Goal: Task Accomplishment & Management: Use online tool/utility

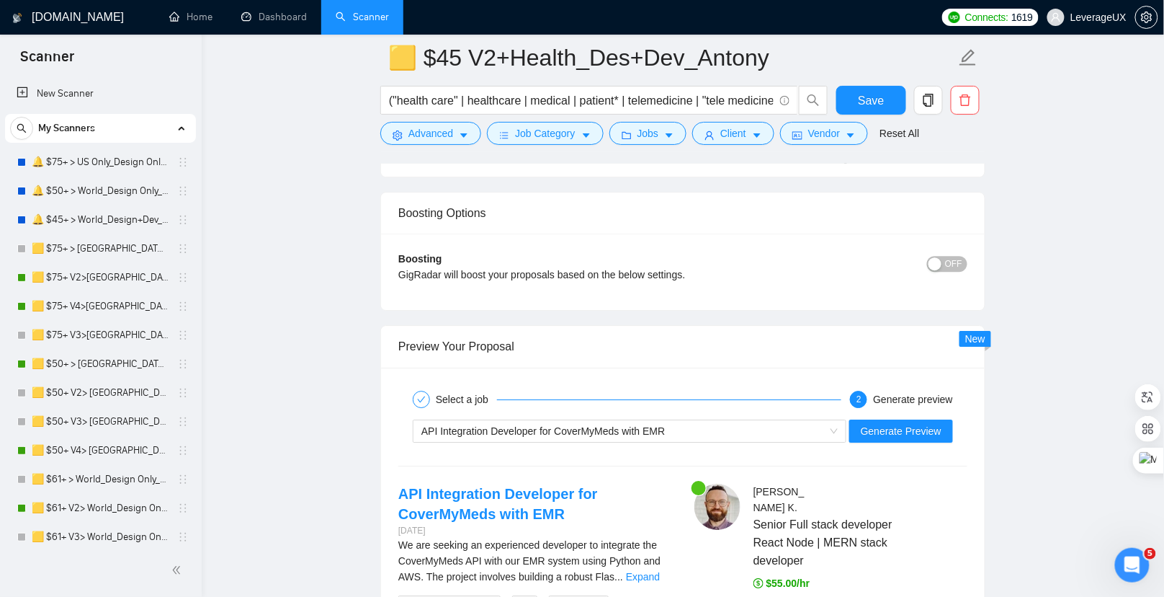
scroll to position [589, 0]
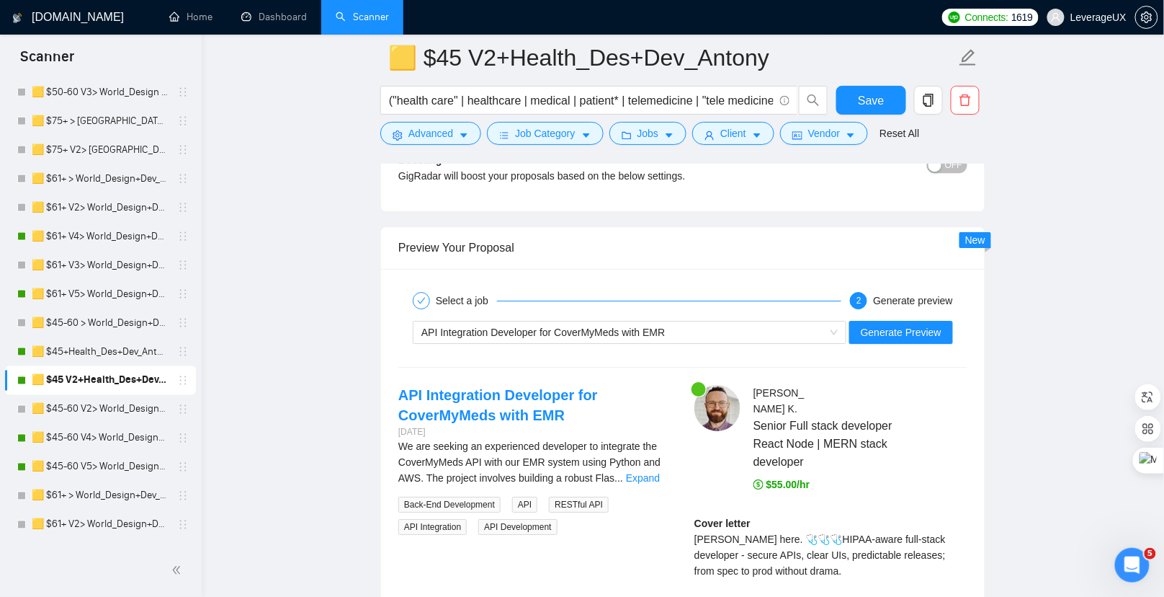
scroll to position [1740, 0]
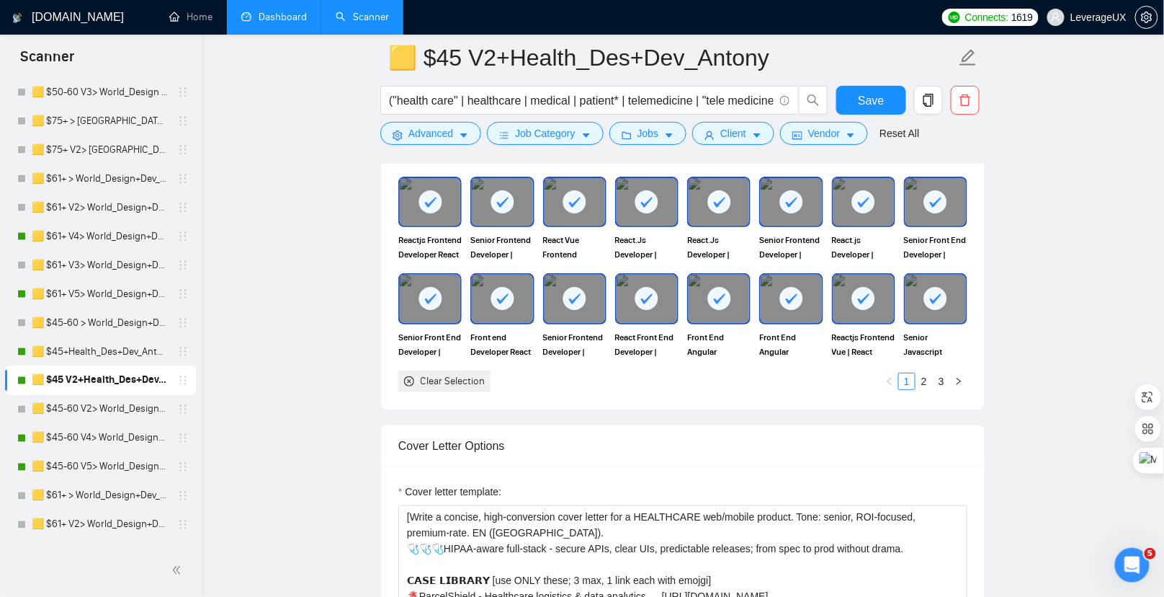
click at [277, 14] on link "Dashboard" at bounding box center [274, 17] width 66 height 12
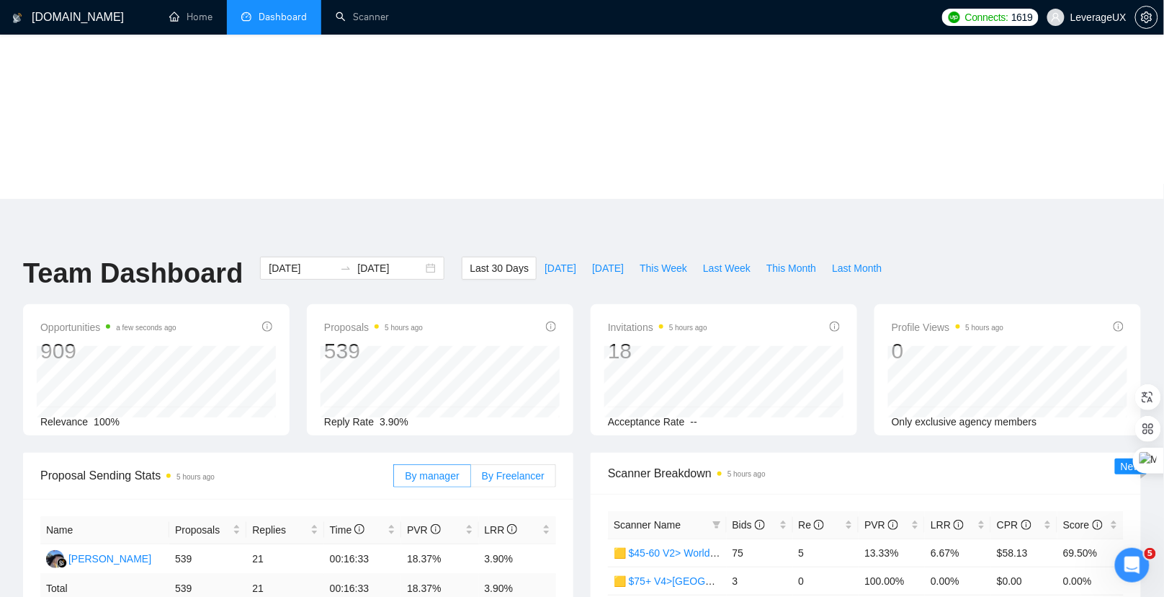
click at [525, 453] on div "By manager By Freelancer" at bounding box center [474, 476] width 163 height 46
click at [517, 470] on span "By Freelancer" at bounding box center [513, 476] width 63 height 12
click at [471, 479] on input "By Freelancer" at bounding box center [471, 479] width 0 height 0
click at [545, 260] on span "[DATE]" at bounding box center [561, 268] width 32 height 16
type input "[DATE]"
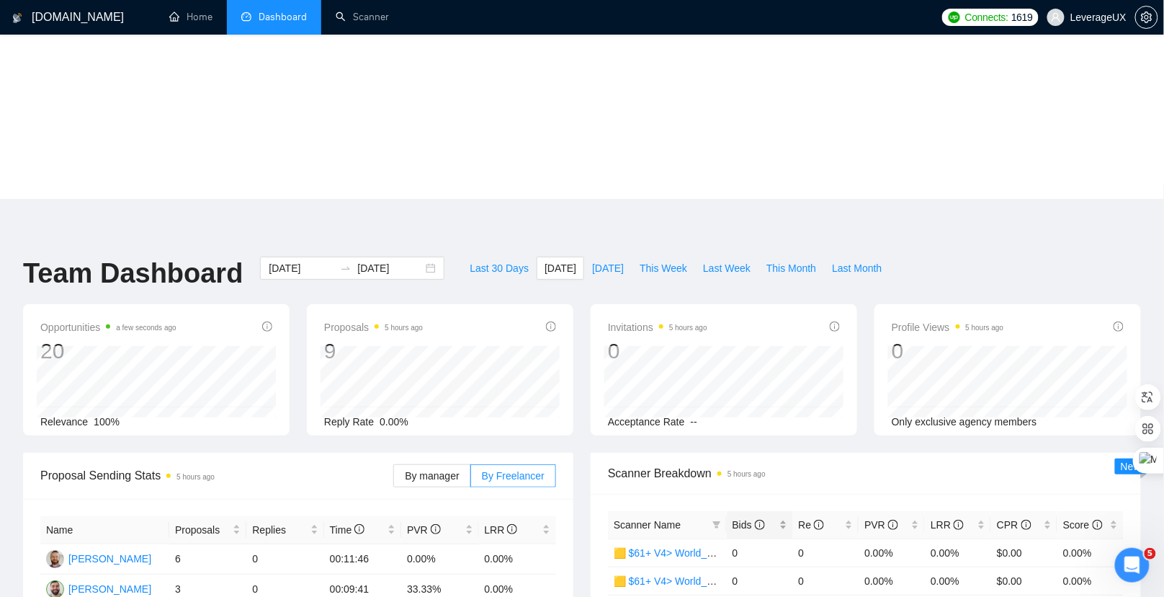
click at [740, 519] on span "Bids" at bounding box center [749, 525] width 32 height 12
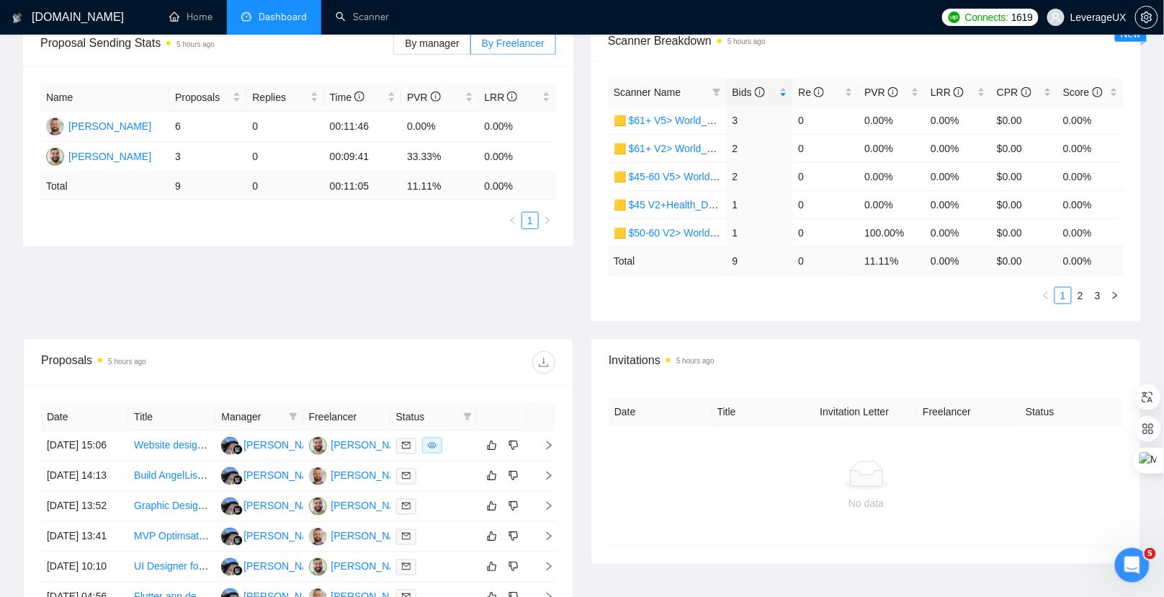
scroll to position [433, 0]
click at [548, 460] on td at bounding box center [541, 475] width 29 height 30
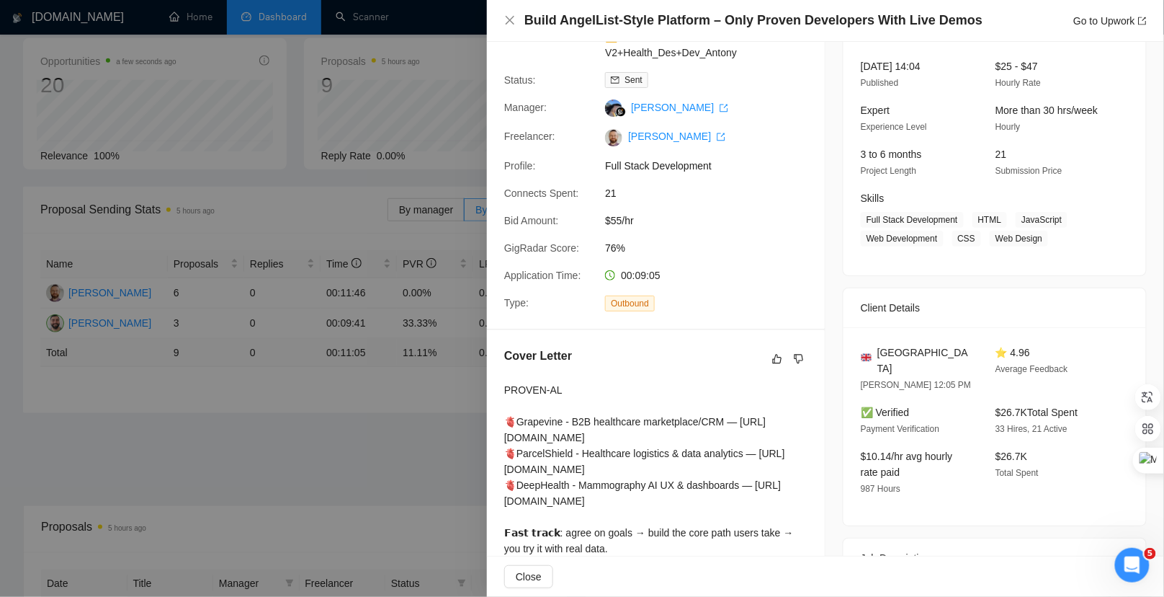
scroll to position [164, 0]
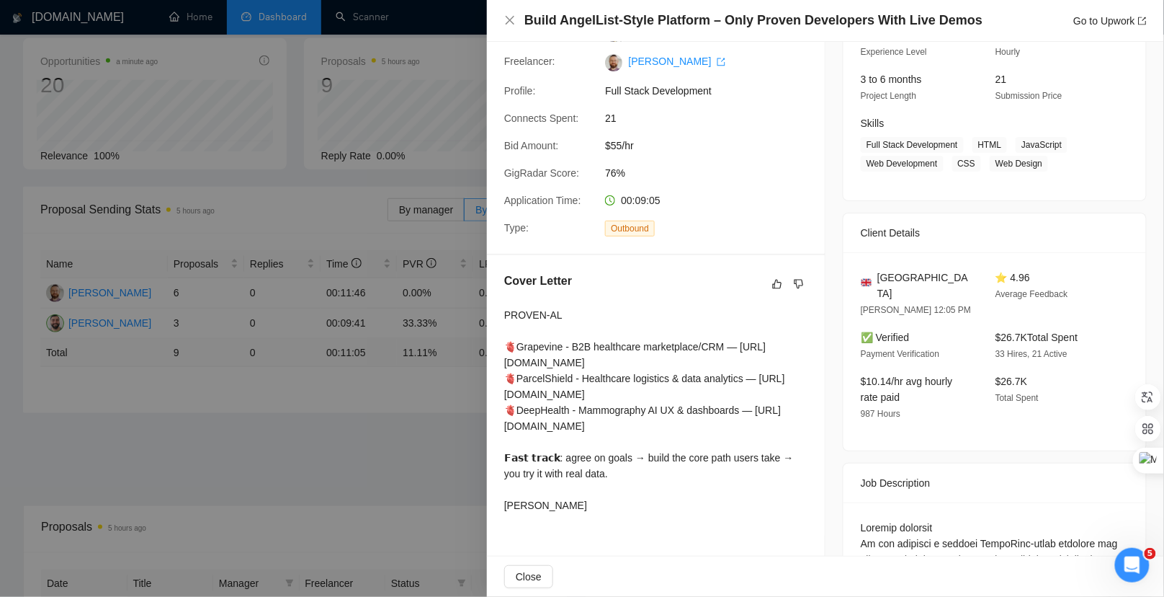
click at [429, 246] on div at bounding box center [582, 298] width 1164 height 597
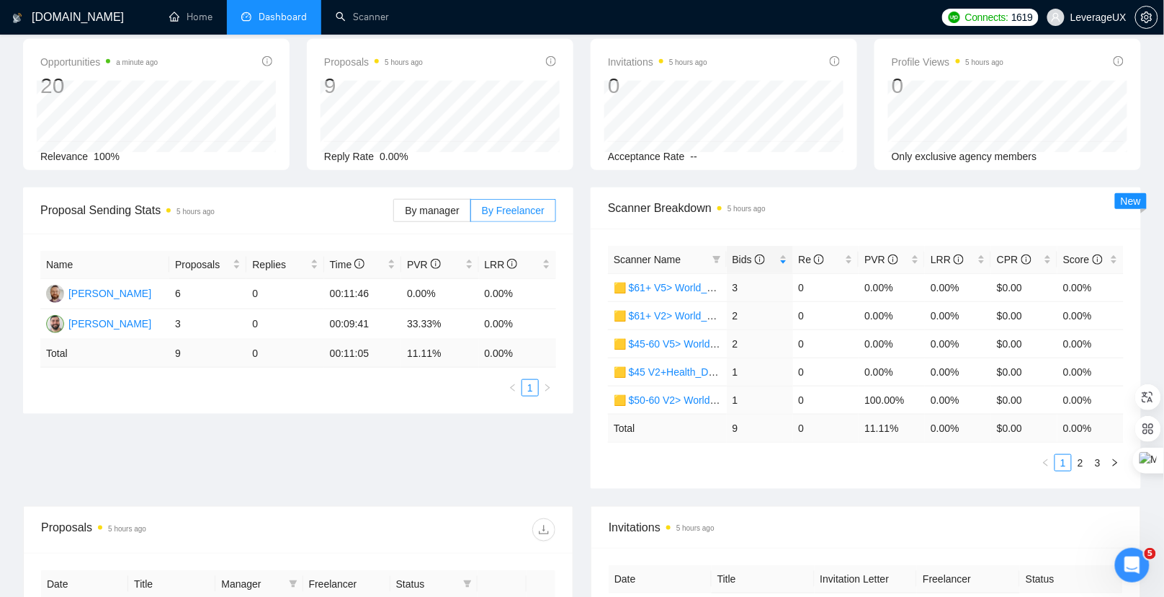
scroll to position [0, 0]
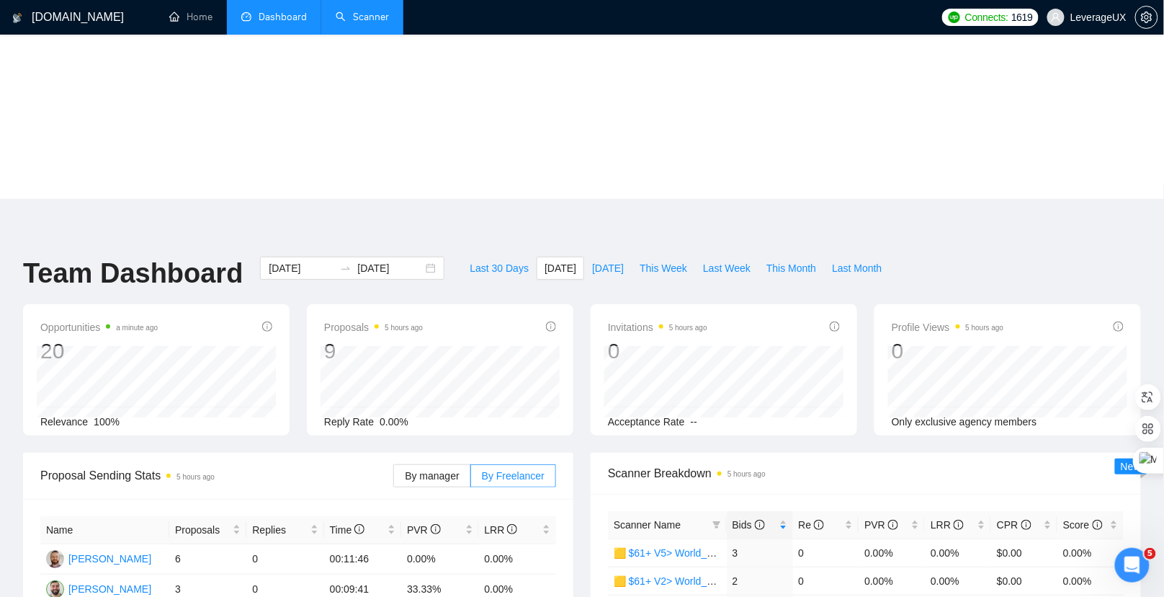
click at [354, 23] on link "Scanner" at bounding box center [362, 17] width 53 height 12
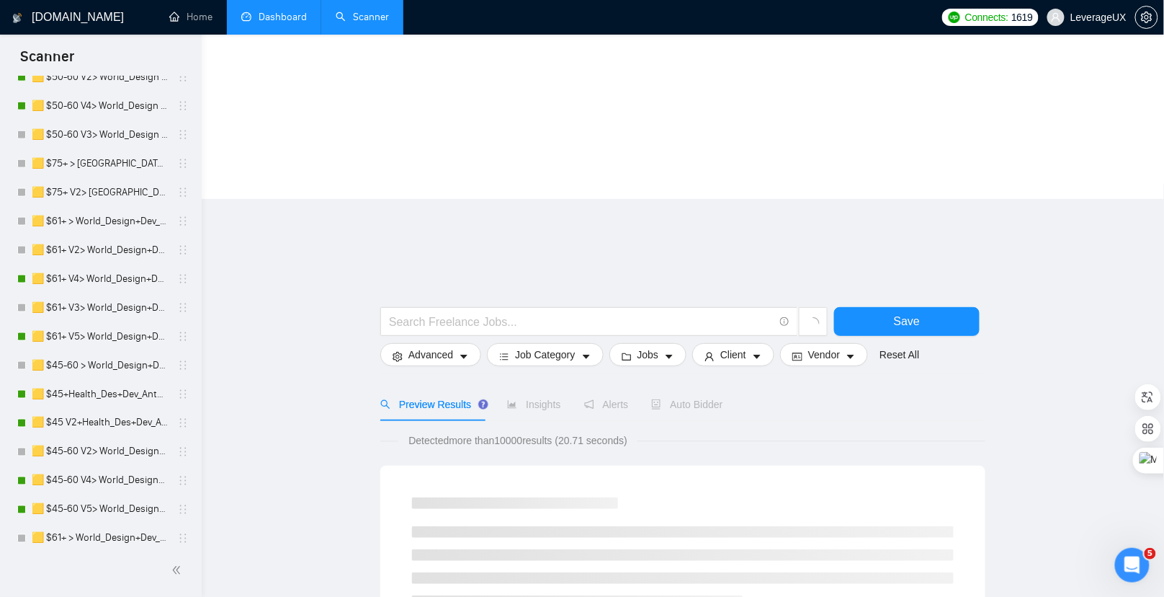
scroll to position [549, 0]
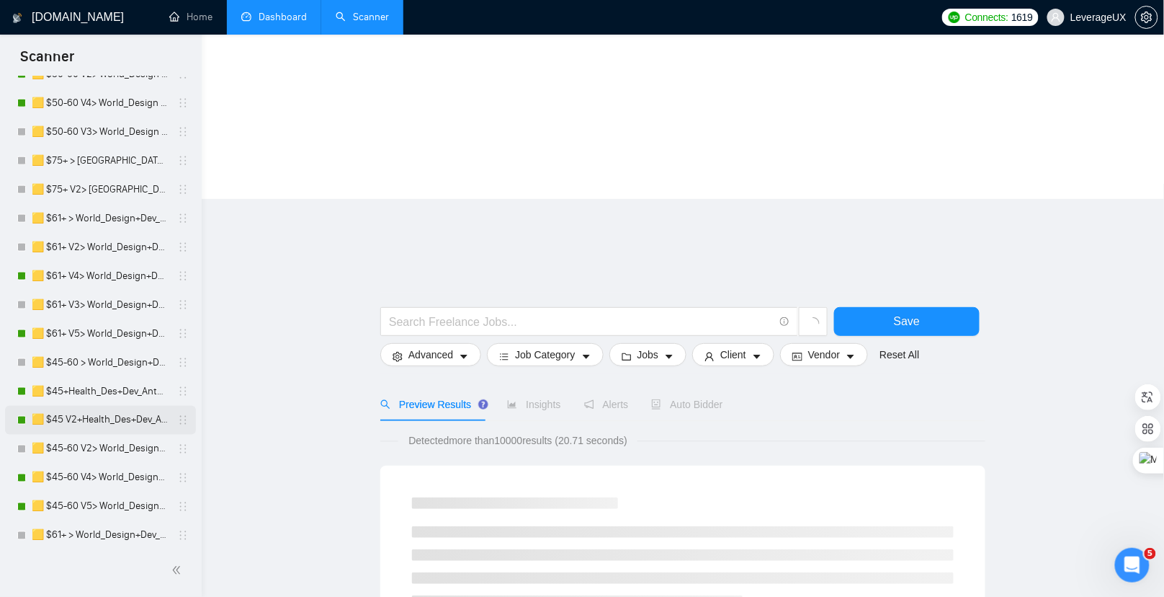
click at [142, 422] on link "🟨 $45 V2+Health_Des+Dev_Antony" at bounding box center [100, 420] width 137 height 29
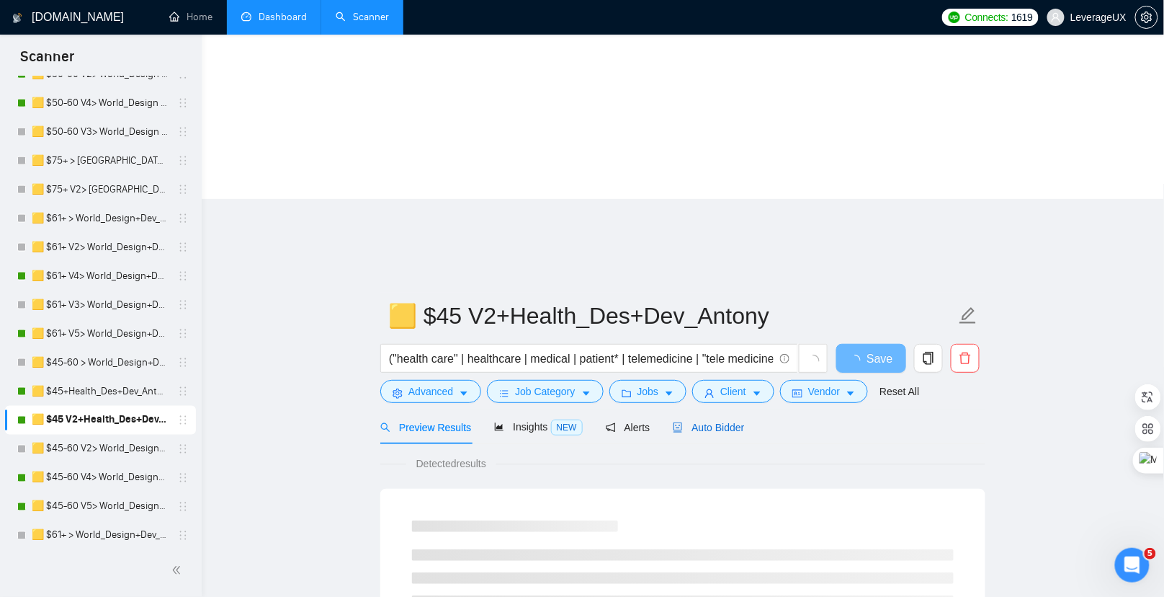
click at [735, 422] on span "Auto Bidder" at bounding box center [708, 428] width 71 height 12
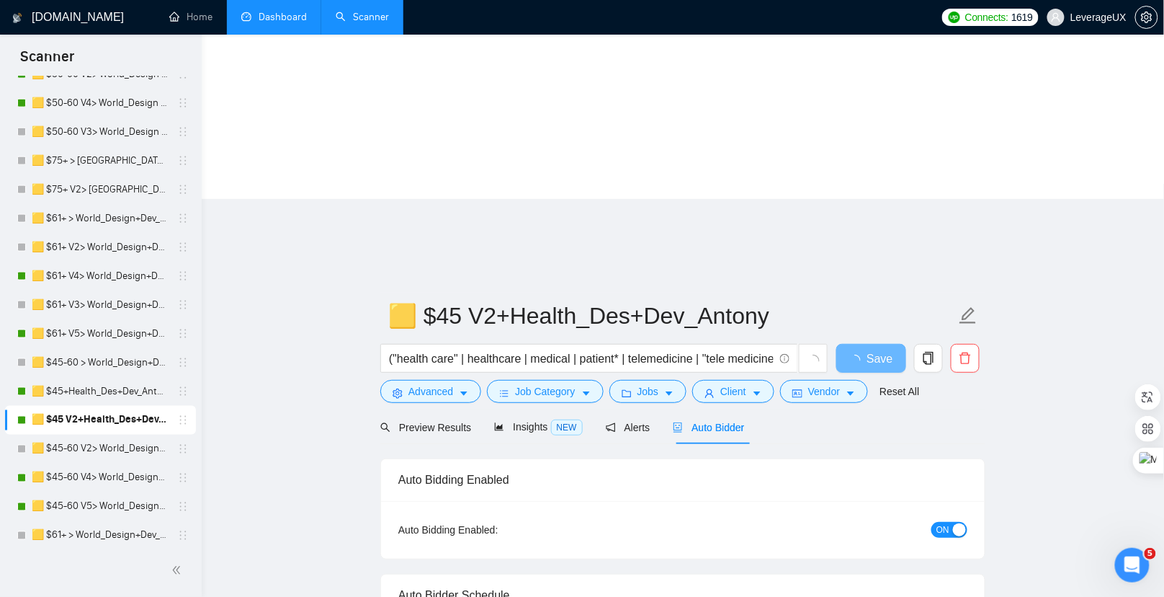
radio input "false"
radio input "true"
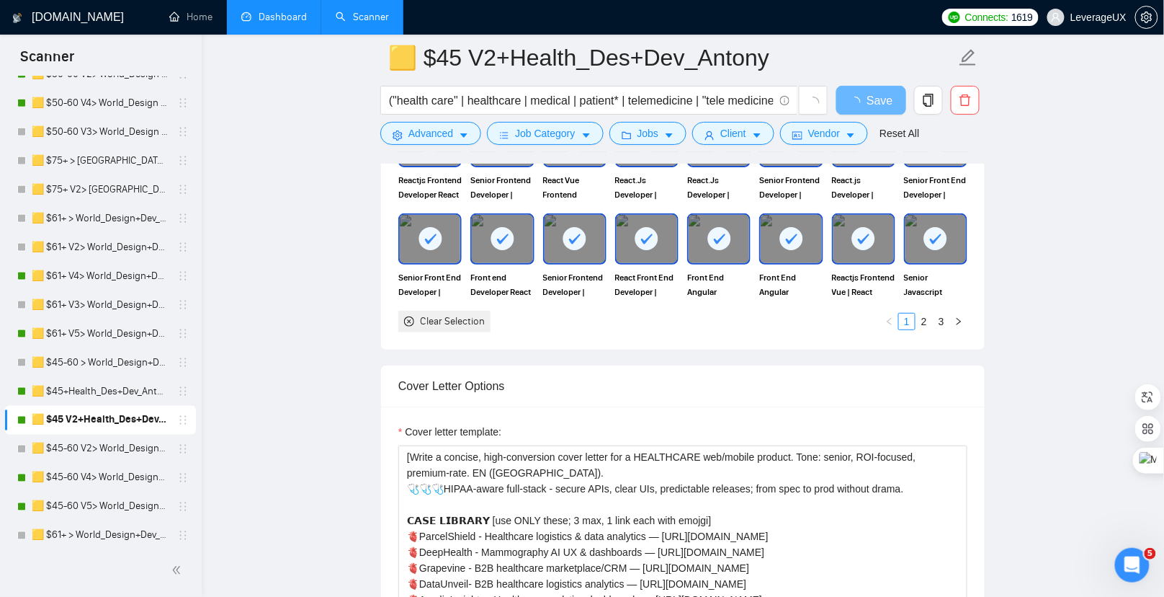
scroll to position [1774, 0]
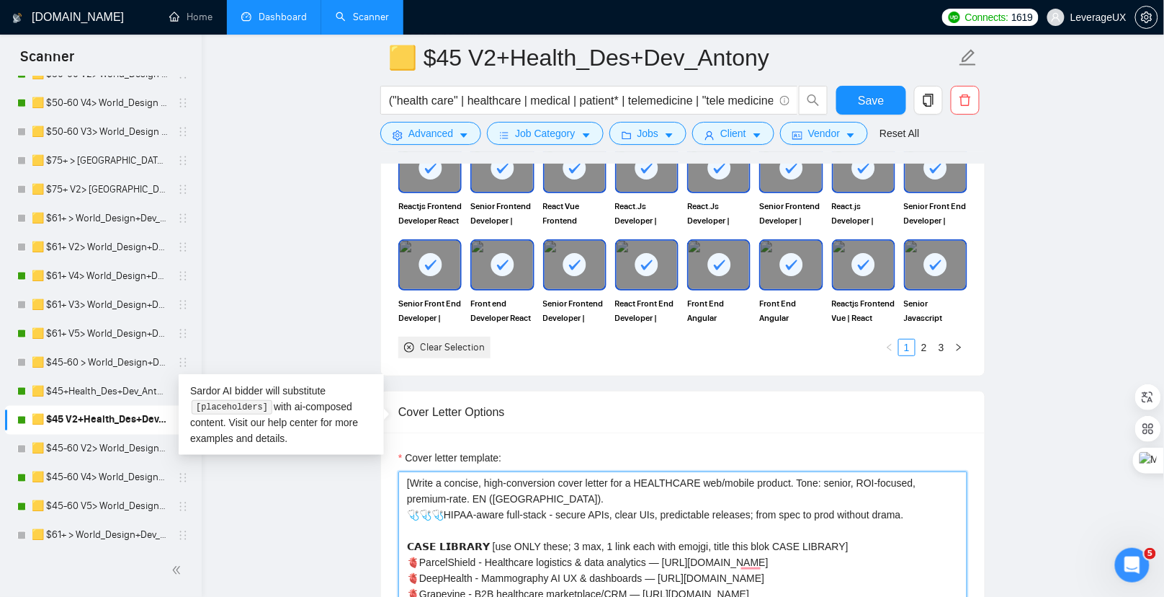
paste textarea "Use this sentence in the introduction"
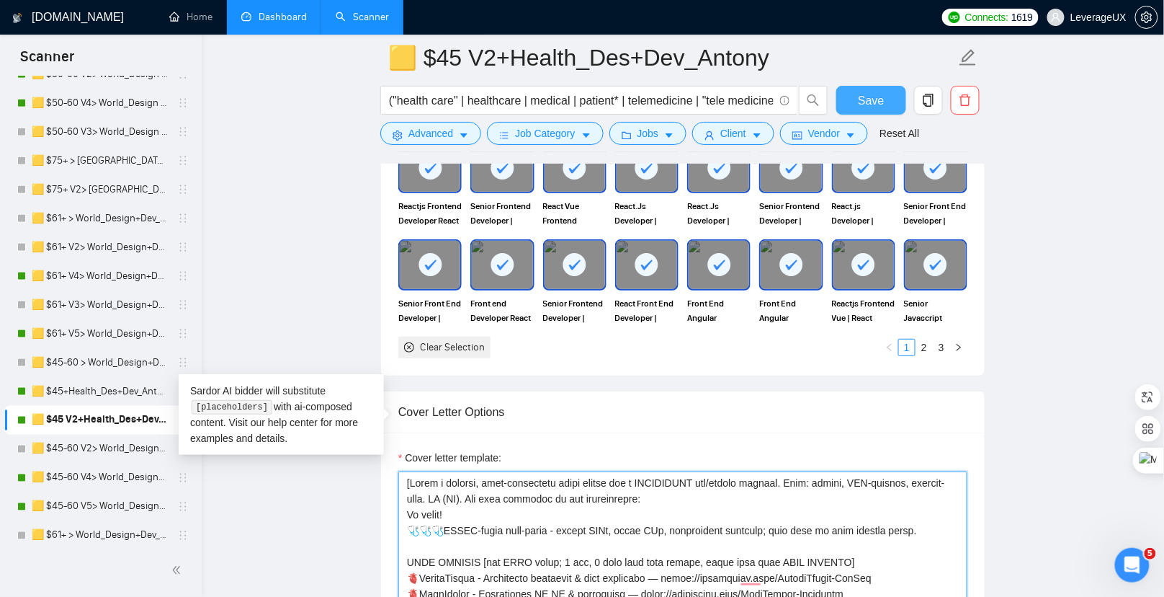
type textarea "[Write a concise, high-conversion cover letter for a HEALTHCARE web/mobile prod…"
click at [895, 107] on button "Save" at bounding box center [872, 100] width 70 height 29
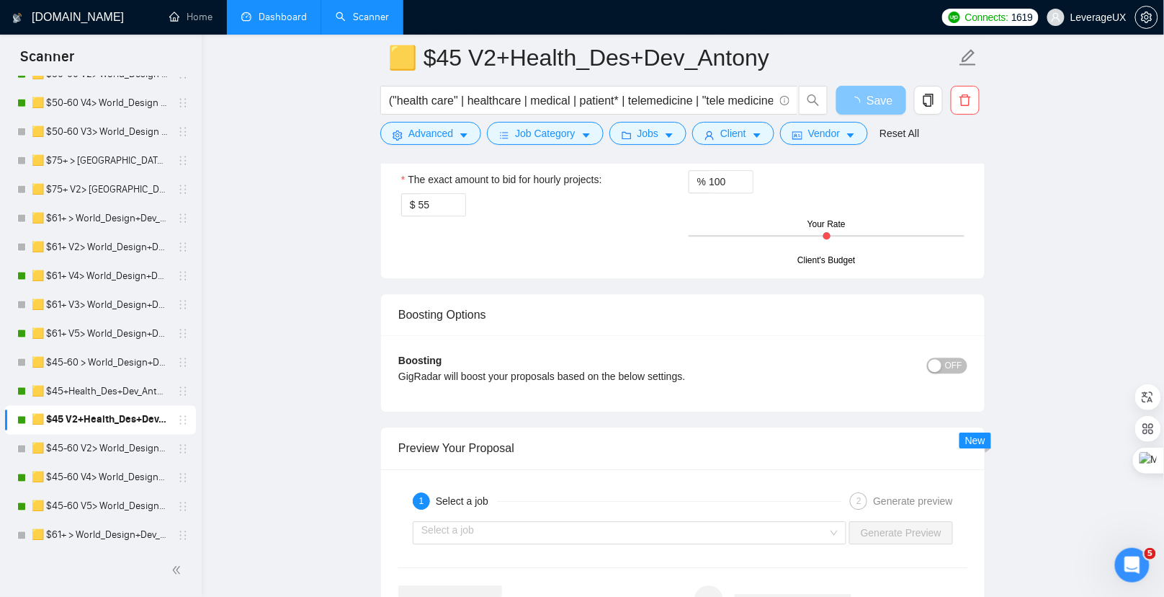
scroll to position [2856, 0]
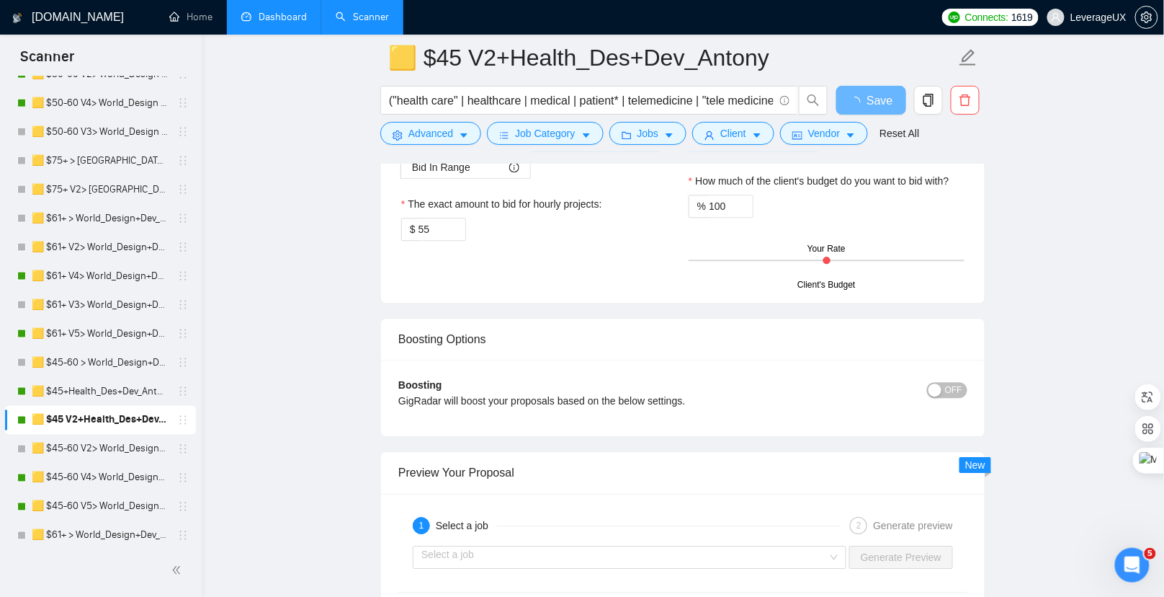
click at [512, 540] on div "Select a job Generate Preview" at bounding box center [683, 557] width 572 height 35
click at [512, 546] on input "search" at bounding box center [625, 557] width 406 height 22
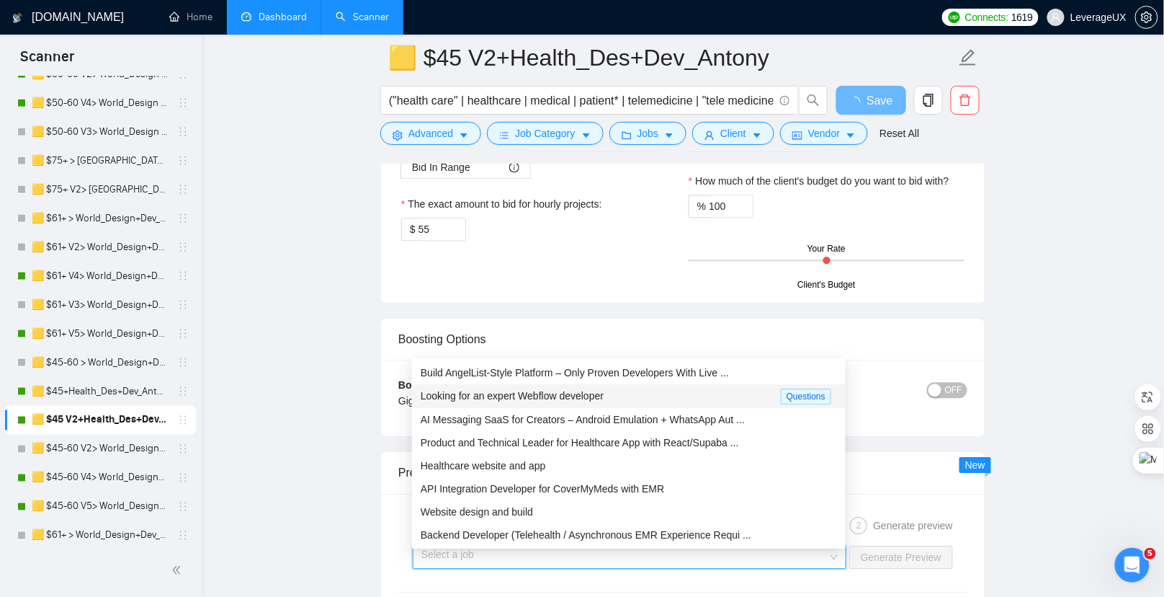
click at [504, 393] on span "Looking for an expert Webflow developer" at bounding box center [512, 396] width 183 height 12
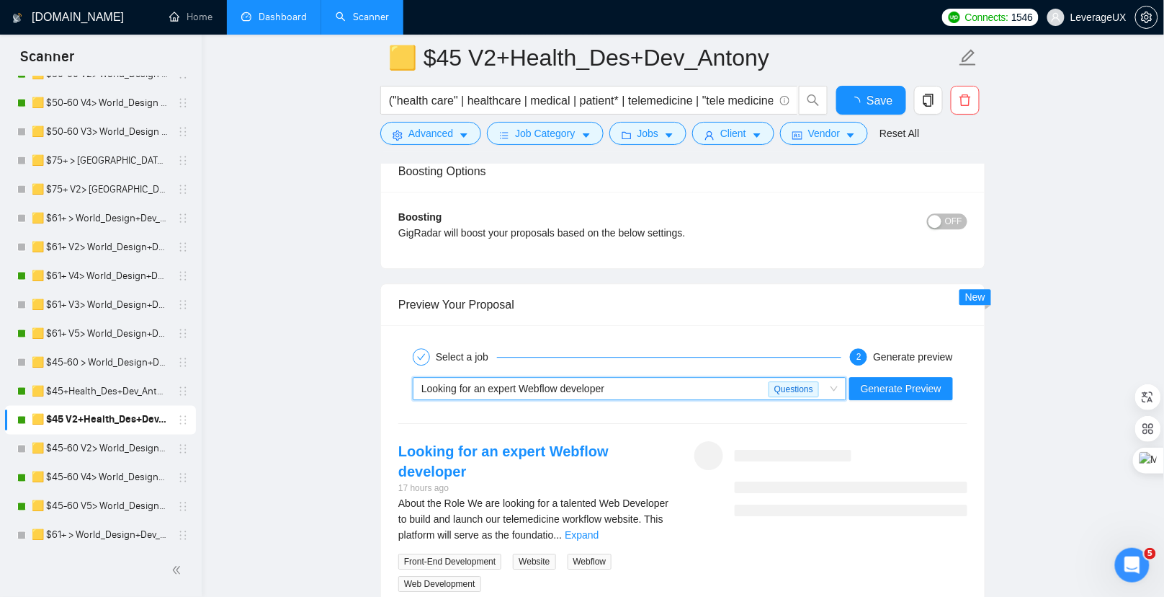
click at [920, 441] on div "Looking for an expert Webflow developer 17 hours ago About the Role We are look…" at bounding box center [683, 516] width 592 height 151
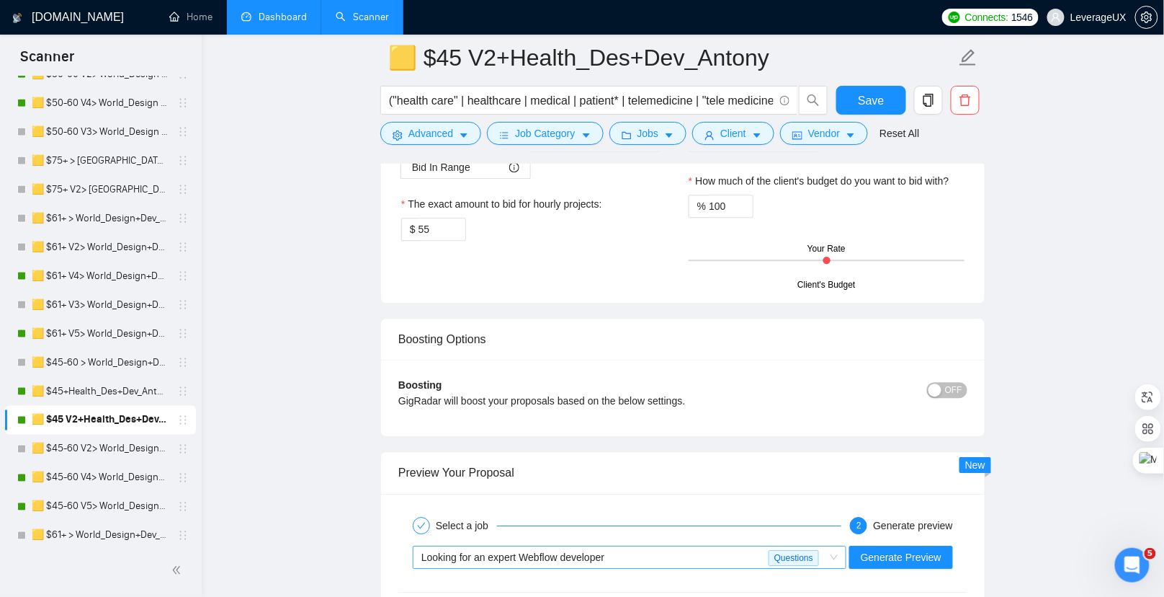
click at [677, 546] on div "Looking for an expert Webflow developer" at bounding box center [595, 557] width 347 height 22
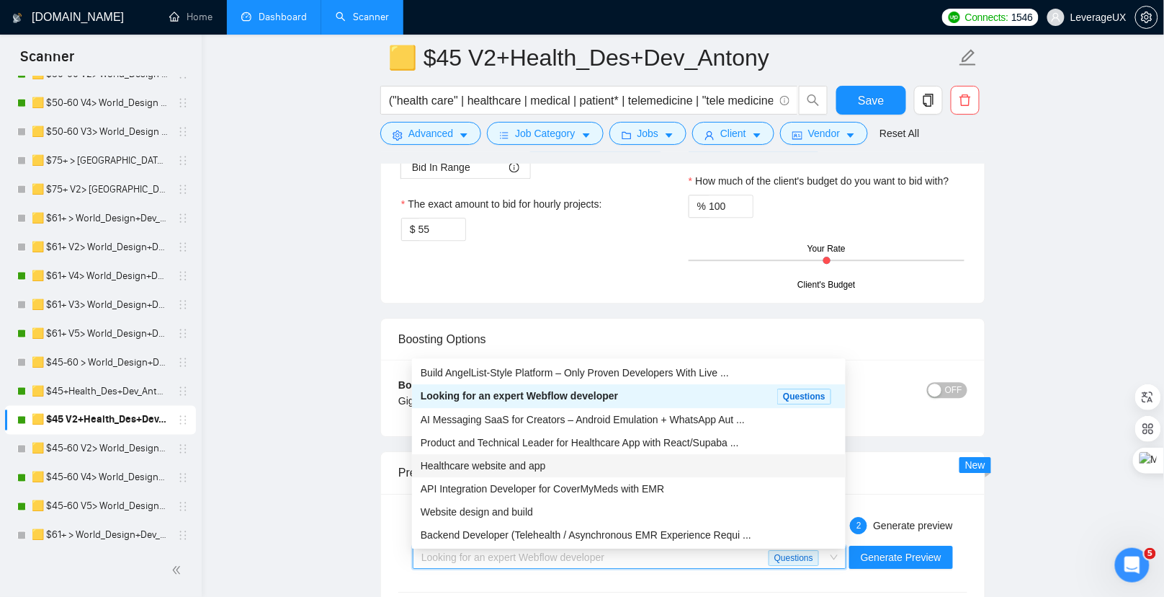
click at [623, 463] on div "Healthcare website and app" at bounding box center [629, 466] width 416 height 16
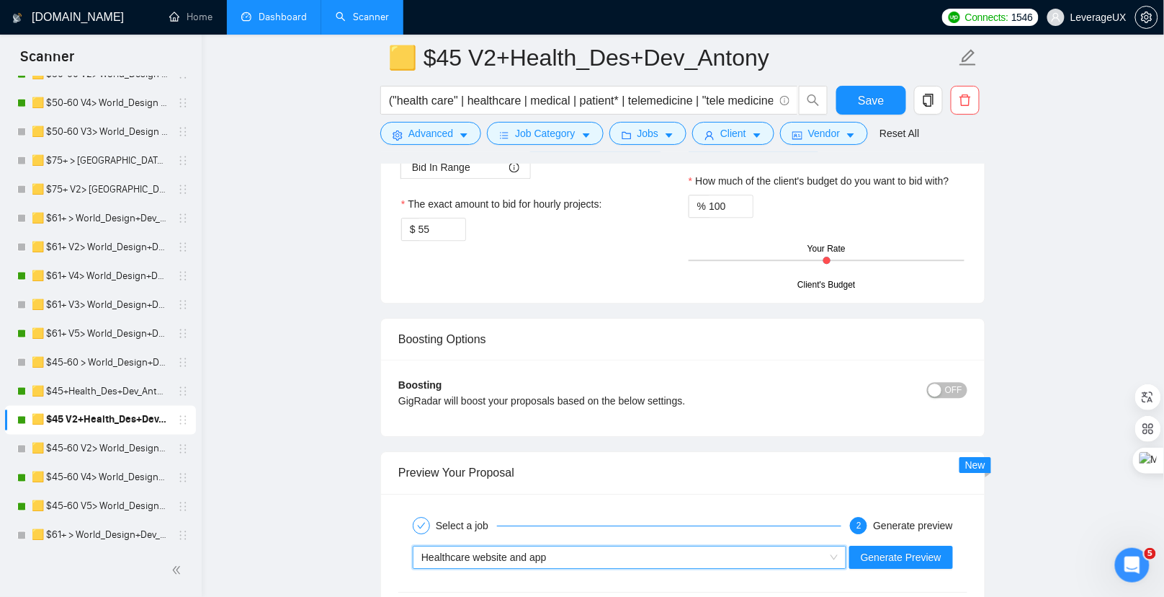
click at [921, 540] on div "~021969947130173860853 Healthcare website and app Generate Preview" at bounding box center [683, 557] width 572 height 35
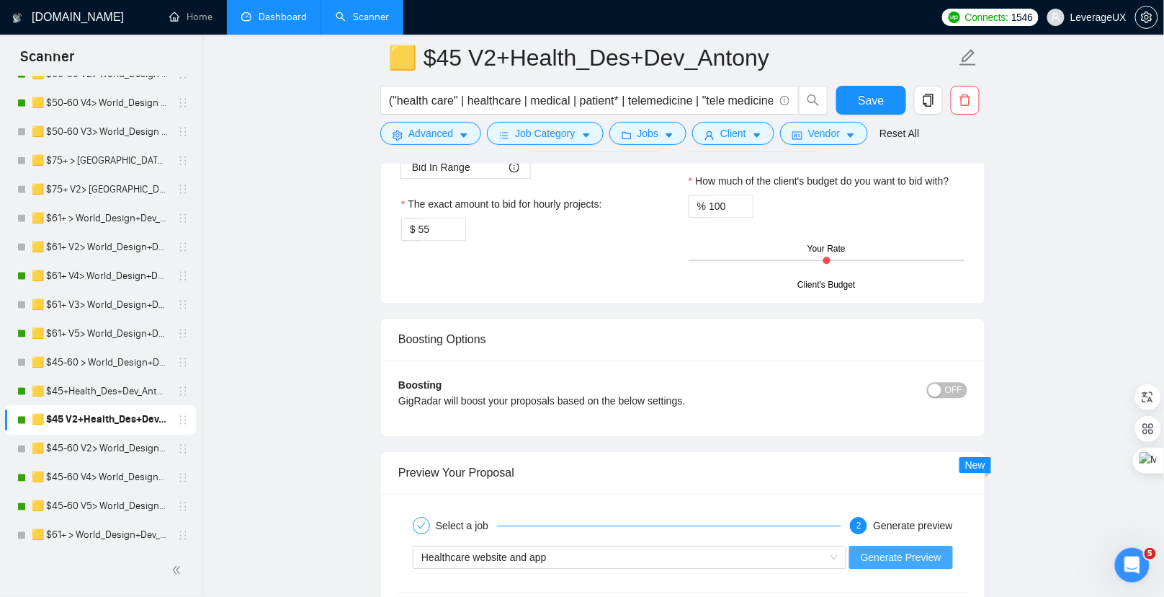
click at [911, 549] on span "Generate Preview" at bounding box center [901, 557] width 81 height 16
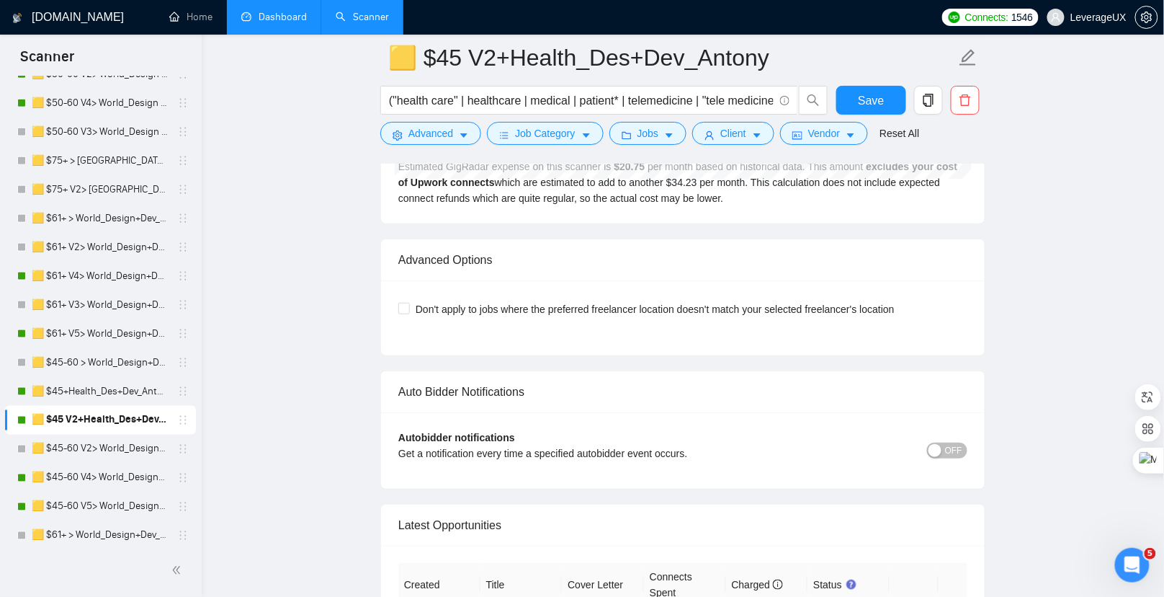
scroll to position [3688, 0]
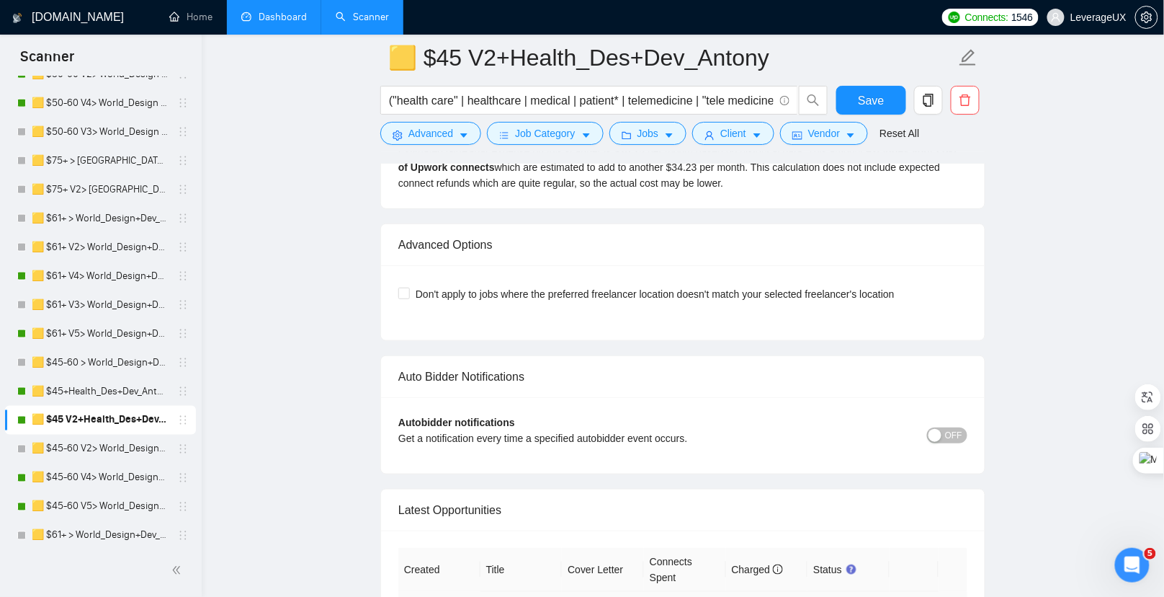
click at [950, 596] on icon "right" at bounding box center [953, 606] width 10 height 10
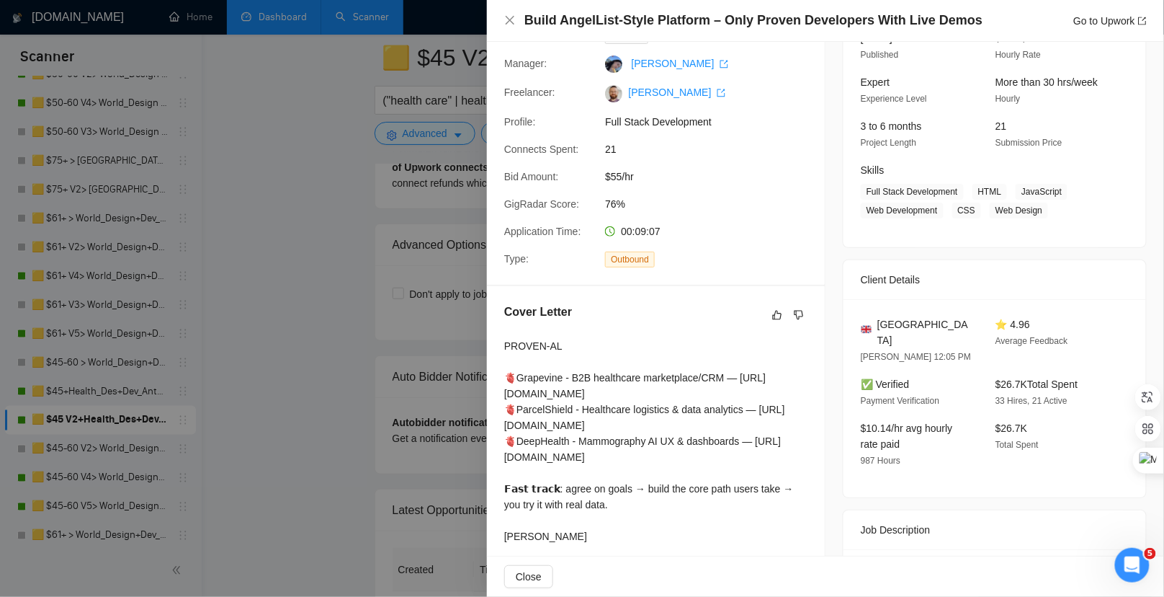
scroll to position [440, 0]
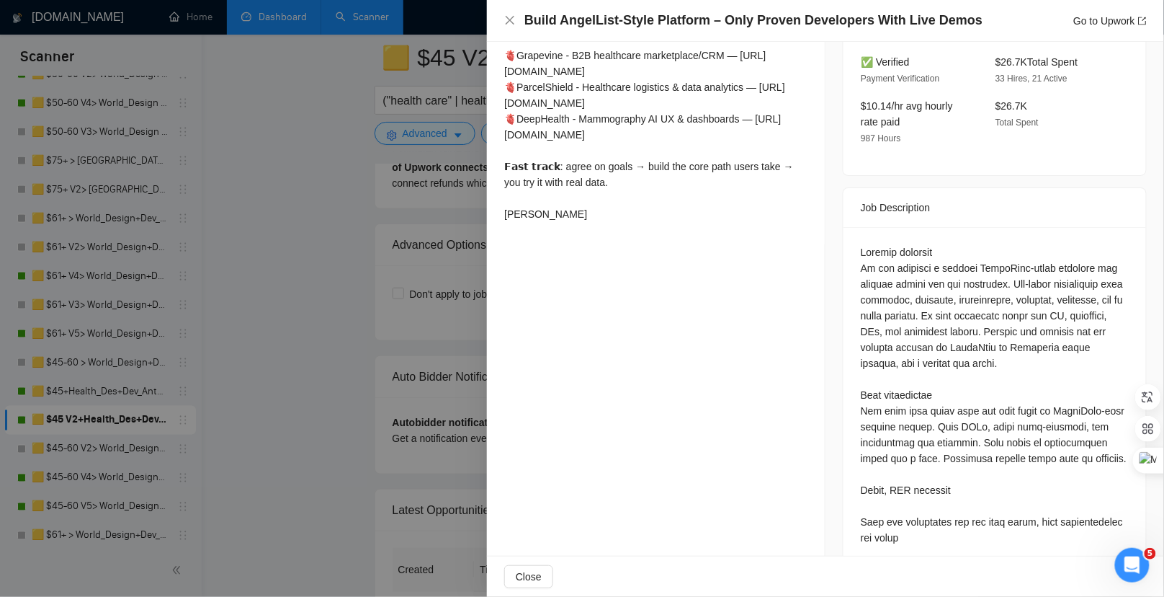
click at [371, 342] on div at bounding box center [582, 298] width 1164 height 597
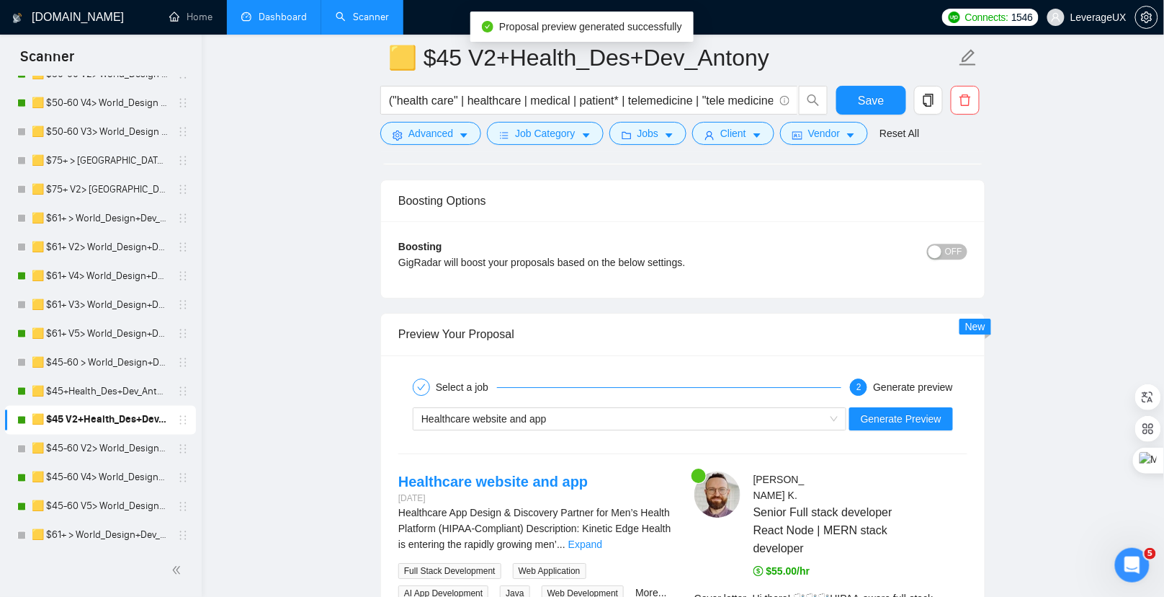
scroll to position [2995, 0]
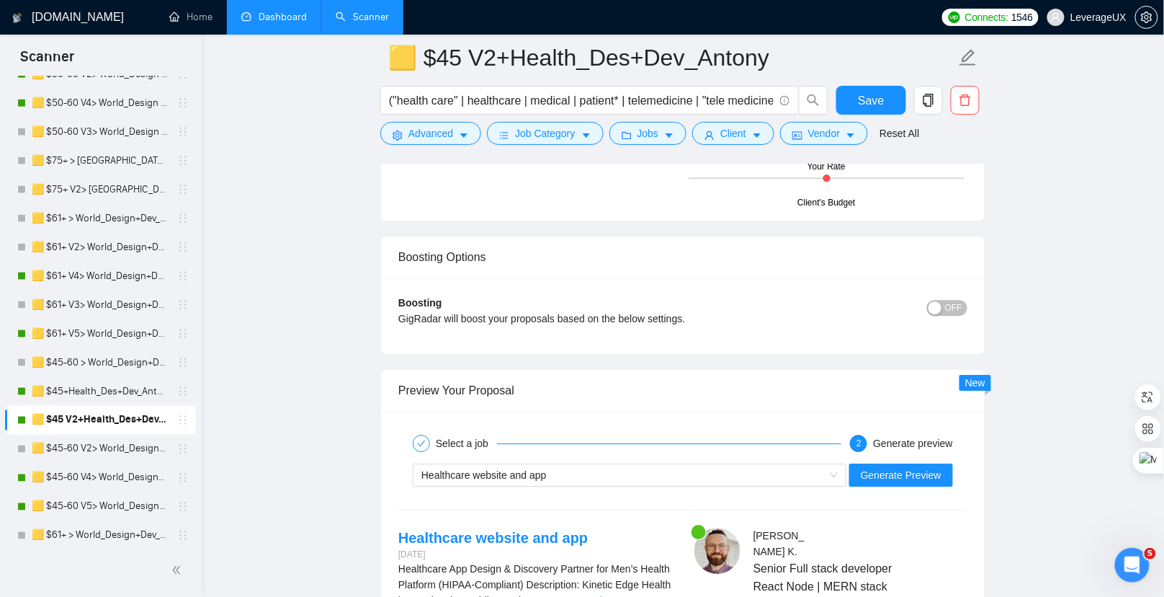
scroll to position [2850, 0]
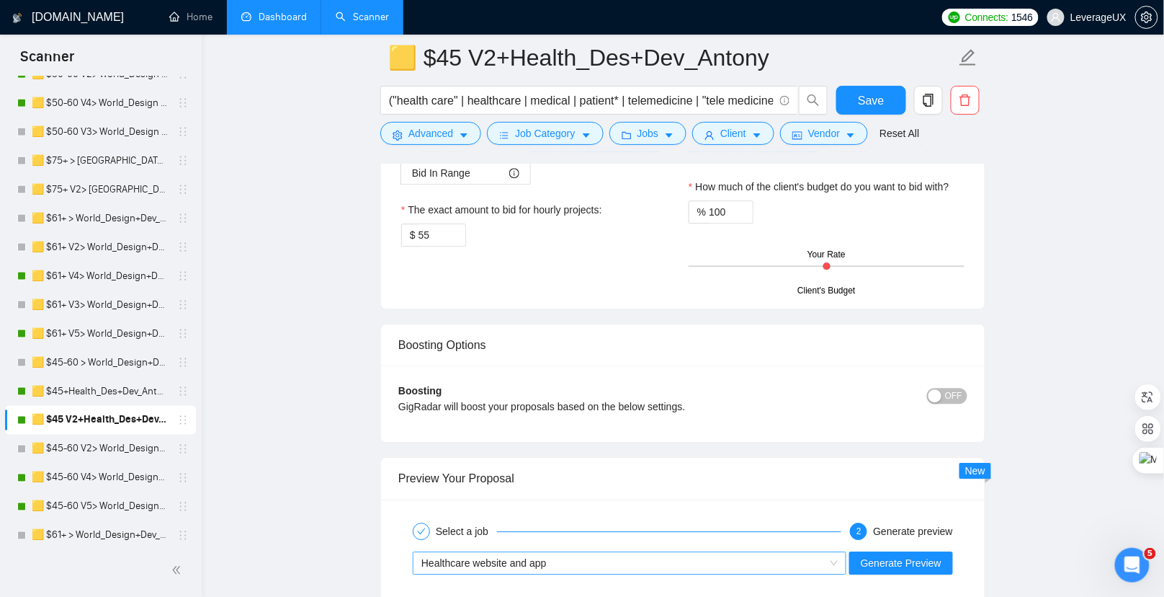
click at [549, 552] on div "Healthcare website and app" at bounding box center [624, 563] width 404 height 22
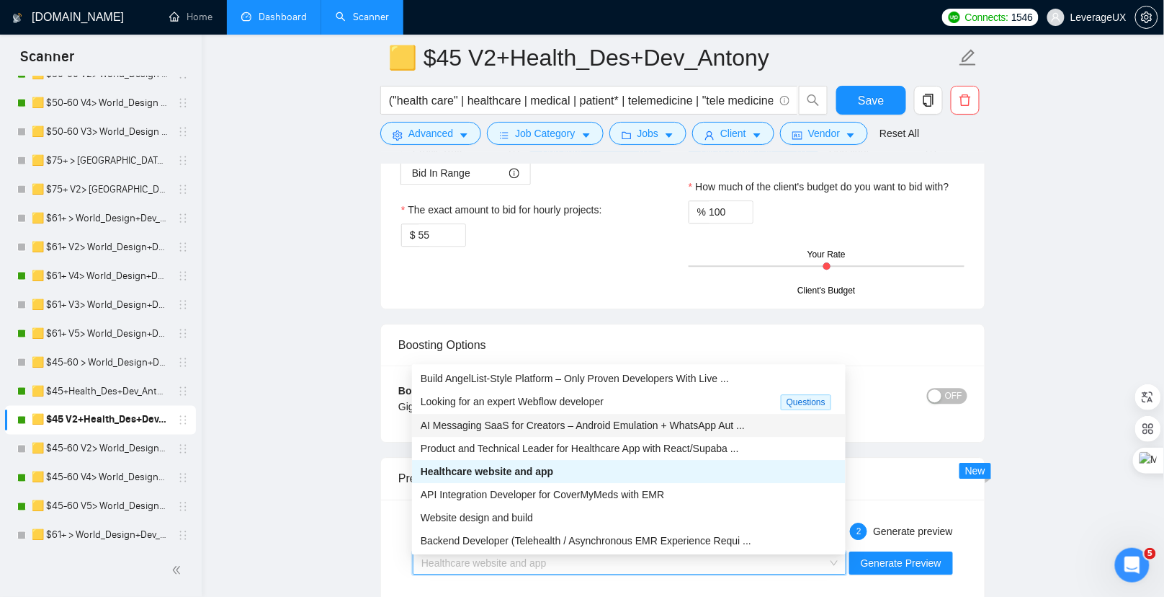
scroll to position [3, 0]
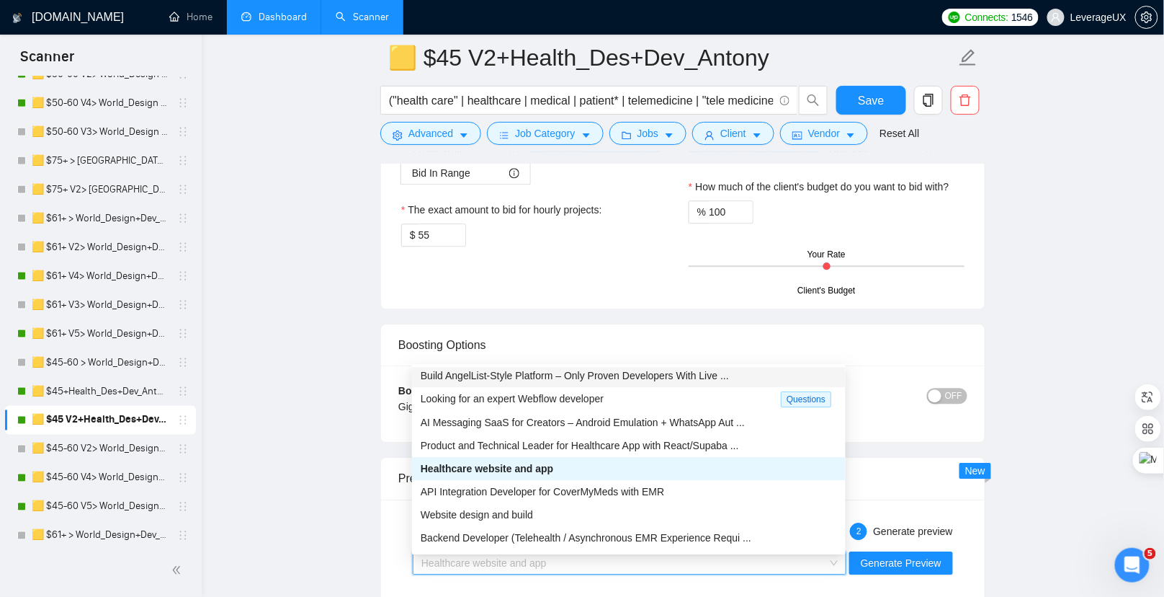
click at [538, 379] on span "Build AngelList-Style Platform – Only Proven Developers With Live ..." at bounding box center [575, 376] width 308 height 12
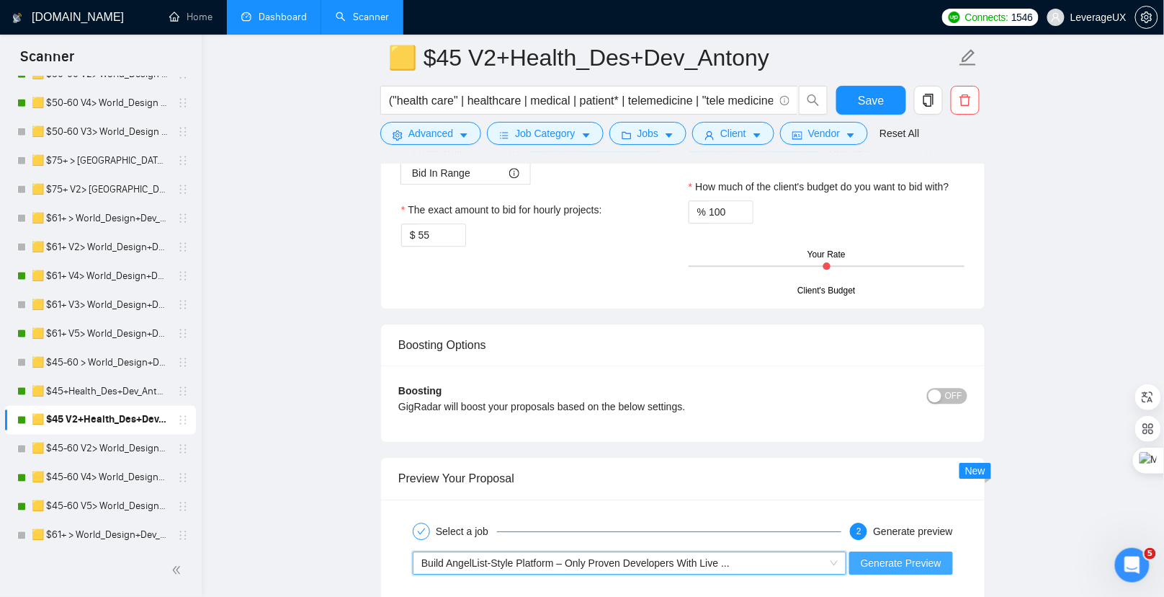
click at [929, 555] on span "Generate Preview" at bounding box center [901, 563] width 81 height 16
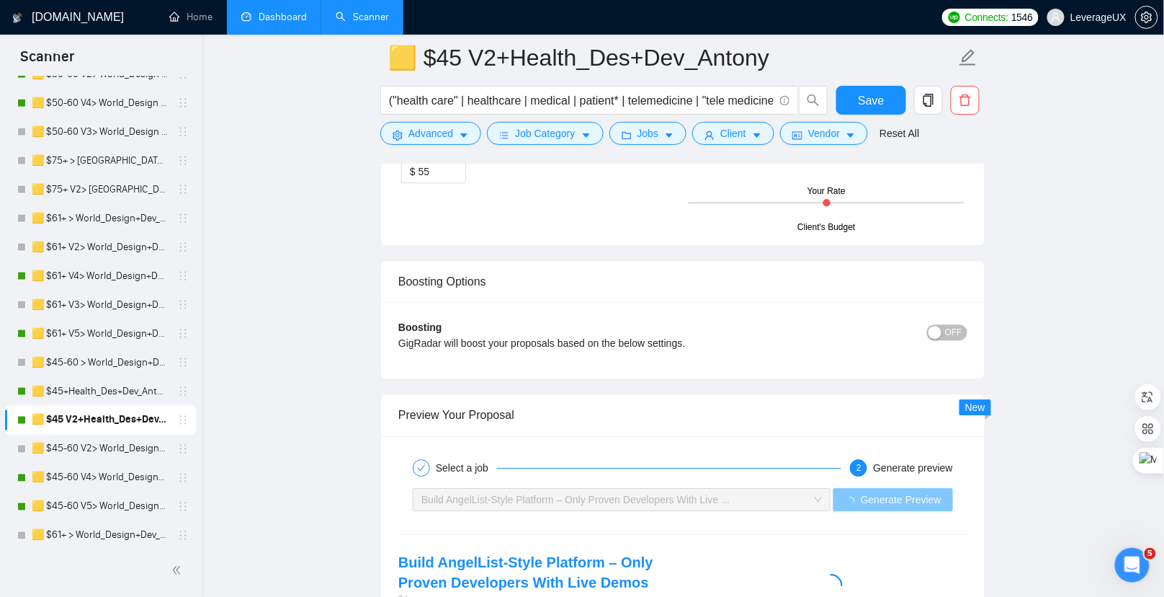
scroll to position [2942, 0]
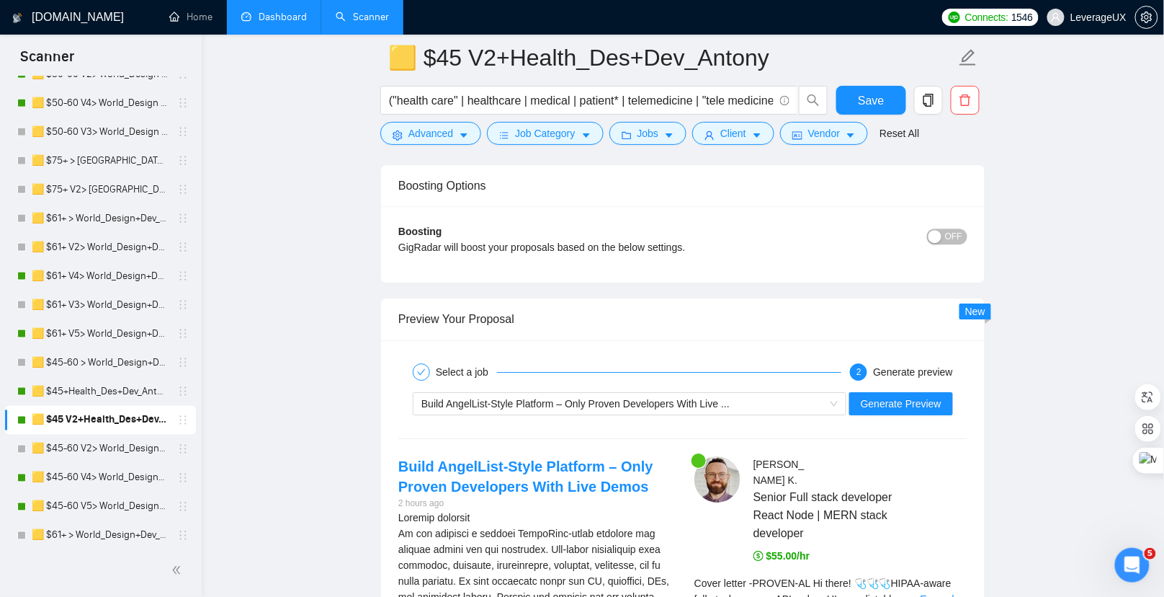
scroll to position [3010, 0]
drag, startPoint x: 521, startPoint y: 322, endPoint x: 599, endPoint y: 317, distance: 78.7
drag, startPoint x: 410, startPoint y: 269, endPoint x: 527, endPoint y: 566, distance: 319.3
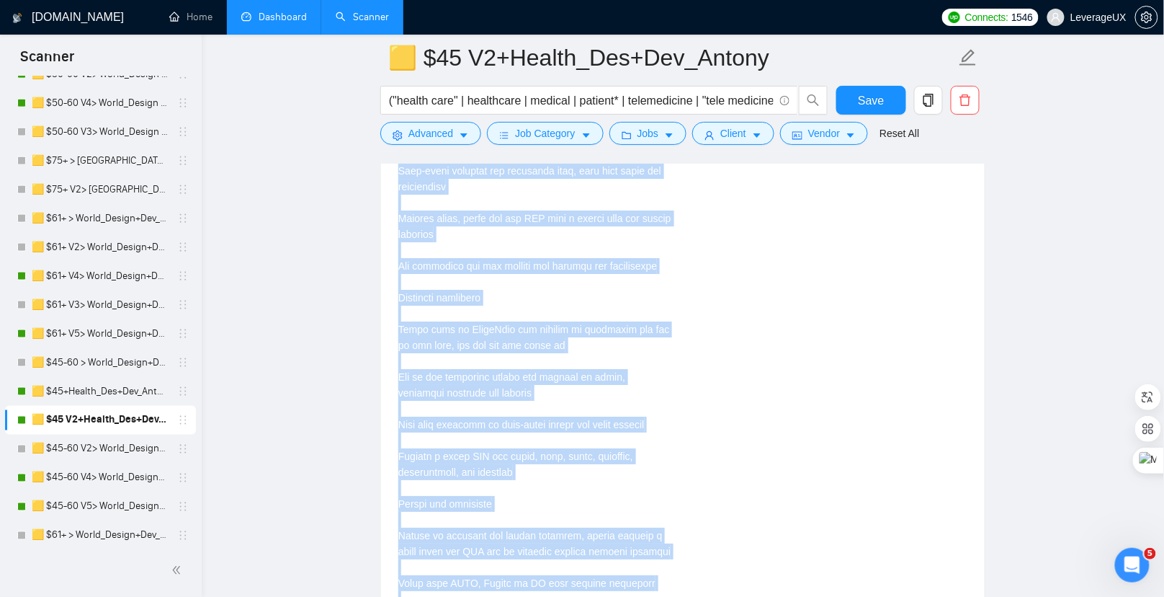
scroll to position [5117, 0]
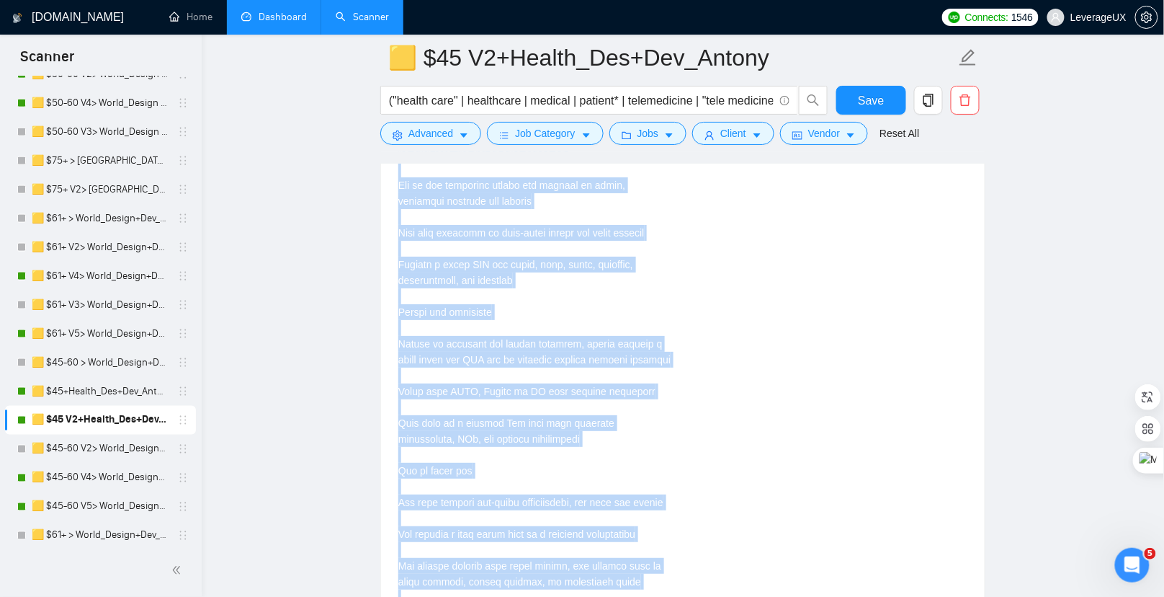
drag, startPoint x: 395, startPoint y: 241, endPoint x: 582, endPoint y: 481, distance: 304.4
copy div "Build AngelList-Style Platform – Only Proven Developers With Live Demos 2 hours…"
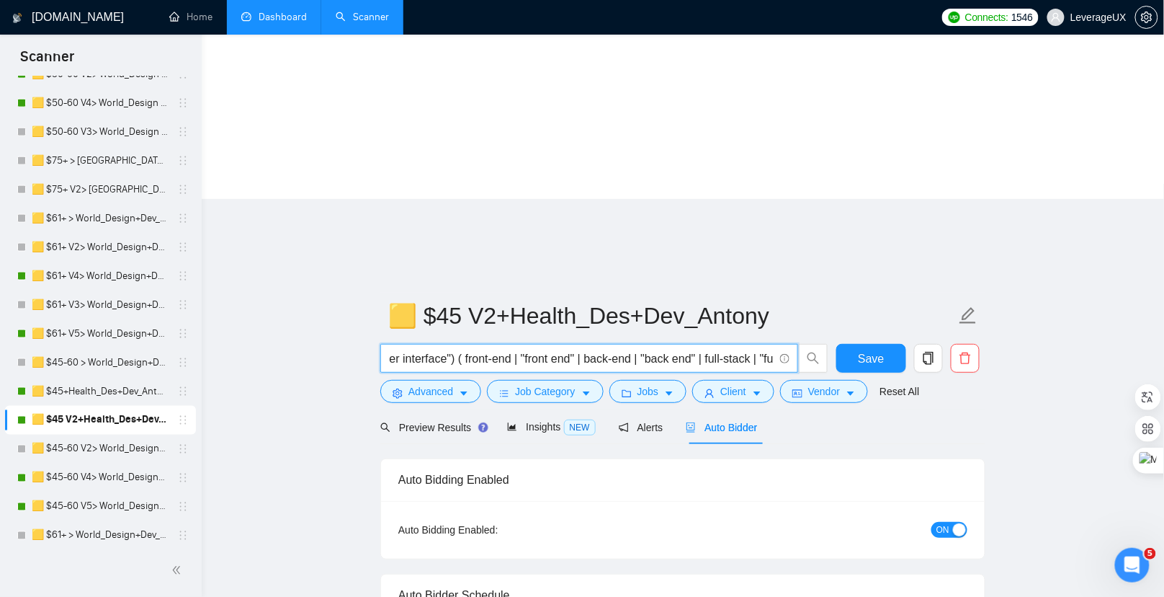
scroll to position [0, 4498]
drag, startPoint x: 389, startPoint y: 158, endPoint x: 893, endPoint y: 179, distance: 504.1
click at [893, 344] on div "("health care" | healthcare | medical | patient* | telemedicine | "tele medicin…" at bounding box center [680, 362] width 605 height 36
click at [773, 459] on div "Auto Bidding Enabled" at bounding box center [682, 479] width 569 height 41
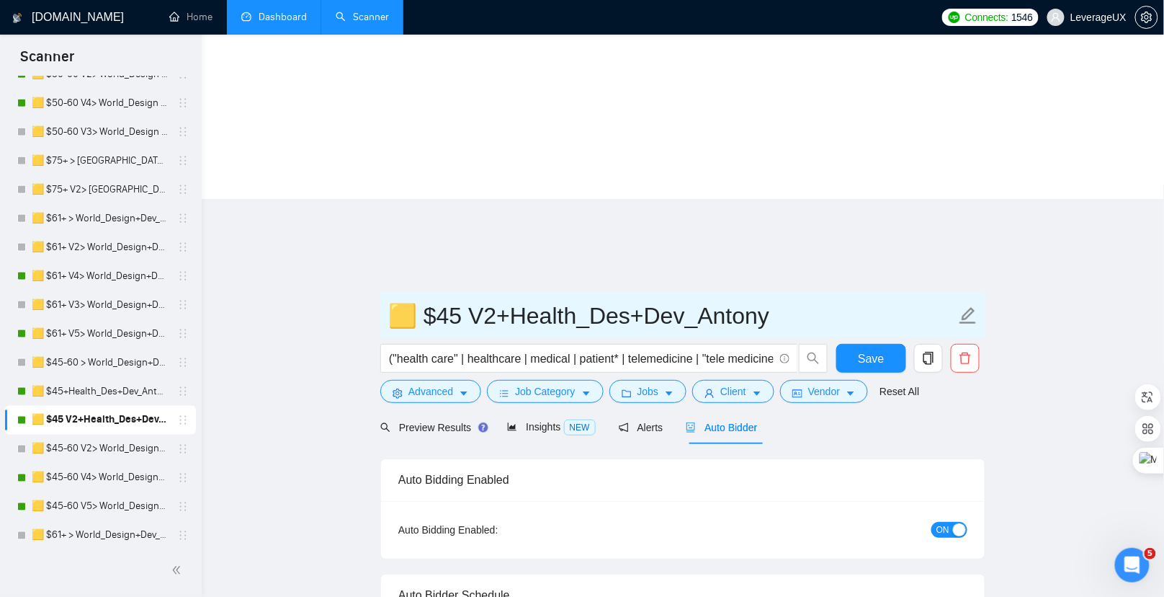
drag, startPoint x: 422, startPoint y: 117, endPoint x: 789, endPoint y: 115, distance: 366.8
click at [789, 298] on input "🟨 $45 V2+Health_Des+Dev_Antony" at bounding box center [672, 316] width 568 height 36
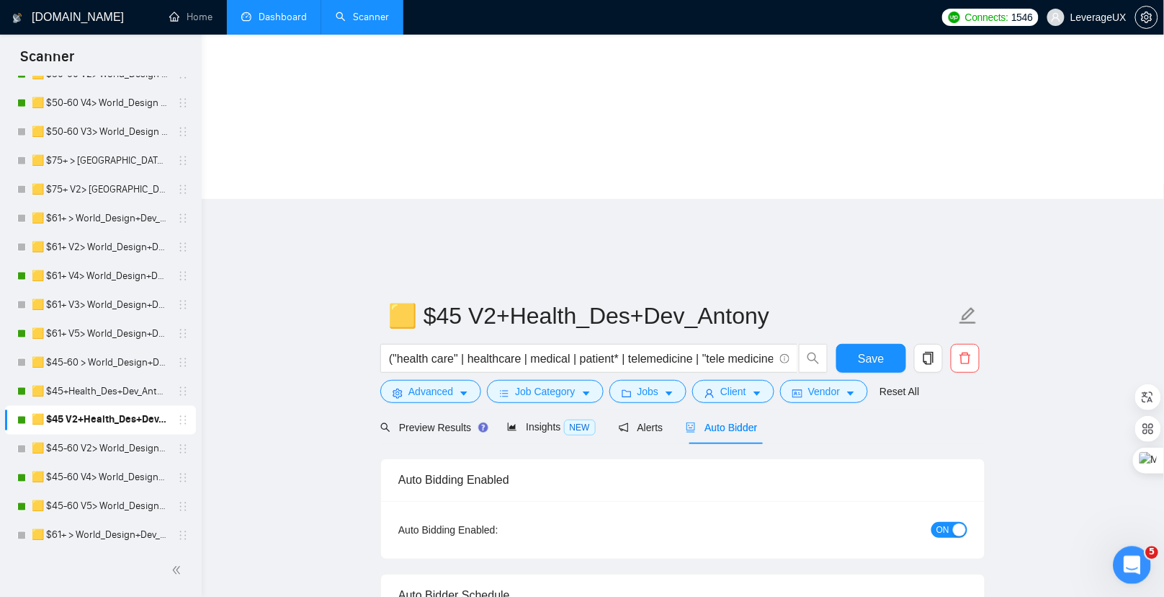
click at [1132, 558] on icon "Відкрити програму для спілкування Intercom" at bounding box center [1130, 563] width 24 height 24
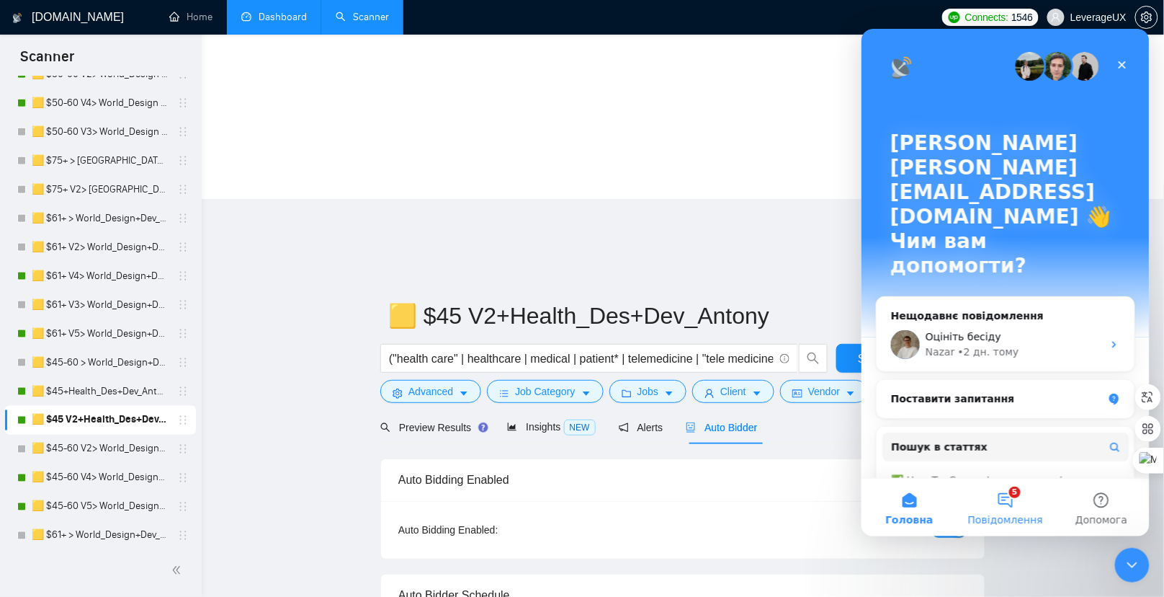
click at [1004, 497] on button "5 Повідомлення" at bounding box center [1005, 507] width 96 height 58
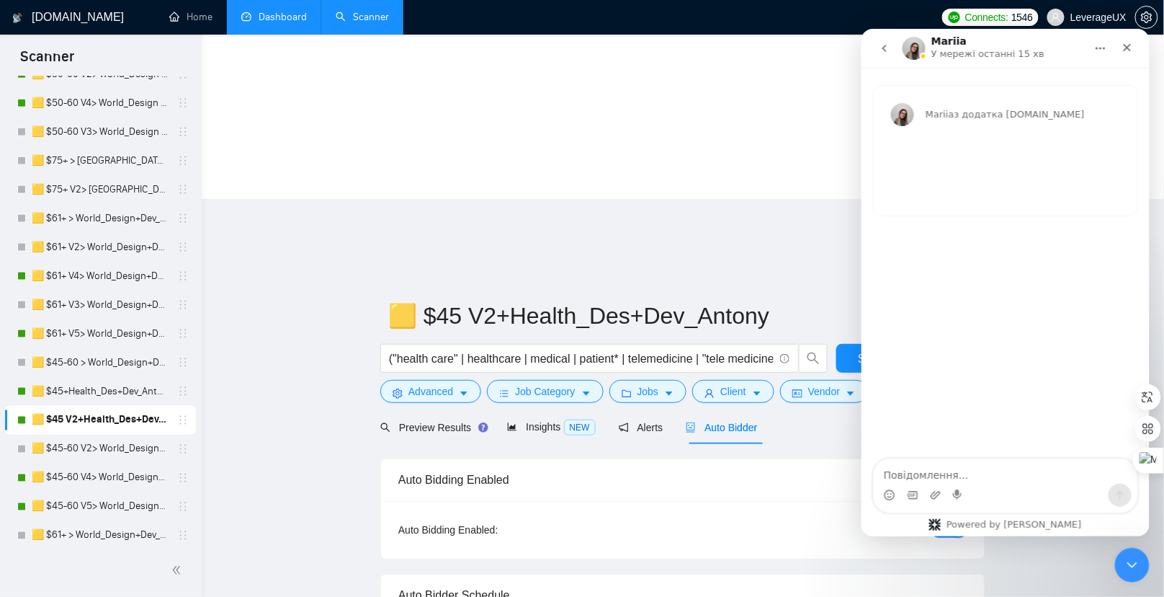
click at [904, 471] on textarea "Повідомлення..." at bounding box center [1005, 470] width 264 height 24
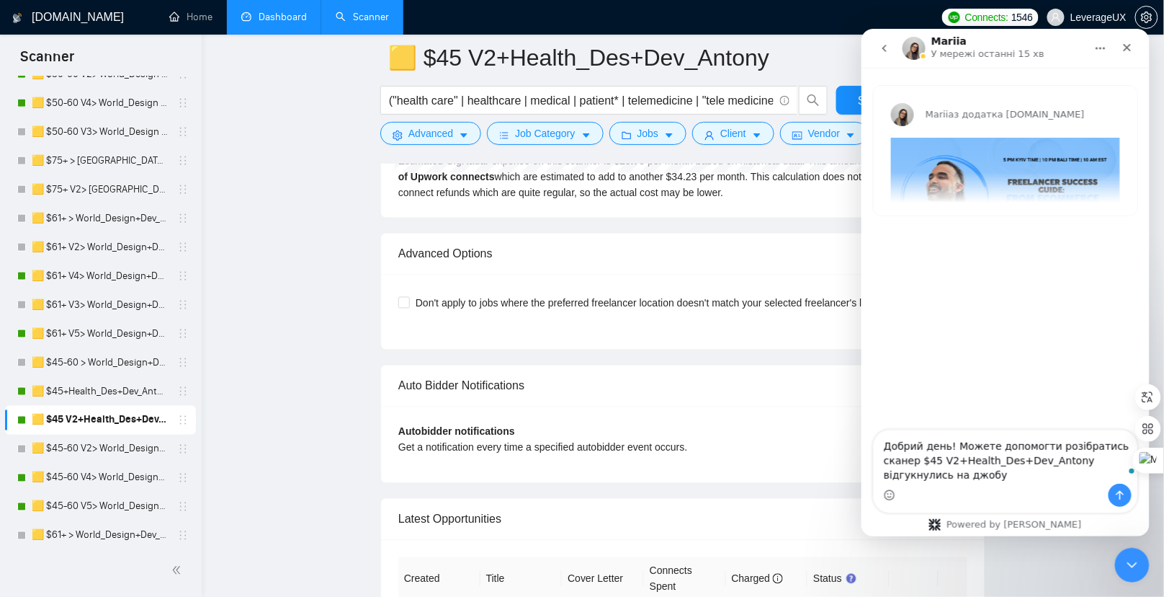
scroll to position [5904, 0]
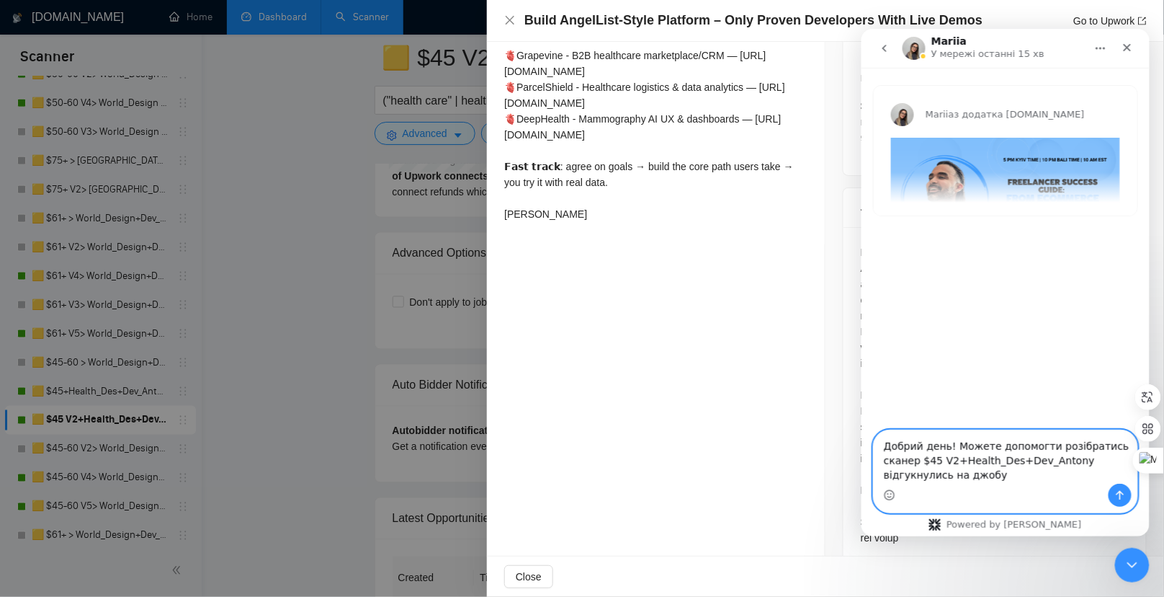
click at [1033, 478] on textarea "Добрий день! Можете допомогти розібратись сканер $45 V2+Health_Des+Dev_Antony в…" at bounding box center [1005, 455] width 264 height 53
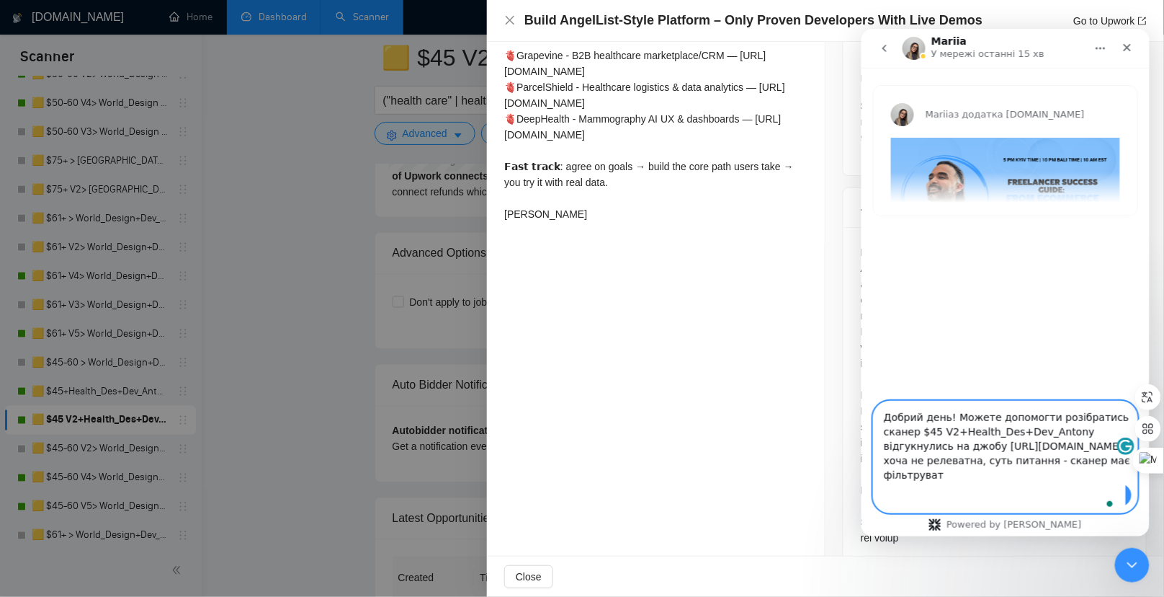
scroll to position [23, 0]
type textarea "Добрий день! Можете допомогти розібратись сканер $45 V2+Health_Des+Dev_Antony в…"
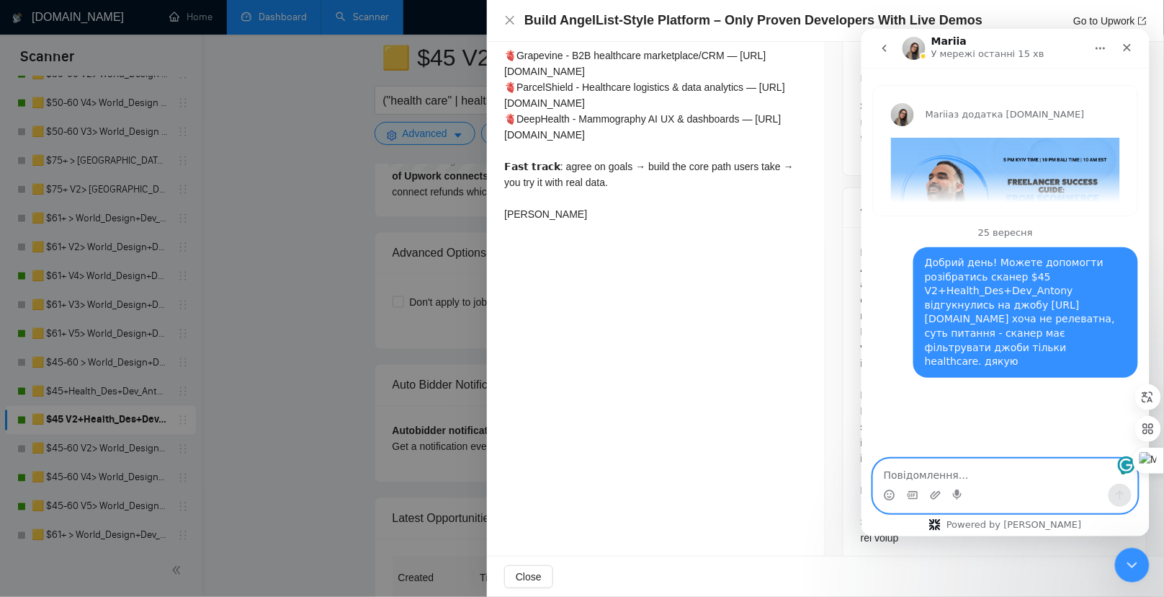
scroll to position [0, 0]
click at [249, 188] on div at bounding box center [582, 298] width 1164 height 597
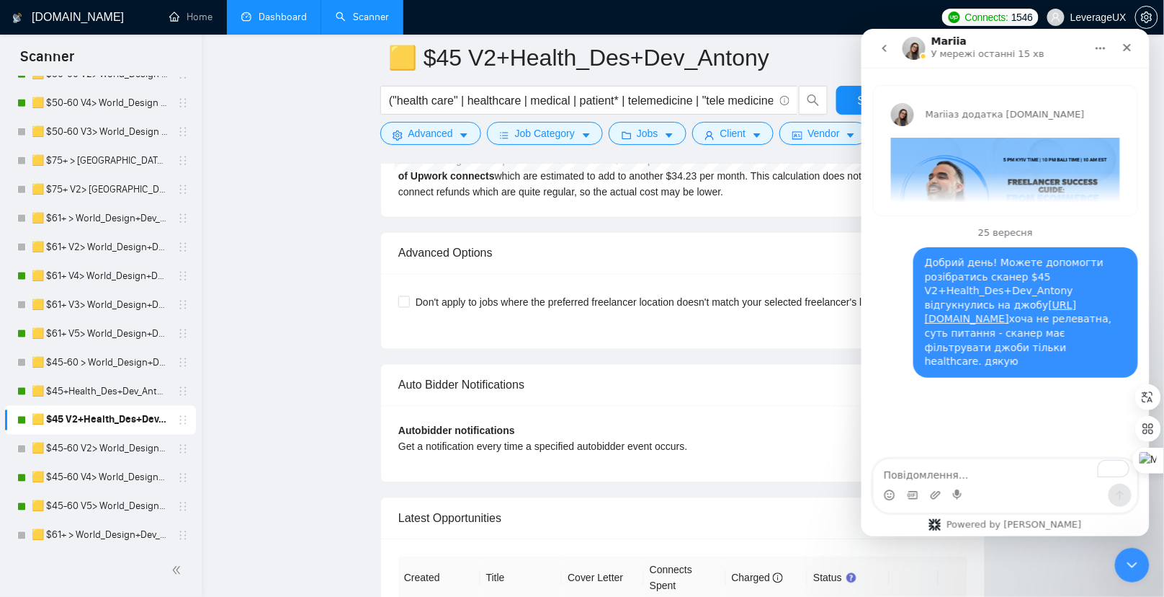
click at [564, 274] on div "Don't apply to jobs where the preferred freelancer location doesn't match your …" at bounding box center [683, 311] width 604 height 75
click at [1123, 45] on icon "Закрити" at bounding box center [1127, 47] width 12 height 12
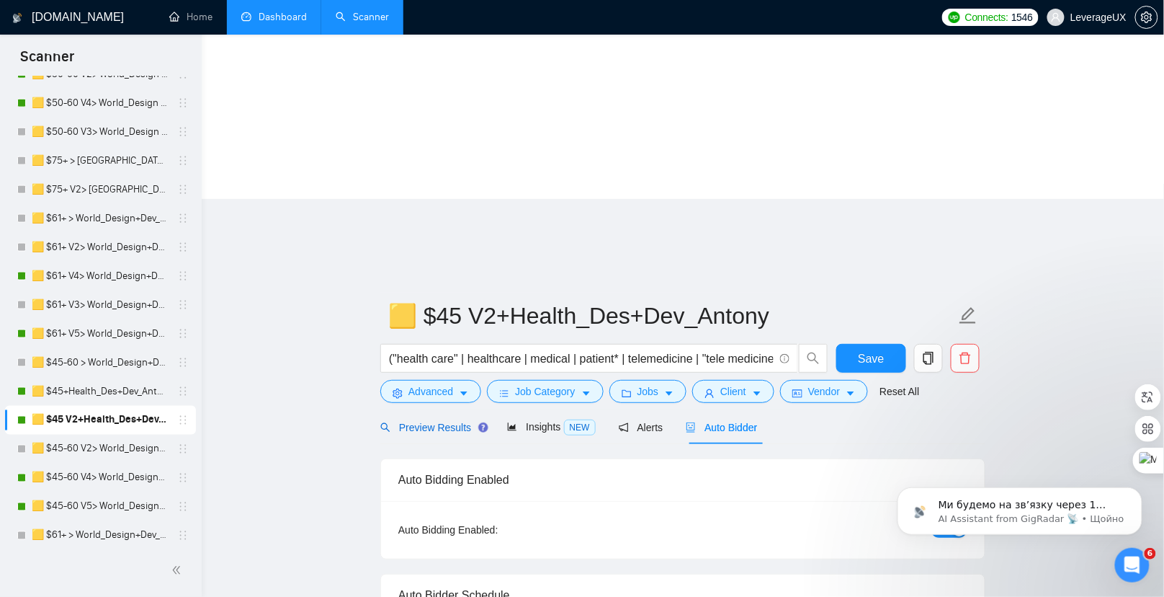
click at [422, 422] on span "Preview Results" at bounding box center [432, 428] width 104 height 12
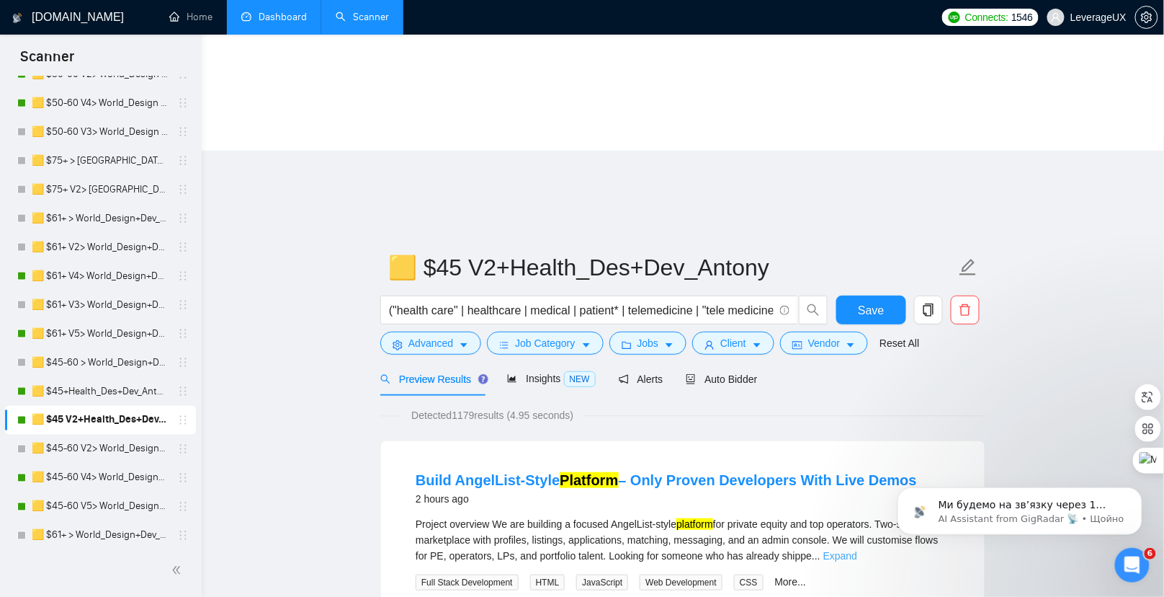
click at [857, 550] on link "Expand" at bounding box center [841, 556] width 34 height 12
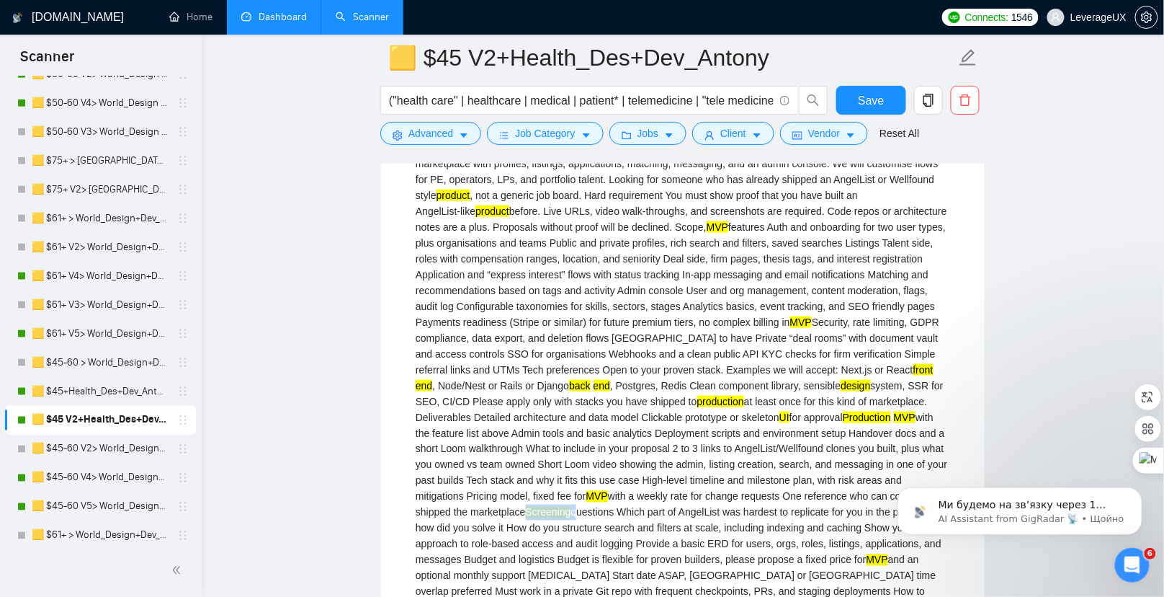
drag, startPoint x: 476, startPoint y: 331, endPoint x: 527, endPoint y: 329, distance: 51.9
click at [527, 329] on div "Project overview We are building a focused AngelList‑style platform for private…" at bounding box center [683, 393] width 535 height 507
copy div "Screening"
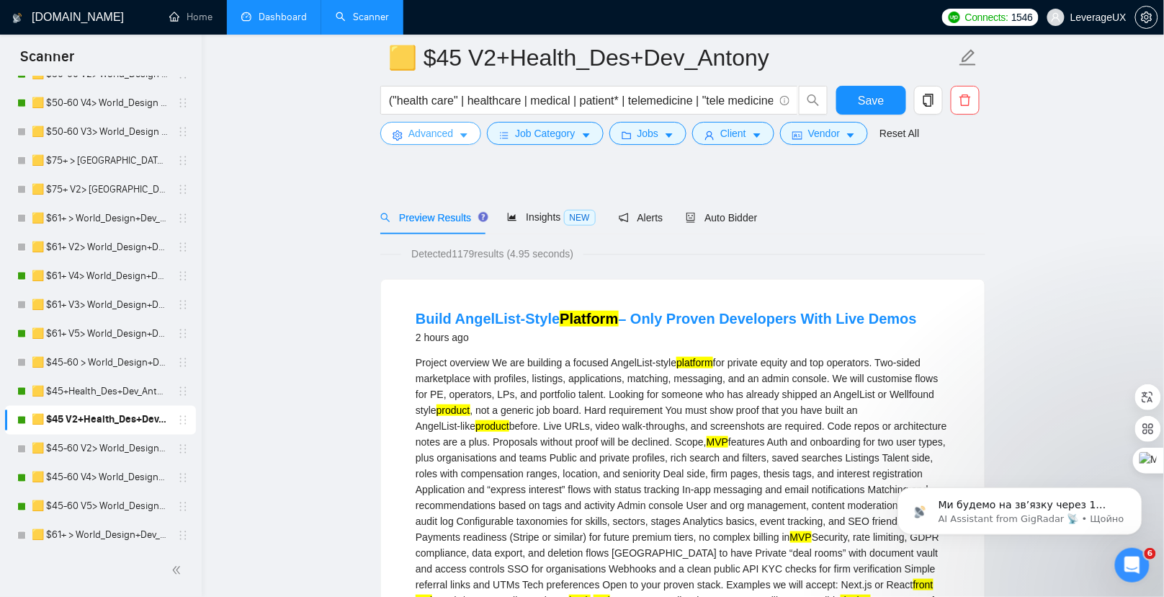
scroll to position [10, 0]
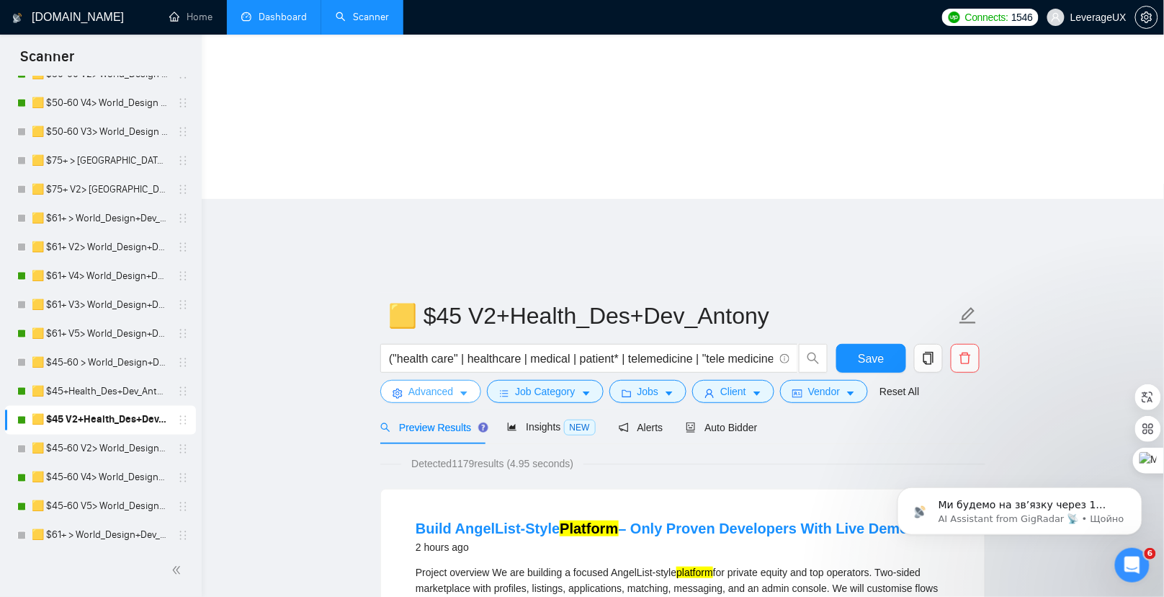
click at [452, 383] on span "Advanced" at bounding box center [431, 391] width 45 height 16
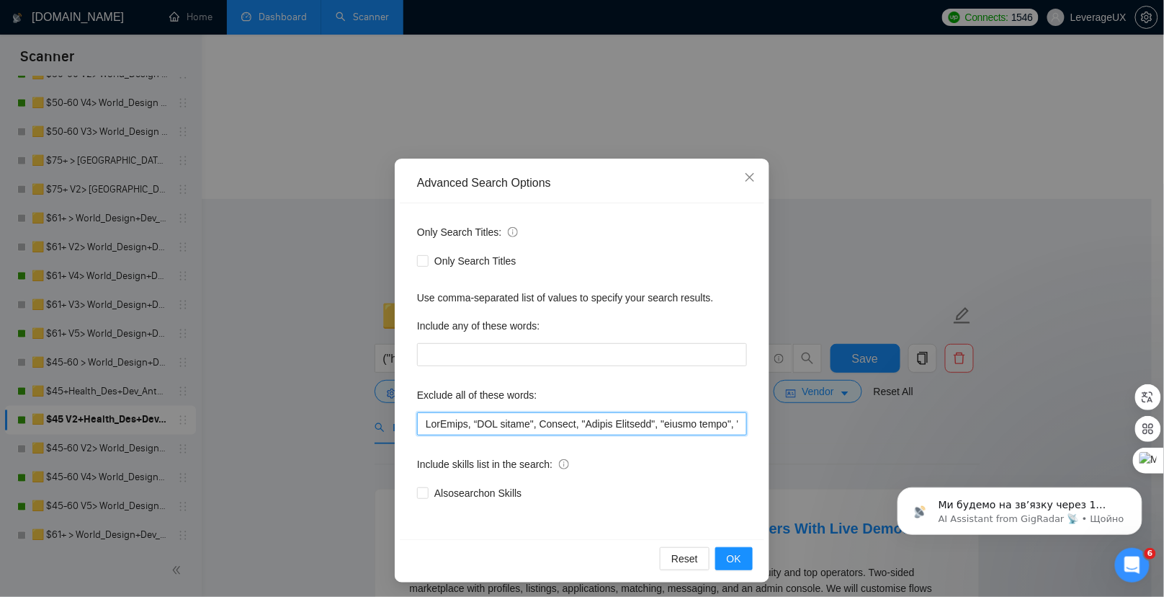
click at [423, 427] on input "text" at bounding box center [582, 423] width 330 height 23
paste input "Screening"
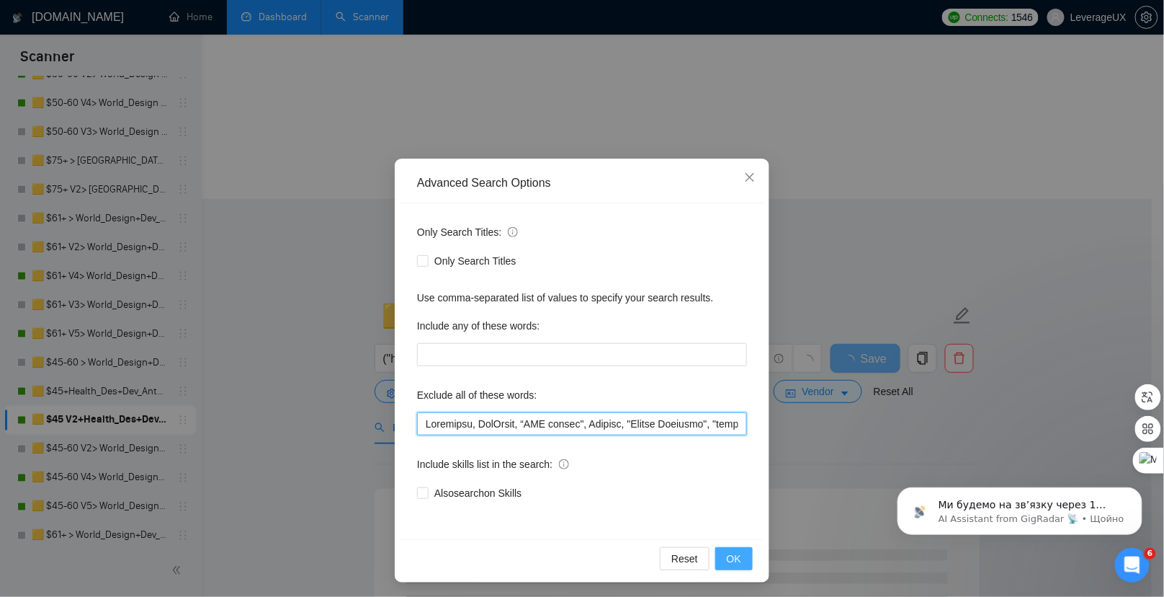
type input "Screening, OneTrust, “SEO expert", Lovable, "Design Coaching", "design coach", …"
click at [727, 561] on span "OK" at bounding box center [734, 558] width 14 height 16
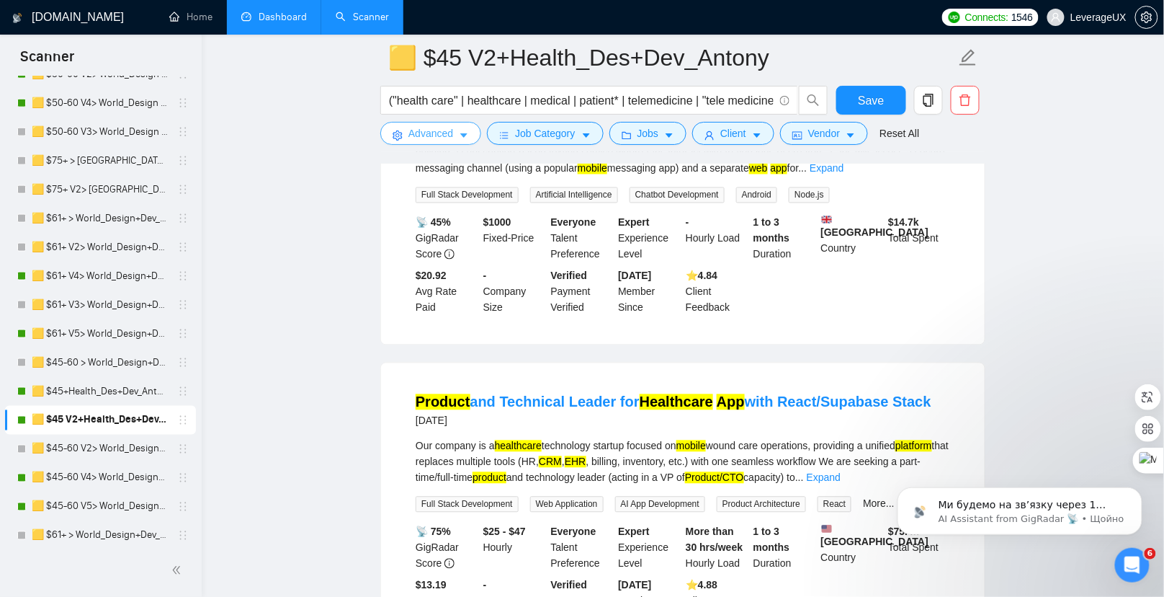
scroll to position [1030, 0]
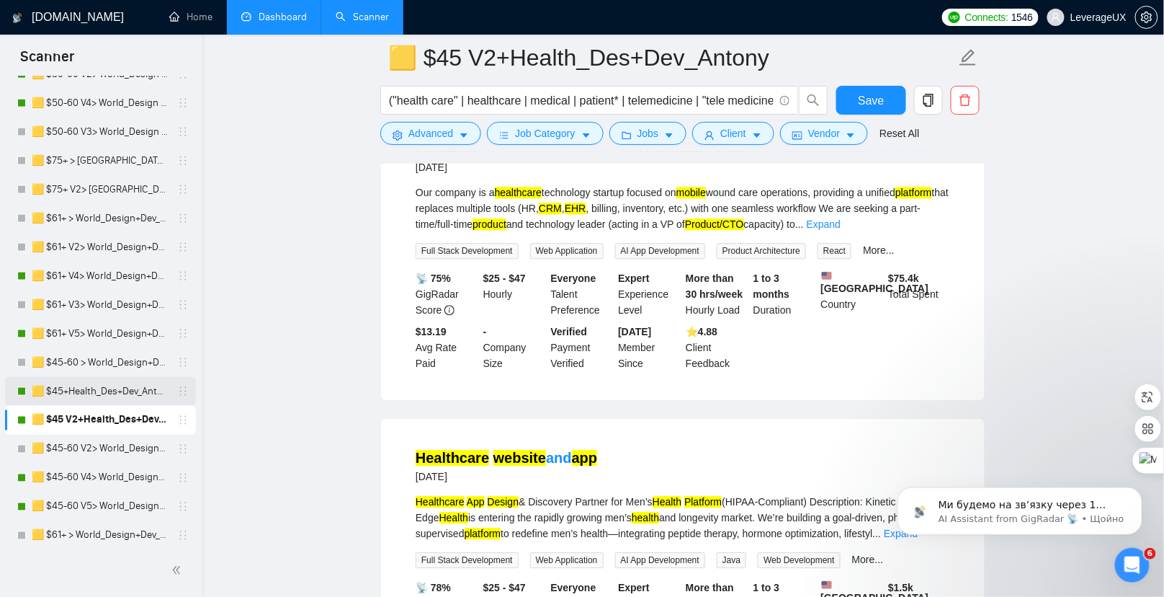
click at [129, 396] on link "🟨 $45+Health_Des+Dev_Antony" at bounding box center [100, 391] width 137 height 29
click at [893, 102] on button "Save" at bounding box center [872, 100] width 70 height 29
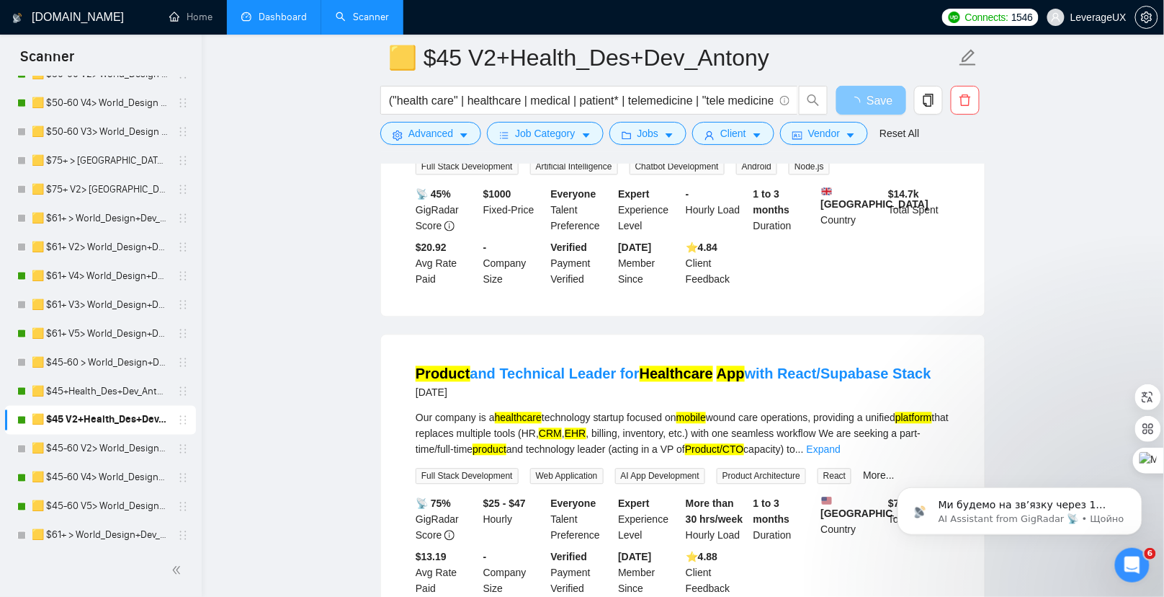
scroll to position [803, 0]
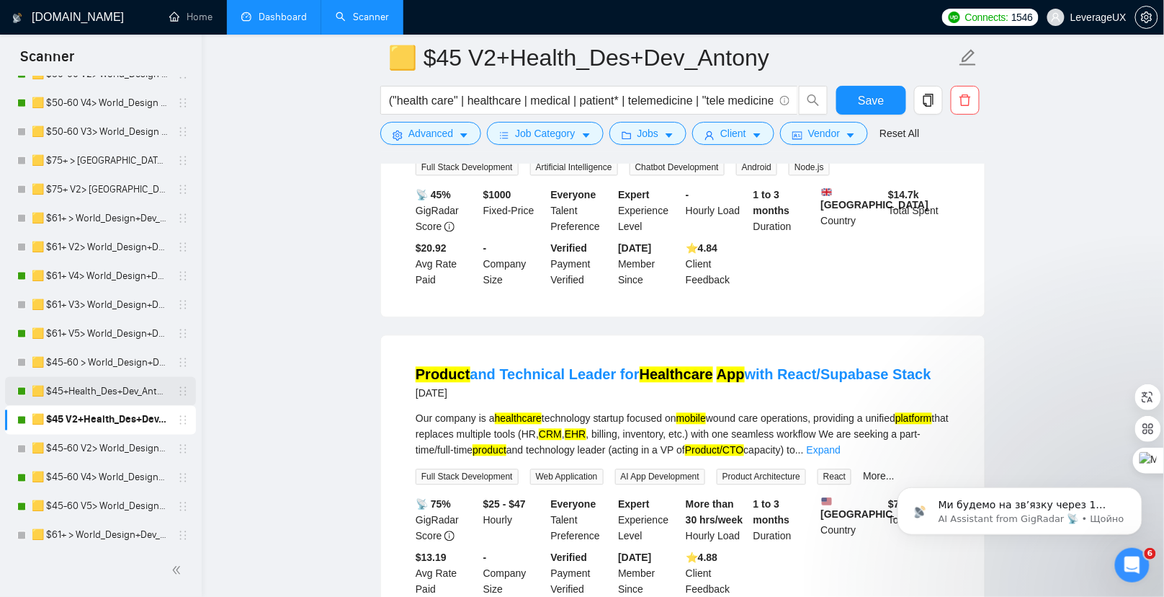
click at [133, 394] on link "🟨 $45+Health_Des+Dev_Antony" at bounding box center [100, 391] width 137 height 29
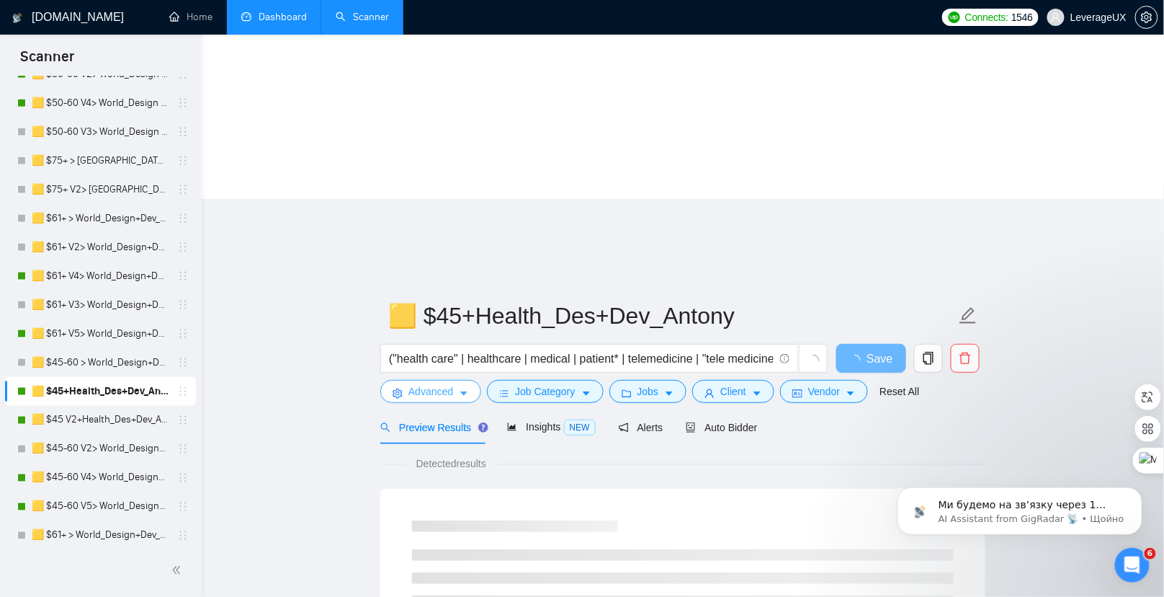
click at [453, 383] on span "Advanced" at bounding box center [431, 391] width 45 height 16
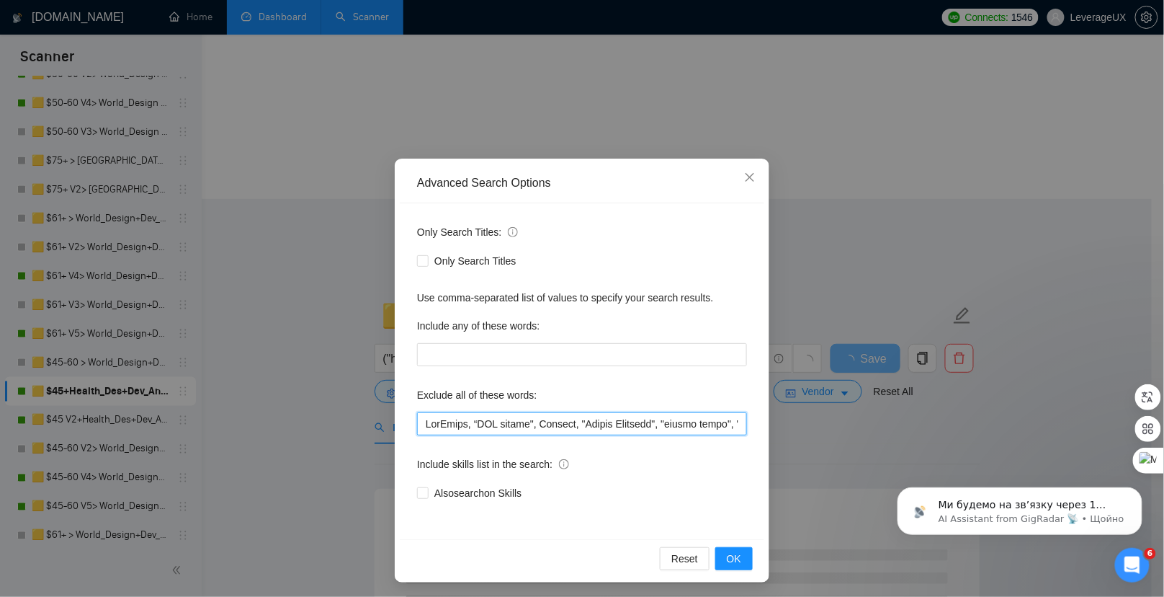
click at [417, 425] on input "text" at bounding box center [582, 423] width 330 height 23
paste input "Screening"
type input "Screening , OneTrust, “SEO expert", Lovable, "Design Coaching", "design coach",…"
click at [731, 559] on span "OK" at bounding box center [734, 558] width 14 height 16
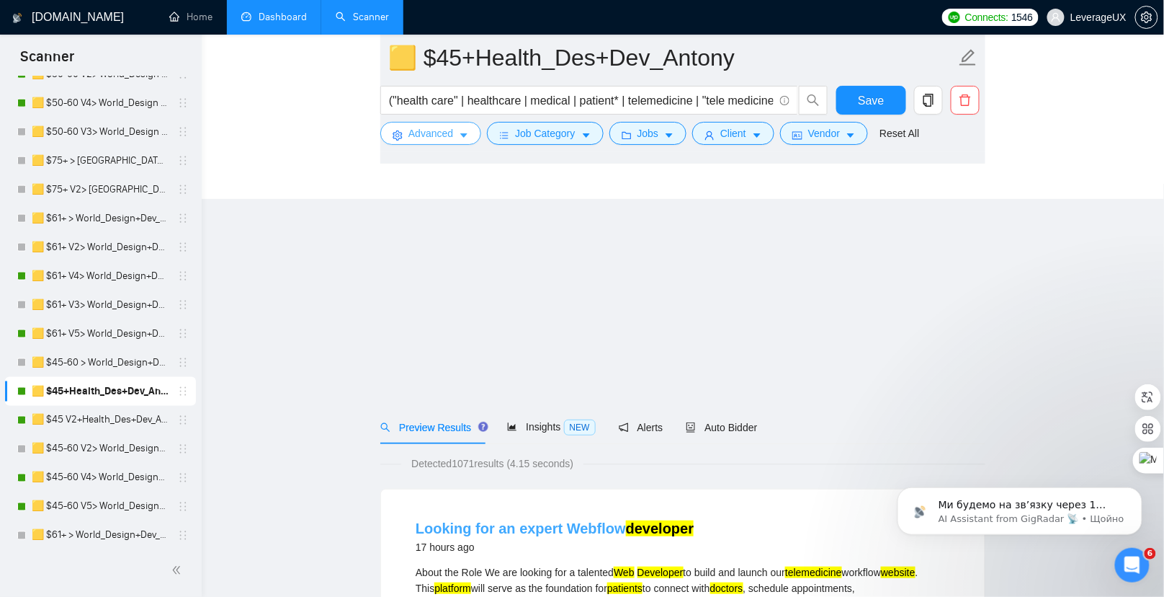
scroll to position [757, 0]
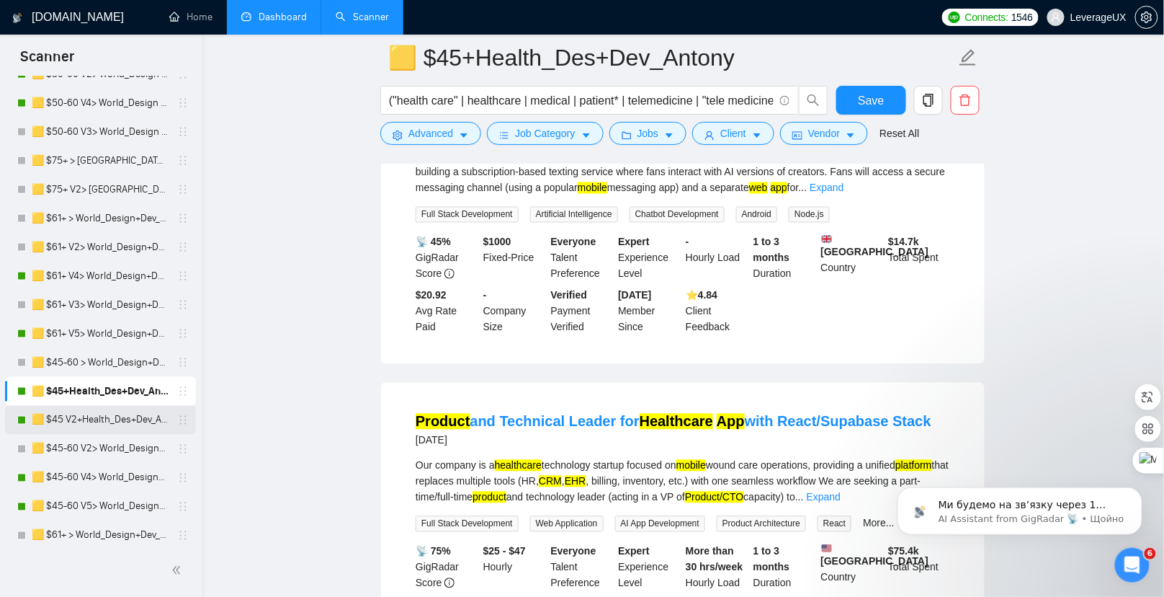
click at [86, 421] on link "🟨 $45 V2+Health_Des+Dev_Antony" at bounding box center [100, 420] width 137 height 29
click at [876, 107] on span "Save" at bounding box center [871, 101] width 26 height 18
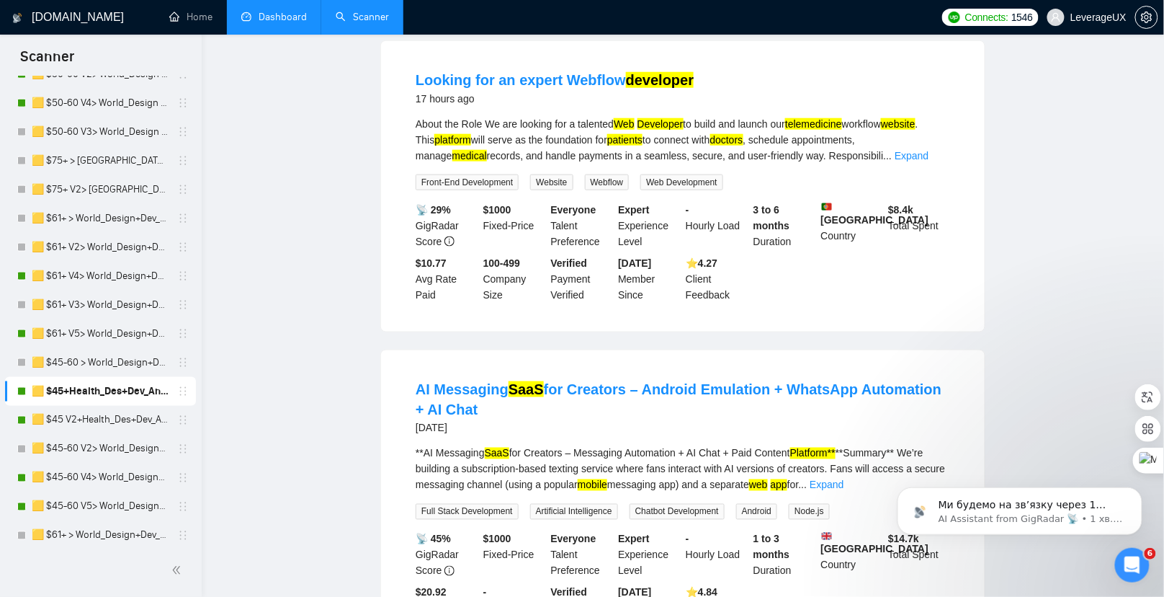
scroll to position [0, 0]
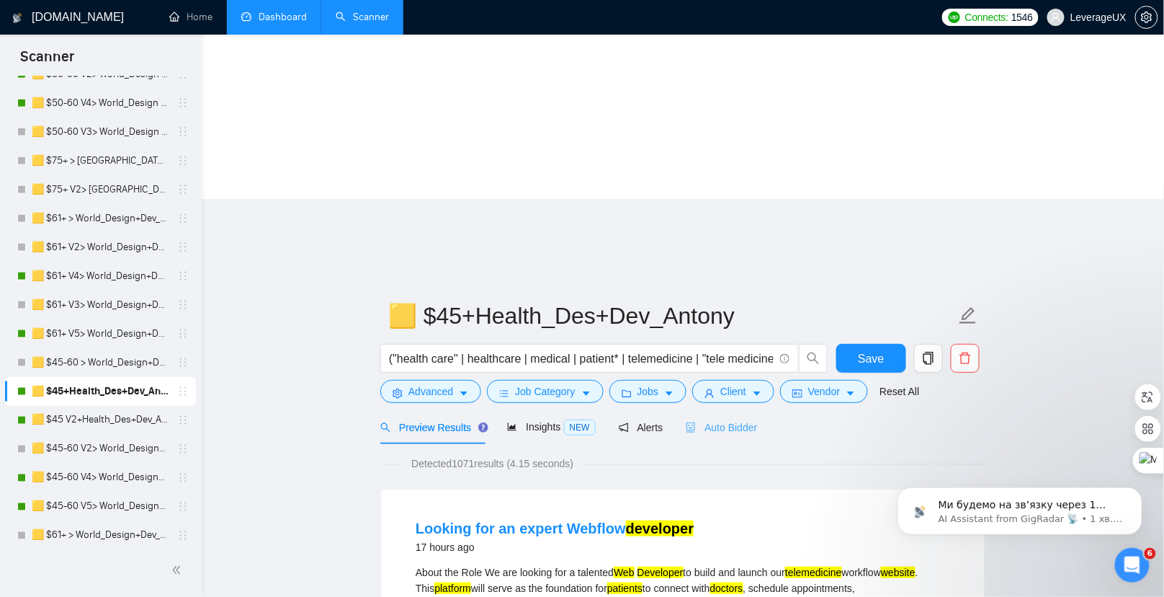
click at [745, 410] on div "Auto Bidder" at bounding box center [721, 427] width 71 height 34
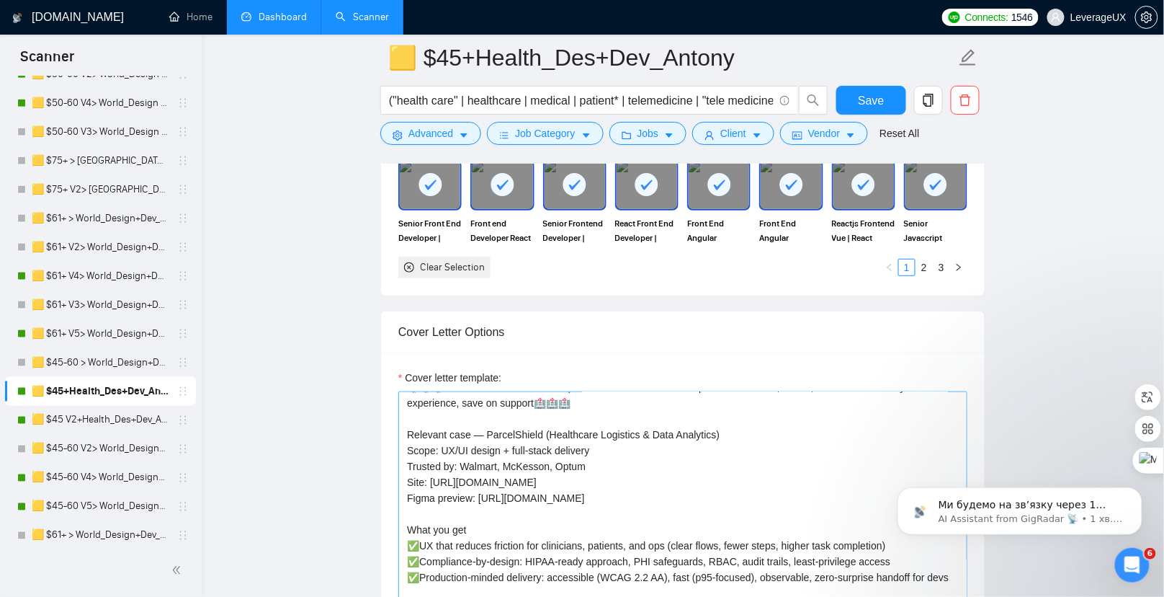
scroll to position [1880, 0]
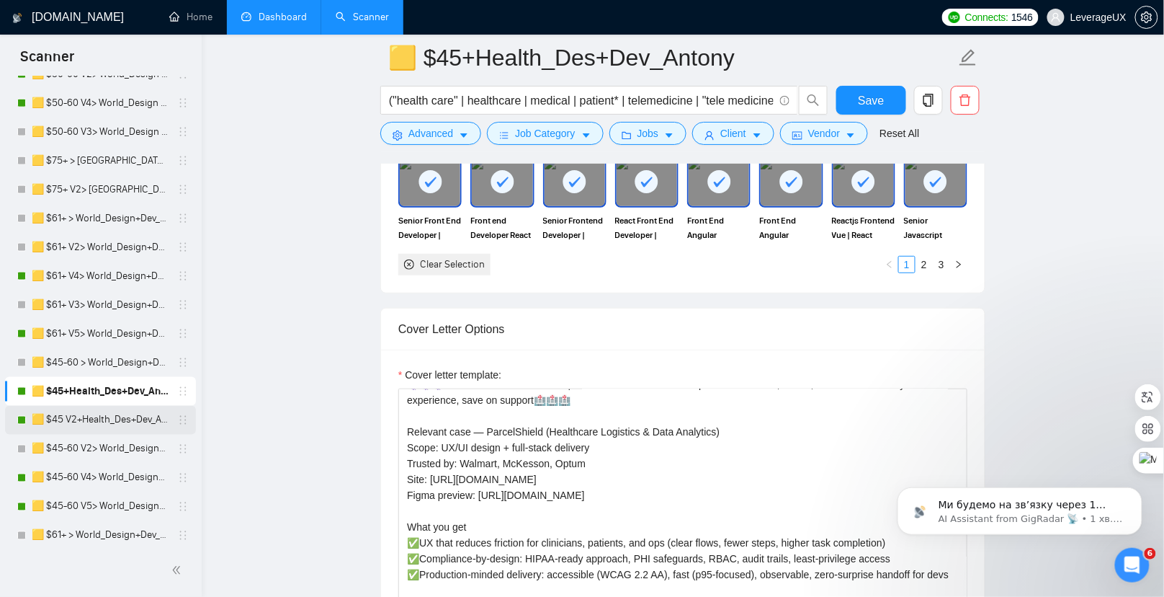
click at [127, 420] on link "🟨 $45 V2+Health_Des+Dev_Antony" at bounding box center [100, 420] width 137 height 29
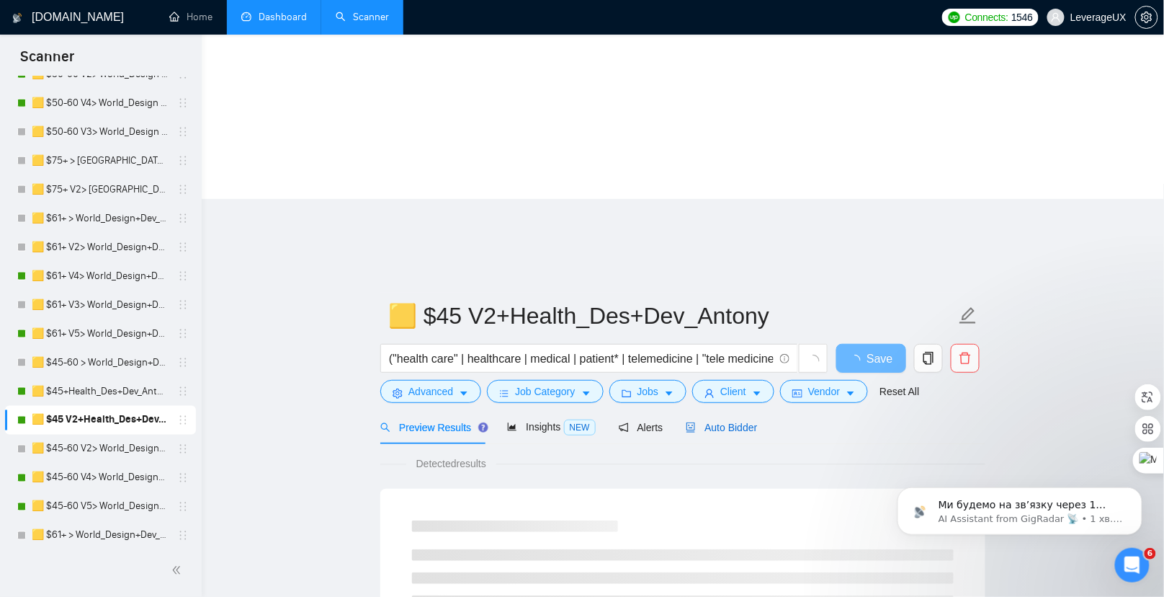
click at [729, 422] on span "Auto Bidder" at bounding box center [721, 428] width 71 height 12
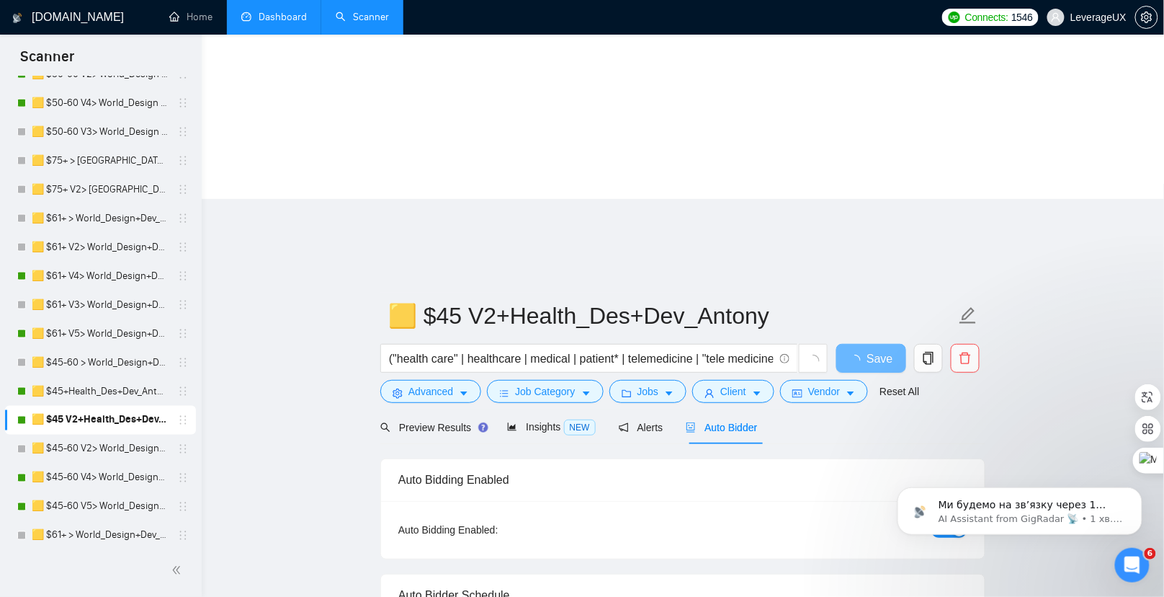
radio input "false"
radio input "true"
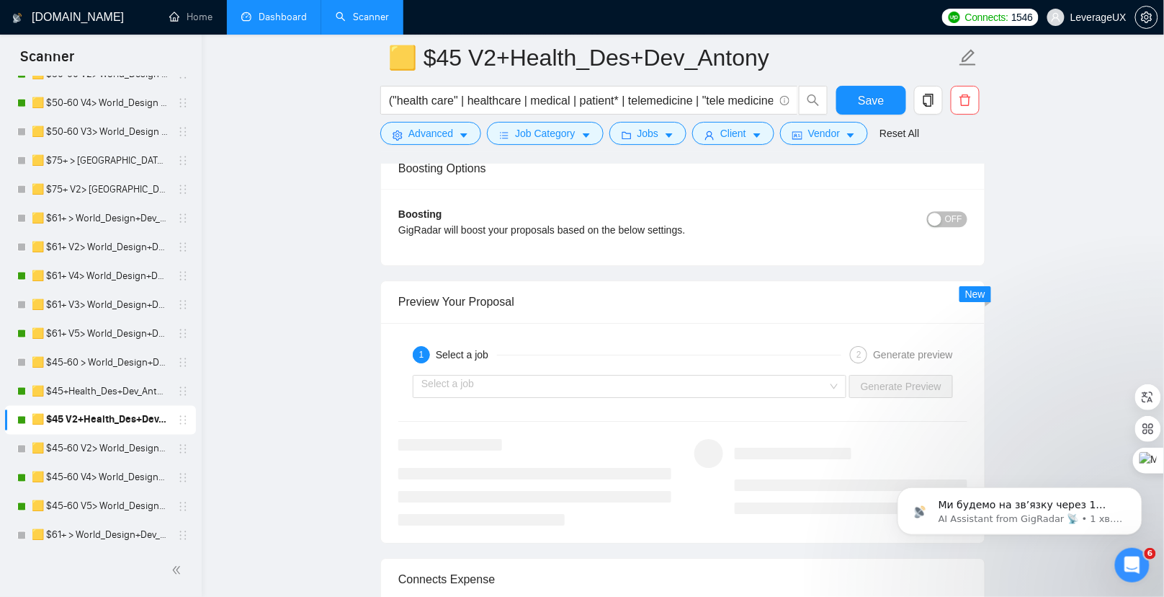
scroll to position [2948, 0]
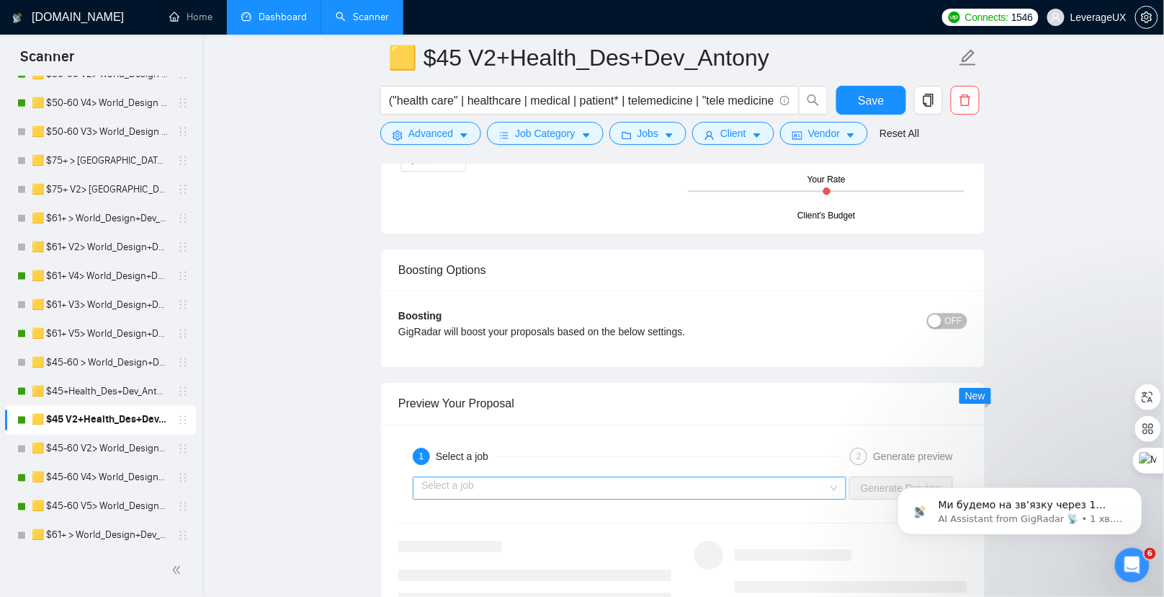
click at [574, 477] on input "search" at bounding box center [625, 488] width 406 height 22
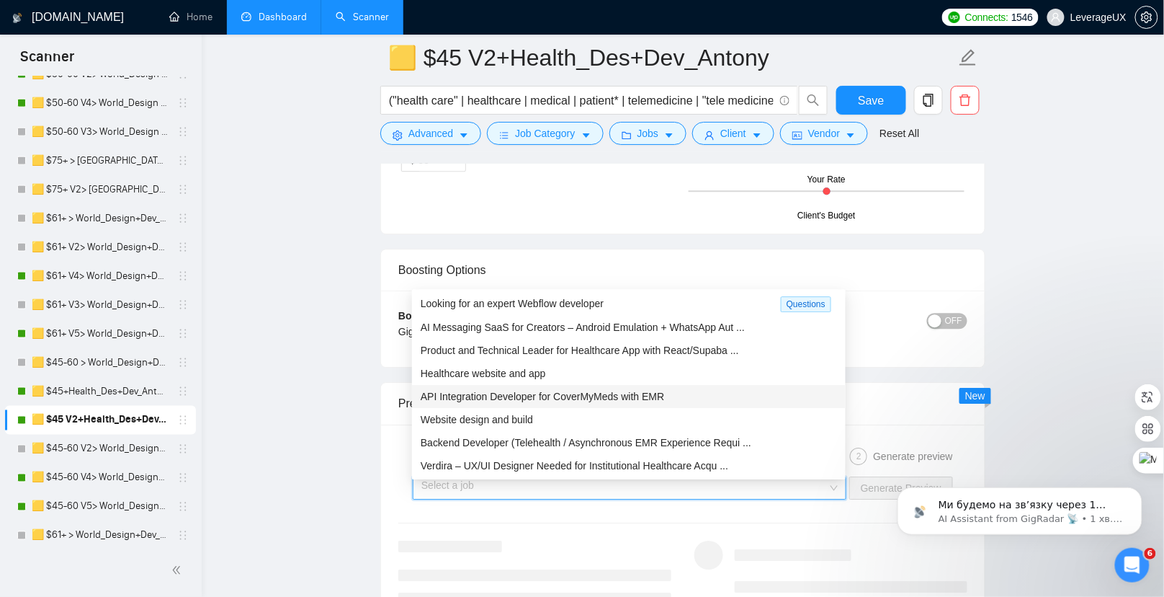
click at [557, 394] on span "API Integration Developer for CoverMyMeds with EMR" at bounding box center [543, 397] width 244 height 12
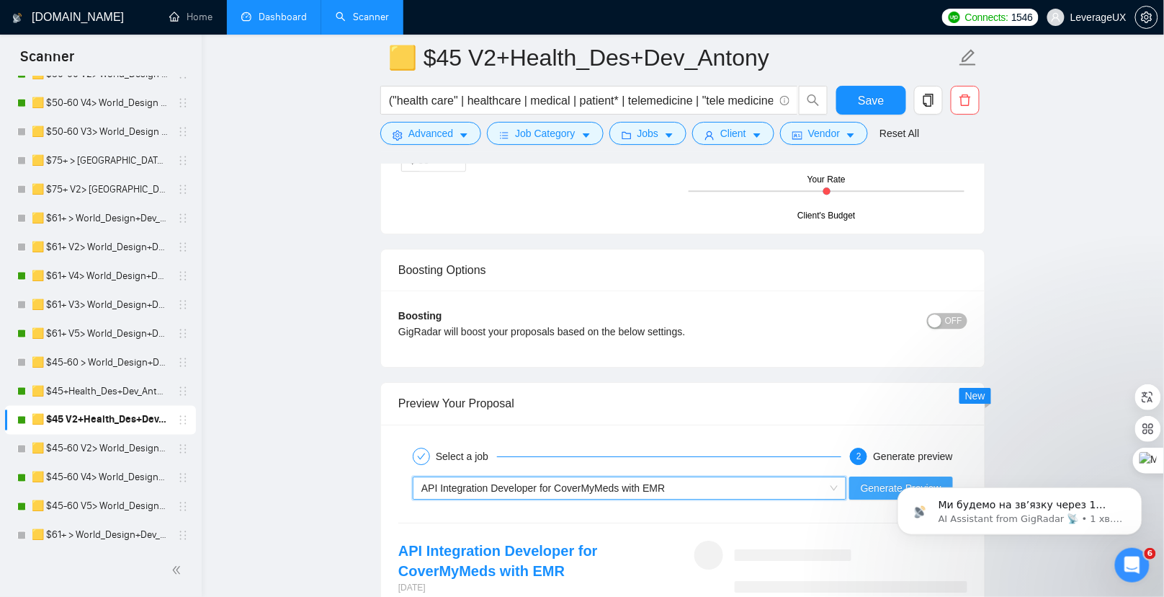
click at [933, 480] on span "Generate Preview" at bounding box center [901, 488] width 81 height 16
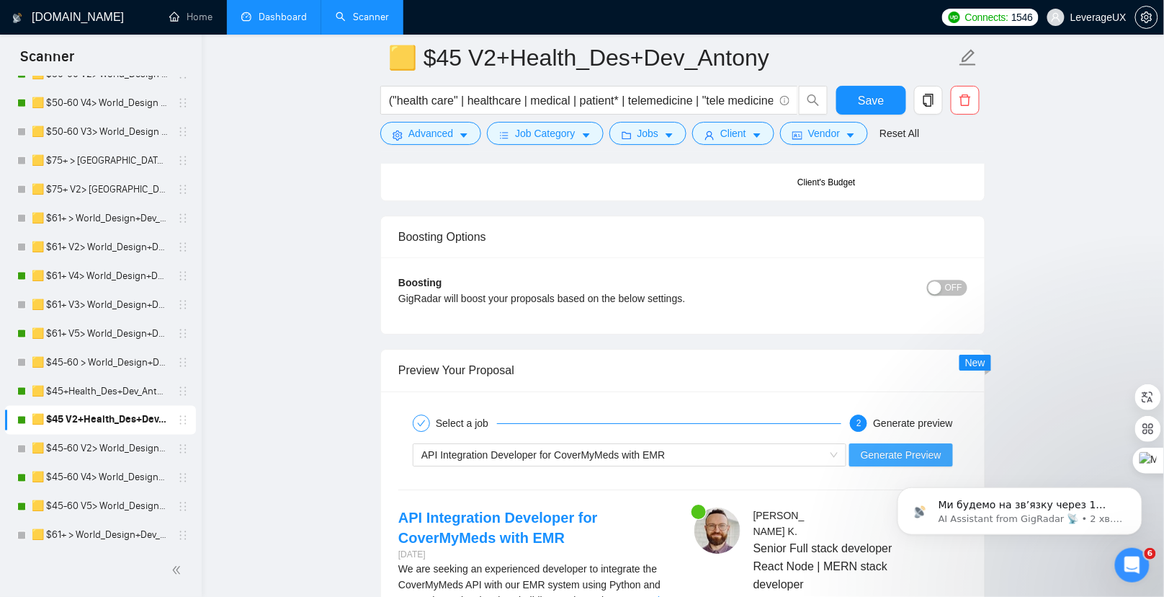
scroll to position [2990, 0]
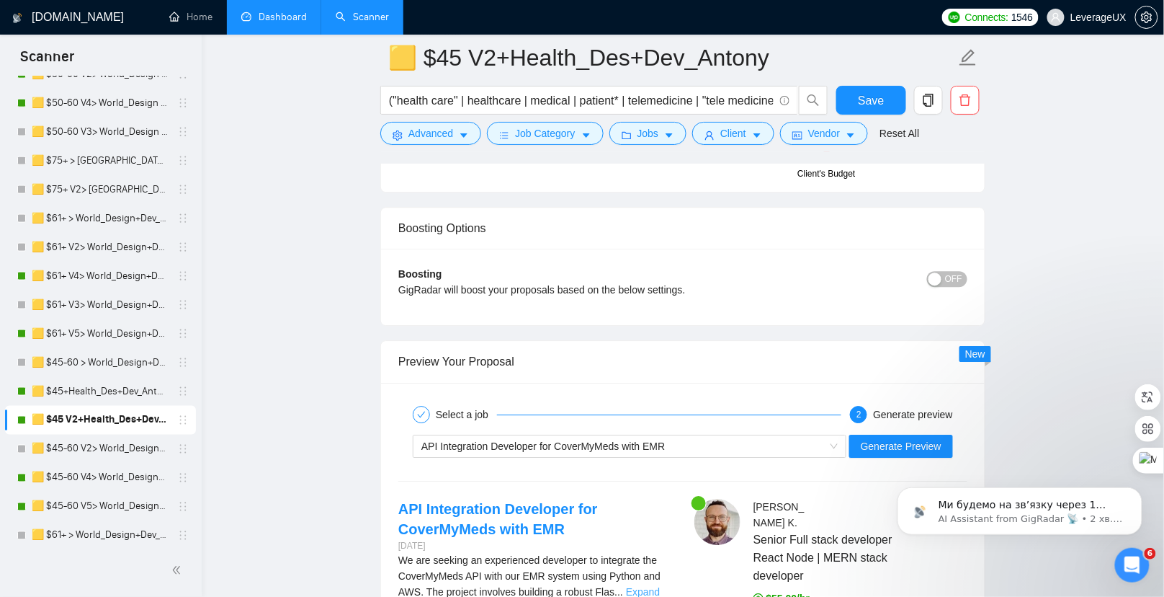
click at [646, 586] on link "Expand" at bounding box center [643, 592] width 34 height 12
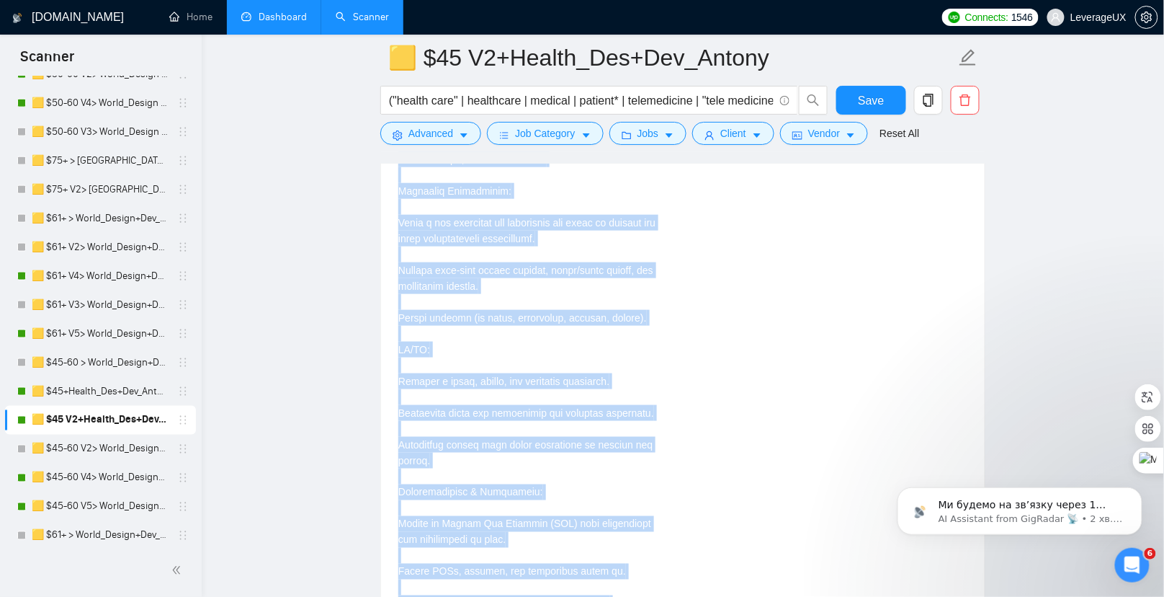
scroll to position [4128, 0]
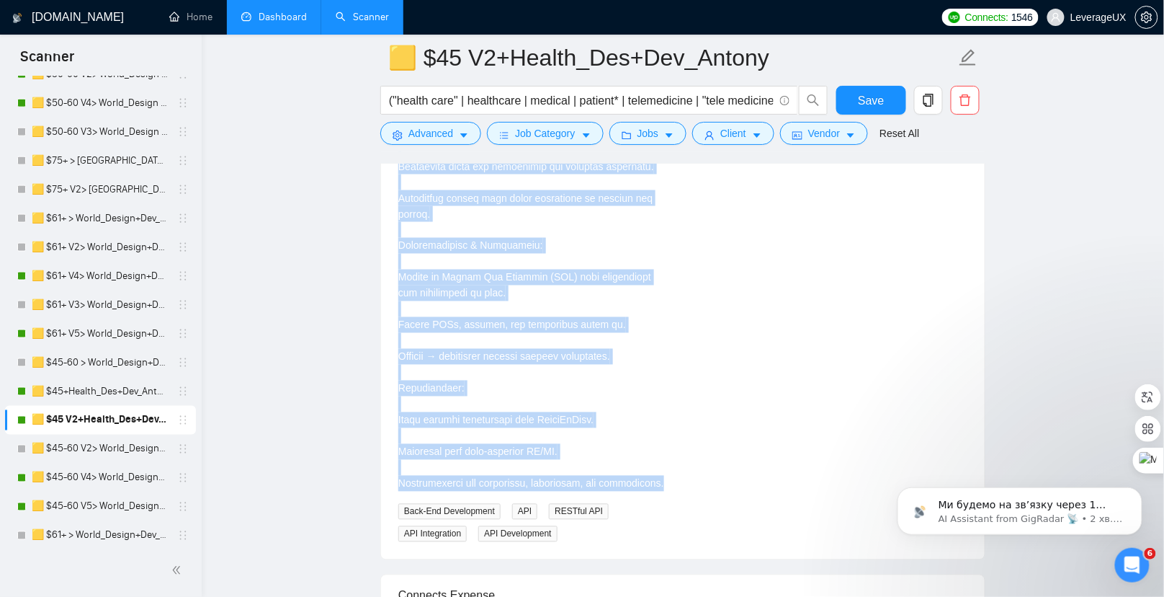
drag, startPoint x: 403, startPoint y: 255, endPoint x: 565, endPoint y: 301, distance: 168.6
copy div "API Integration Developer for CoverMyMeds with EMR 4 days ago We are seeking an…"
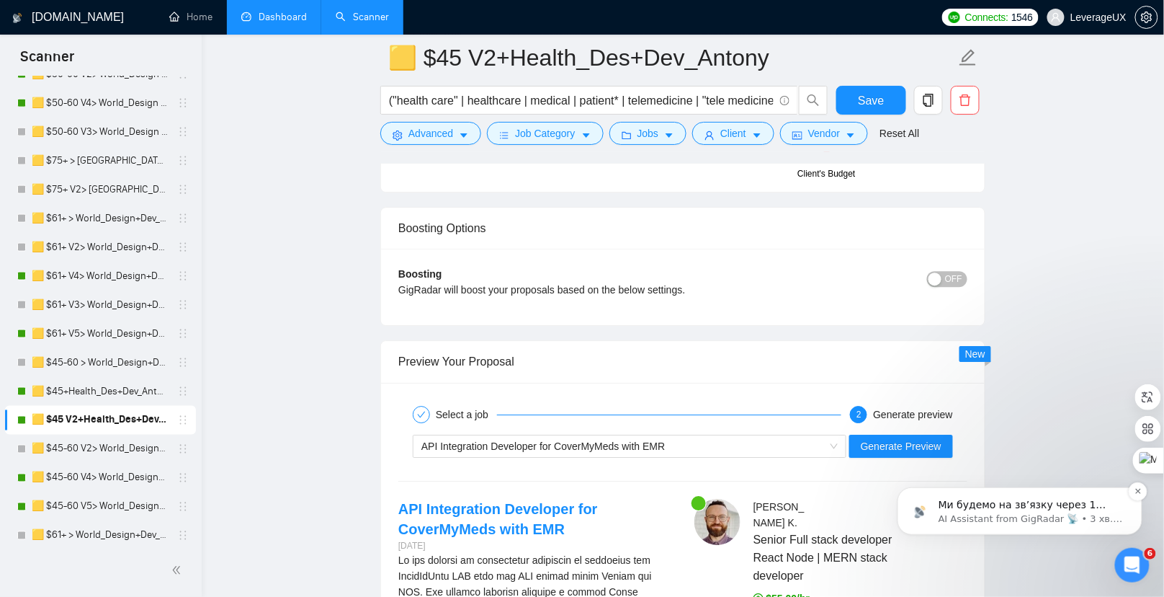
scroll to position [2992, 0]
click at [925, 409] on div "Ми будемо на зв’язку через 1 година Ви отримаєте відповіді тут і на ел. пошту a…" at bounding box center [1019, 444] width 265 height 180
click at [928, 409] on div "Ми будемо на зв’язку через 1 година Ви отримаєте відповіді тут і на ел. пошту a…" at bounding box center [1019, 444] width 265 height 180
click at [931, 406] on div "Ми будемо на зв’язку через 1 година Ви отримаєте відповіді тут і на ел. пошту a…" at bounding box center [1019, 444] width 265 height 180
click at [932, 409] on div "Ми будемо на зв’язку через 1 година Ви отримаєте відповіді тут і на ел. пошту a…" at bounding box center [1019, 444] width 265 height 180
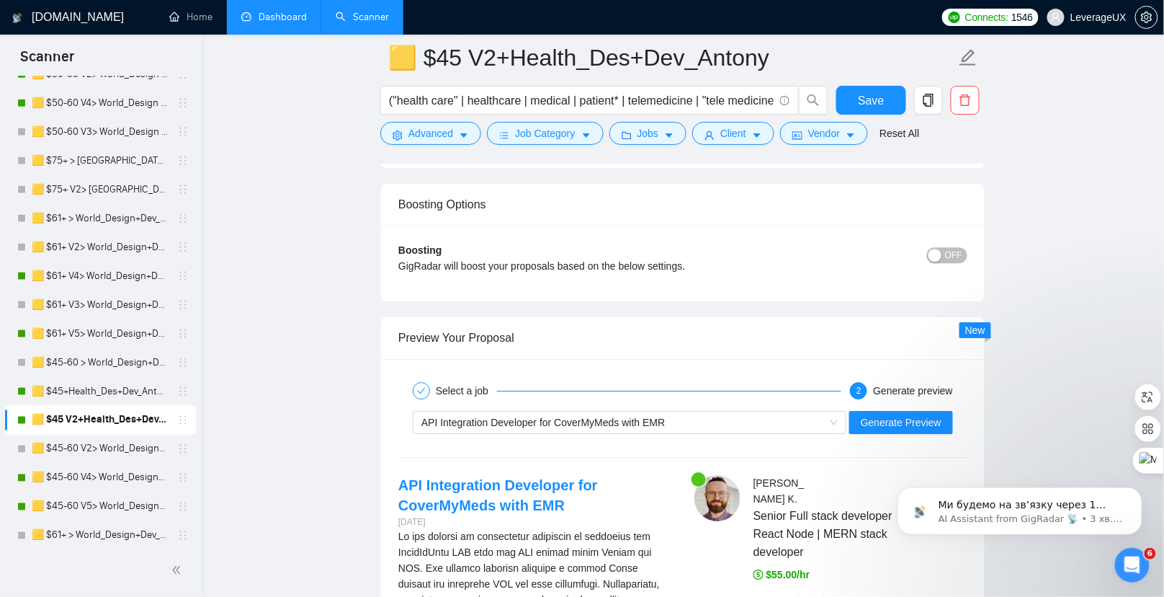
scroll to position [3041, 0]
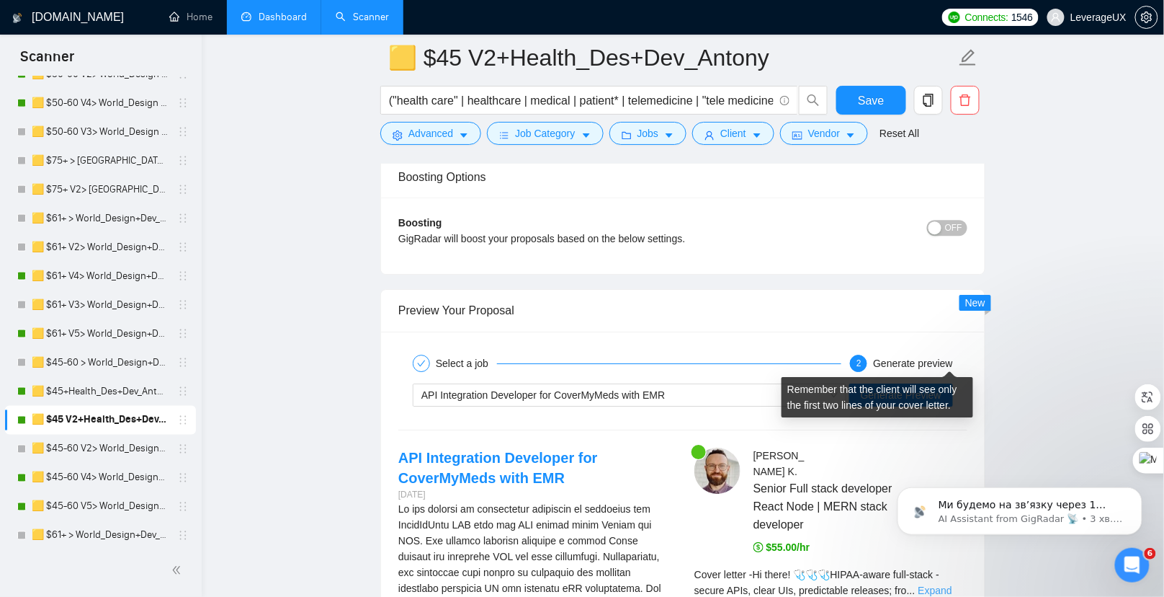
click at [945, 584] on link "Expand" at bounding box center [936, 590] width 34 height 12
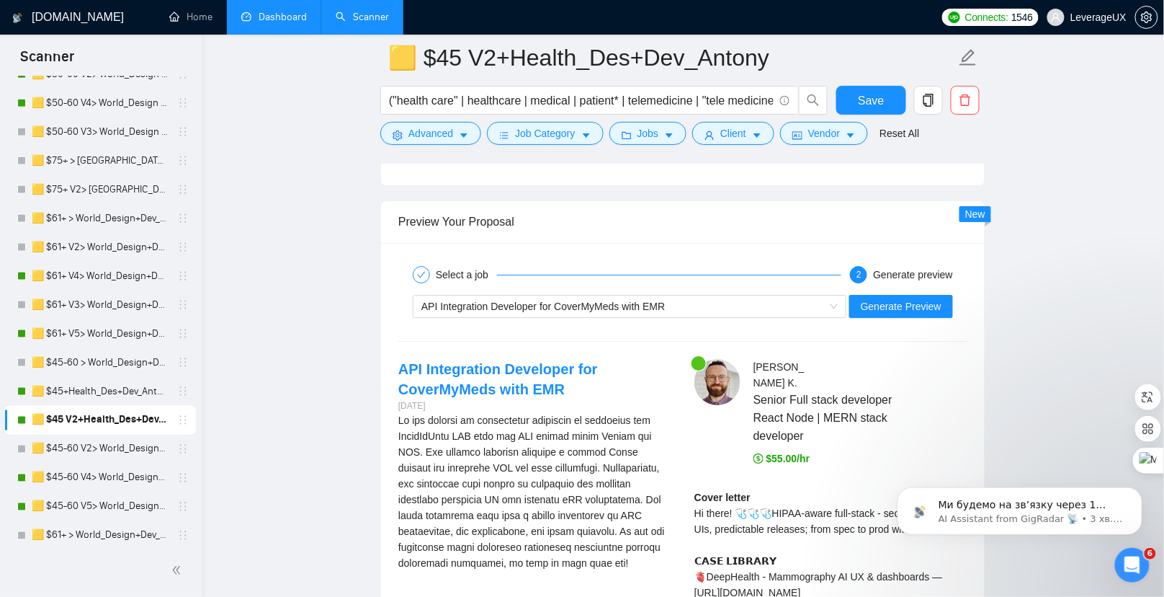
scroll to position [3134, 0]
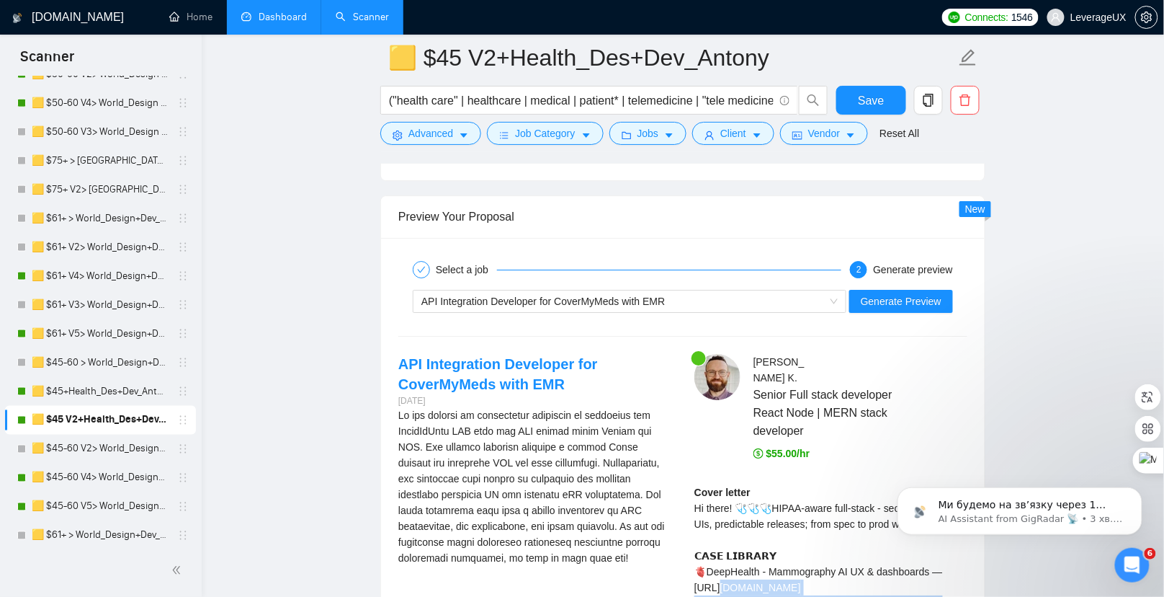
drag, startPoint x: 914, startPoint y: 383, endPoint x: 716, endPoint y: 377, distance: 199.0
drag, startPoint x: 693, startPoint y: 378, endPoint x: 907, endPoint y: 378, distance: 214.0
click at [907, 378] on div "Antony K . Senior Full stack developer React Node | MERN stack developer $55.00…" at bounding box center [831, 565] width 296 height 423
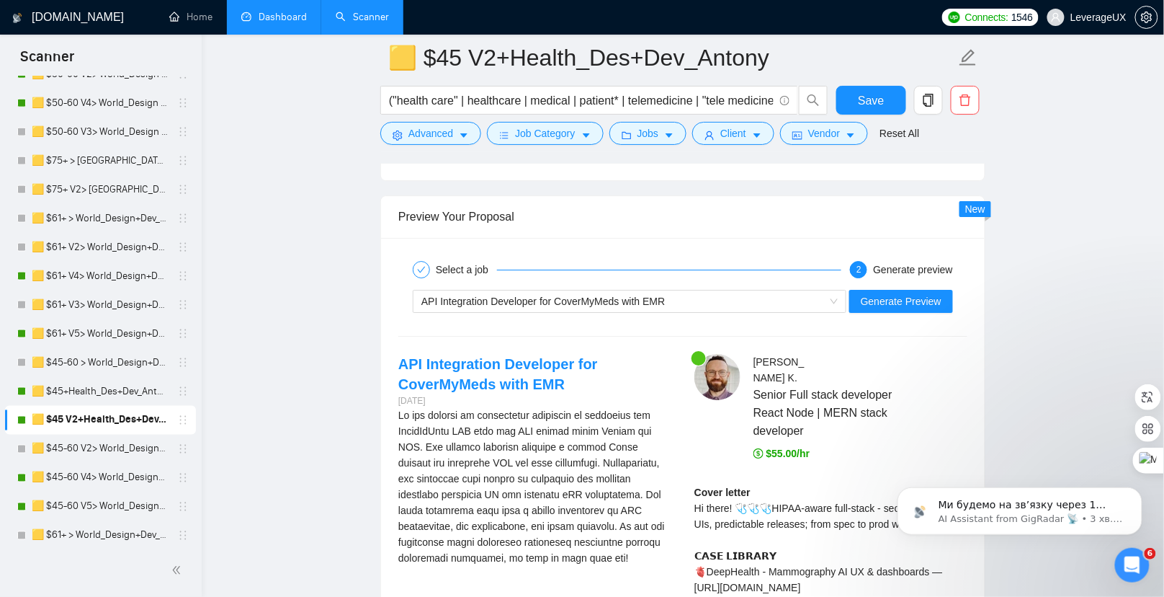
drag, startPoint x: 871, startPoint y: 407, endPoint x: 695, endPoint y: 407, distance: 176.5
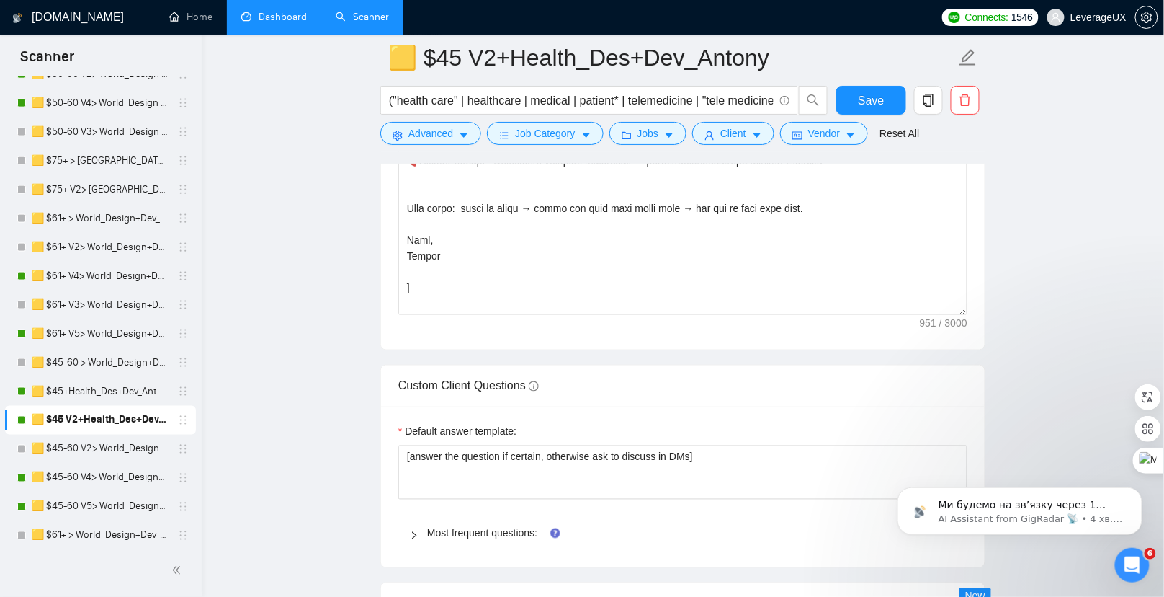
scroll to position [2028, 0]
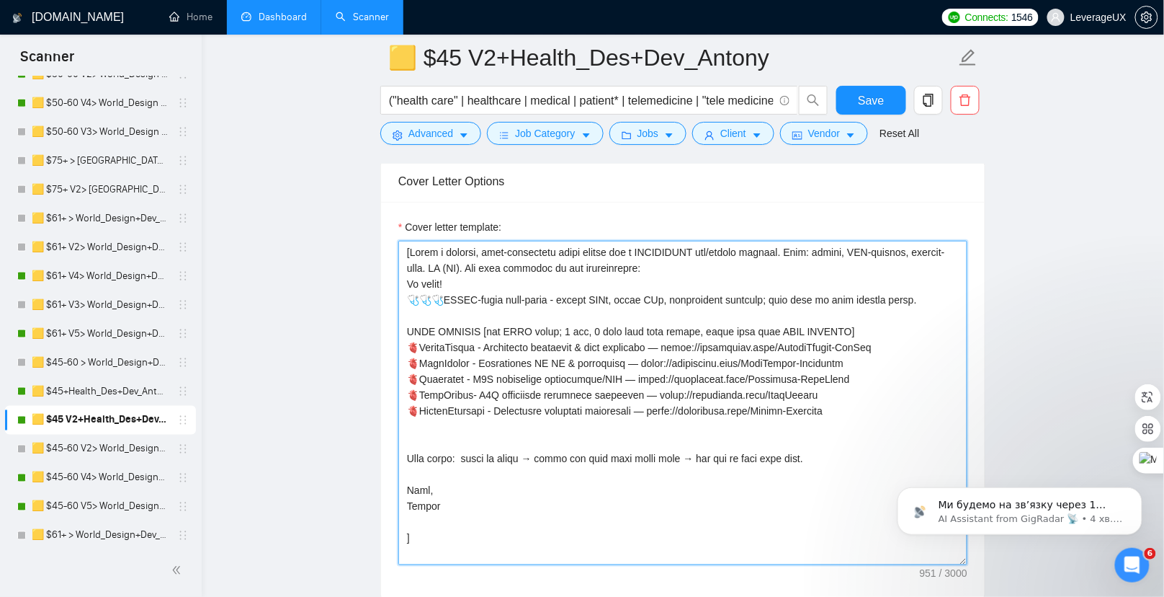
click at [408, 345] on textarea "Cover letter template:" at bounding box center [682, 403] width 569 height 324
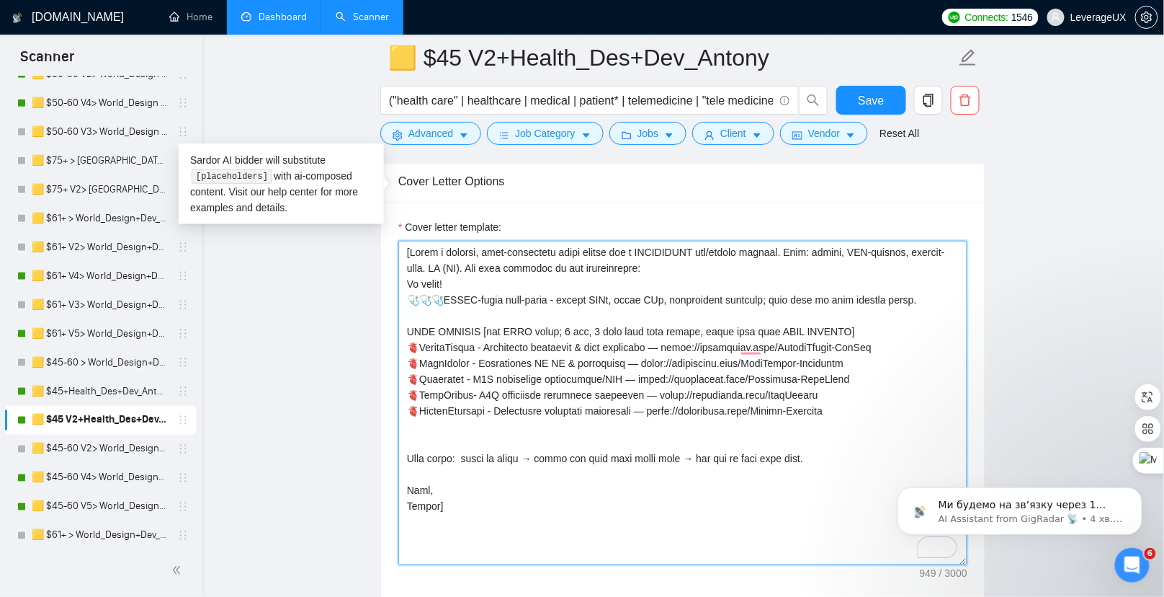
type textarea "[Write a concise, high-conversion cover letter for a HEALTHCARE web/mobile prod…"
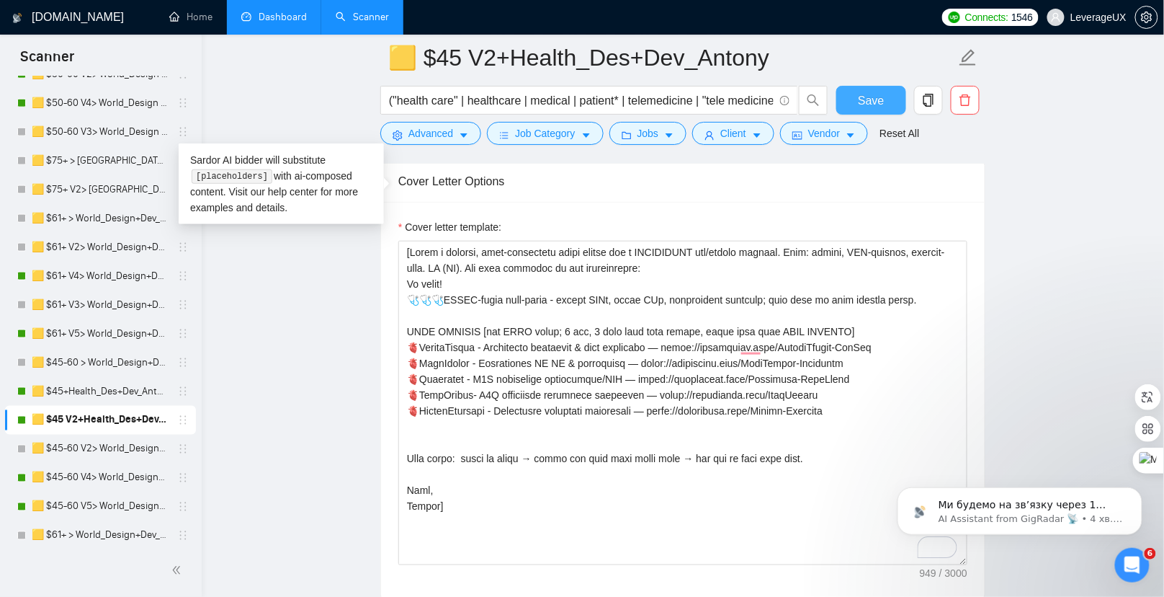
click at [871, 95] on span "Save" at bounding box center [871, 101] width 26 height 18
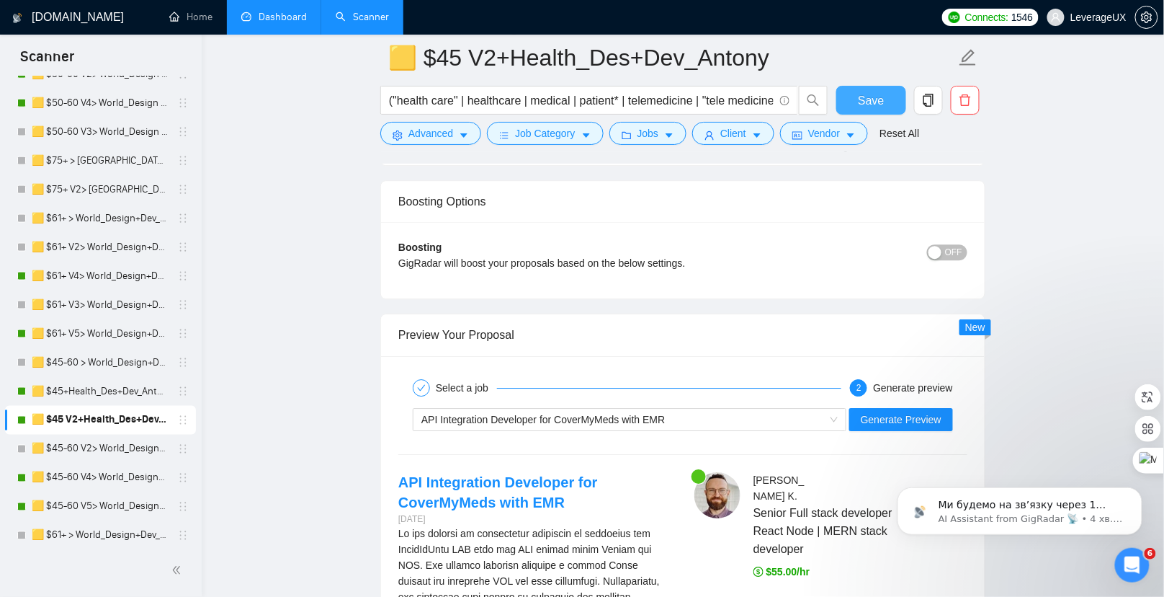
scroll to position [3299, 0]
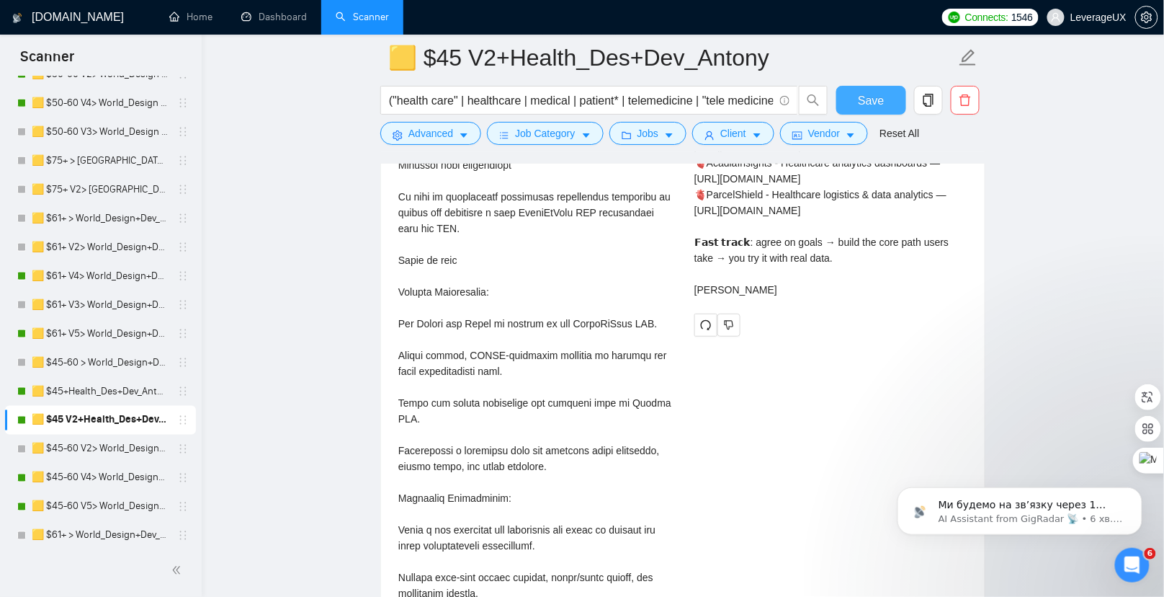
scroll to position [3592, 0]
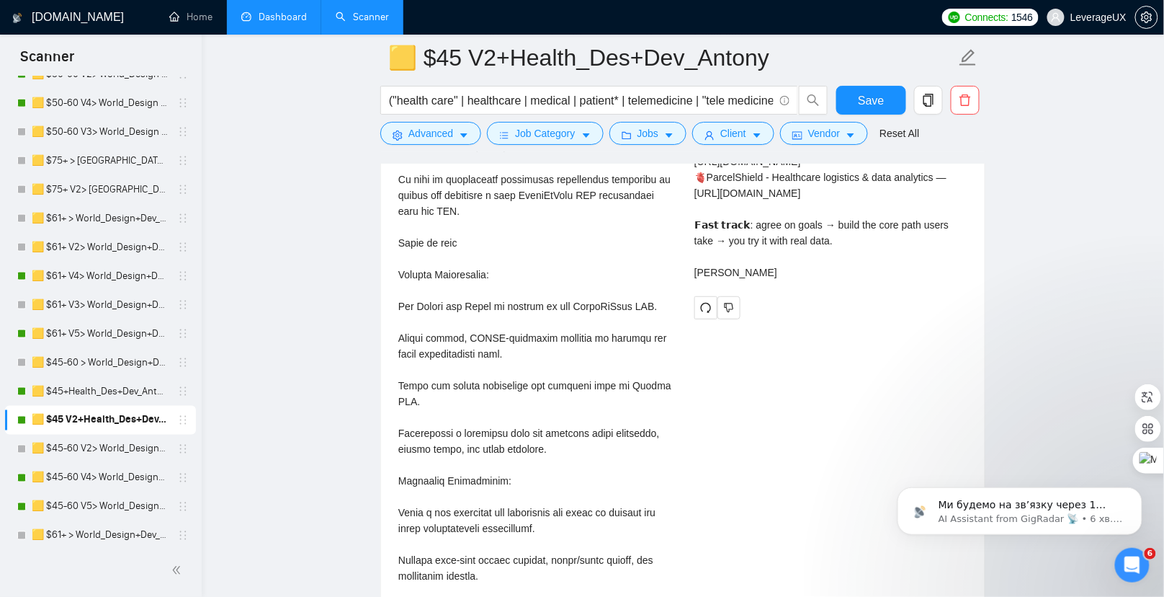
click at [293, 23] on link "Dashboard" at bounding box center [274, 17] width 66 height 12
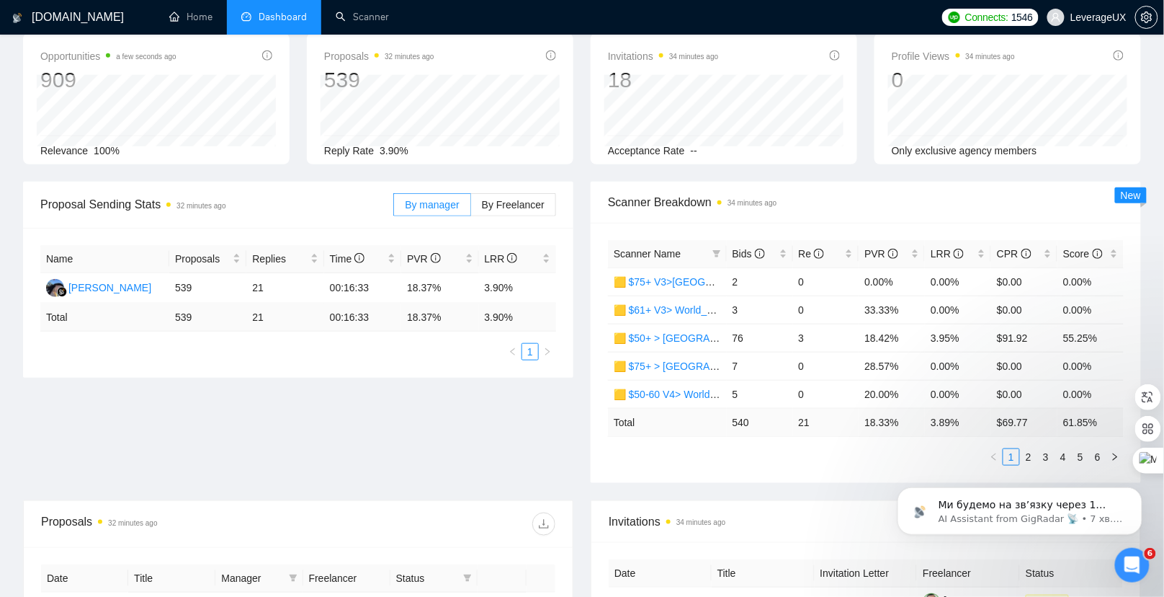
scroll to position [503, 0]
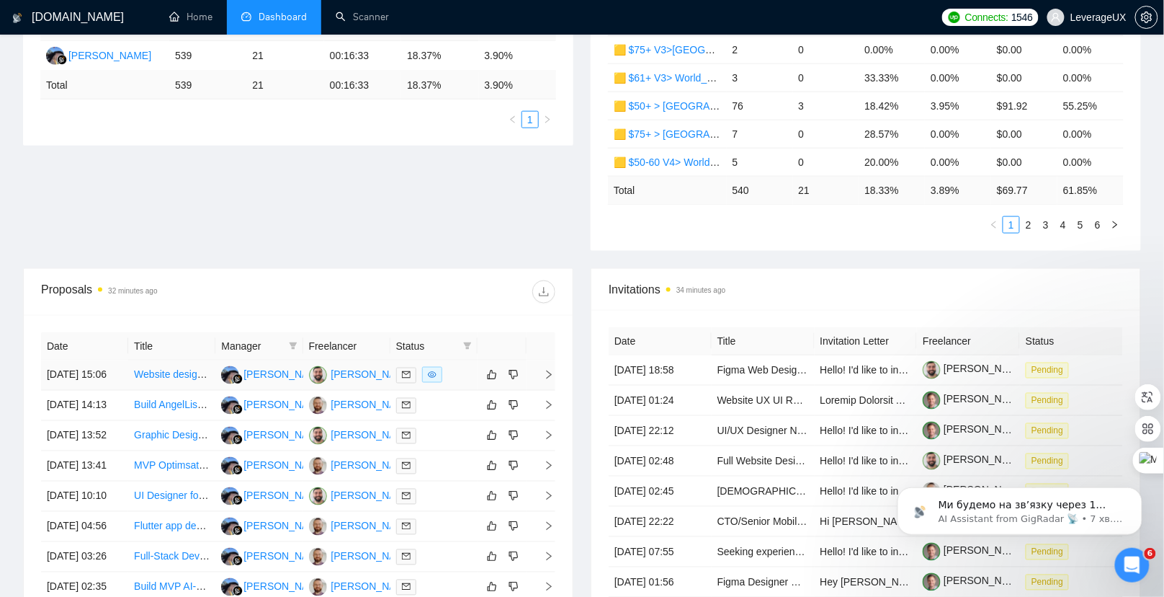
click at [548, 370] on icon "right" at bounding box center [549, 375] width 10 height 10
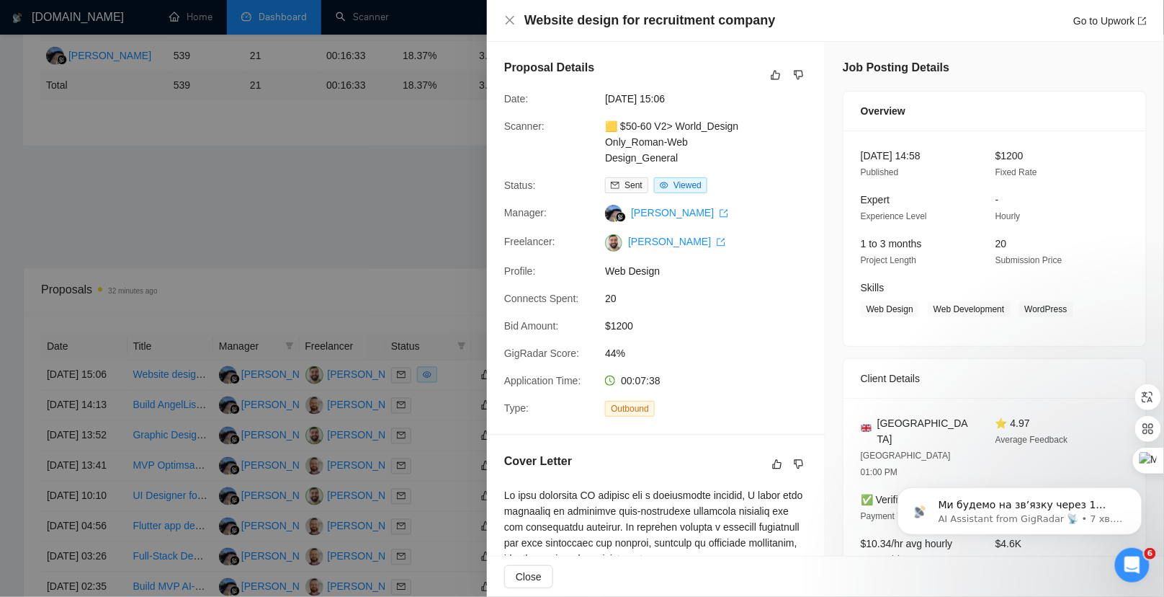
scroll to position [294, 0]
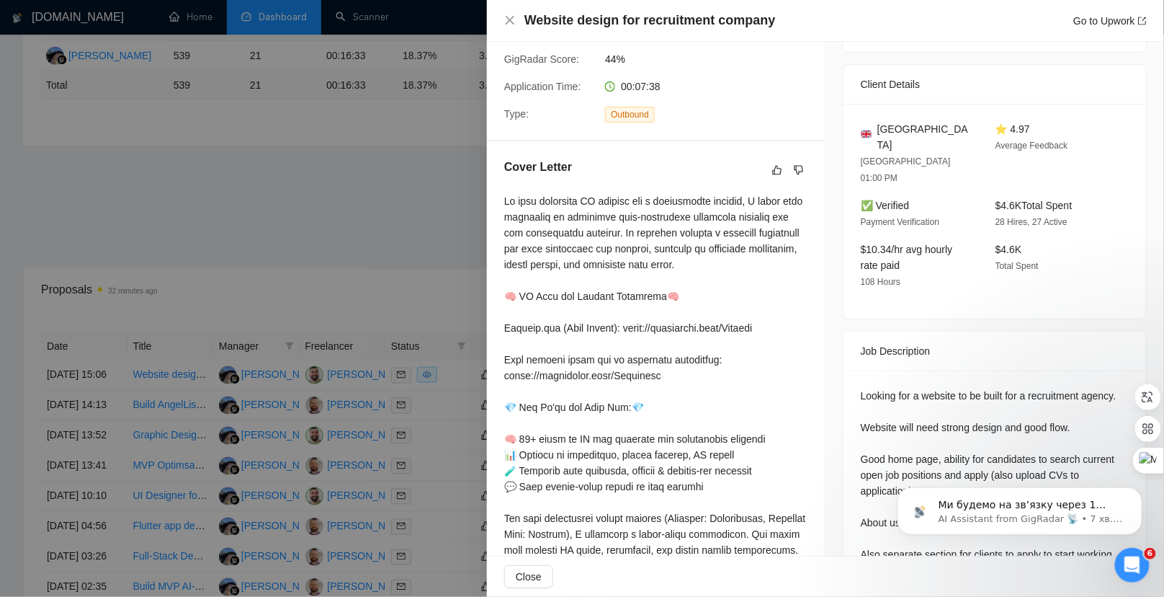
click at [437, 276] on div at bounding box center [582, 298] width 1164 height 597
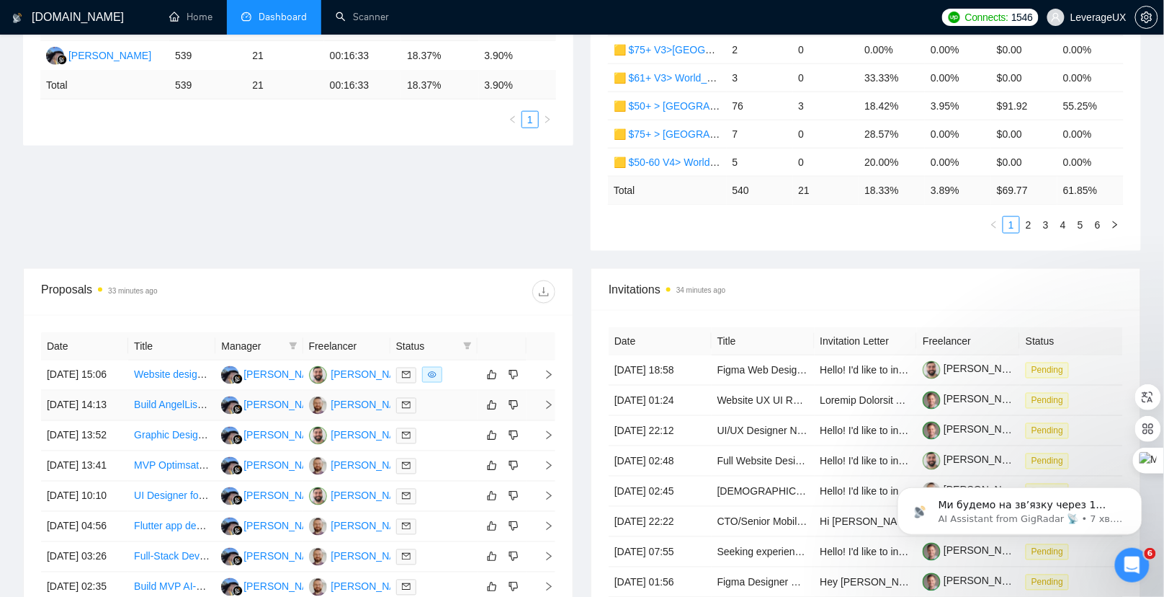
click at [546, 400] on icon "right" at bounding box center [549, 405] width 10 height 10
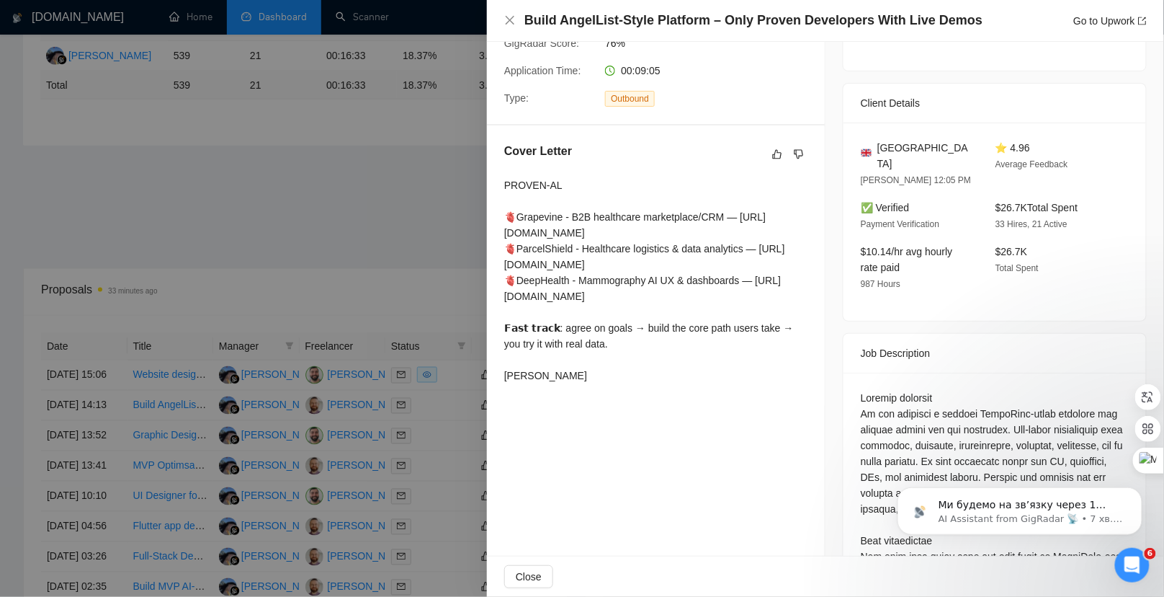
click at [429, 269] on div at bounding box center [582, 298] width 1164 height 597
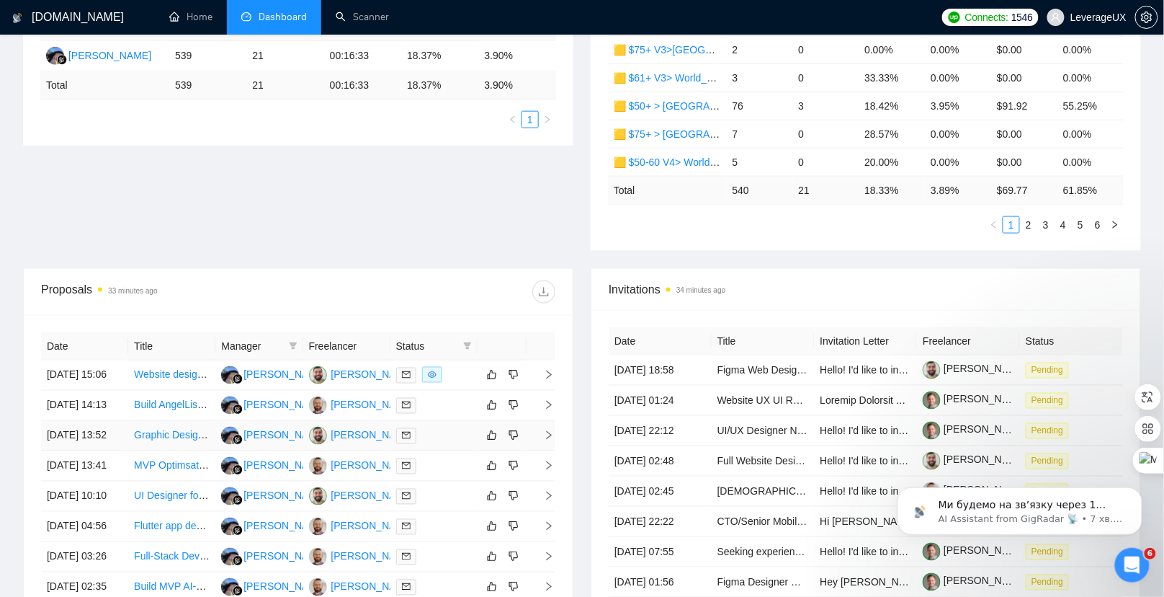
click at [548, 430] on icon "right" at bounding box center [549, 435] width 10 height 10
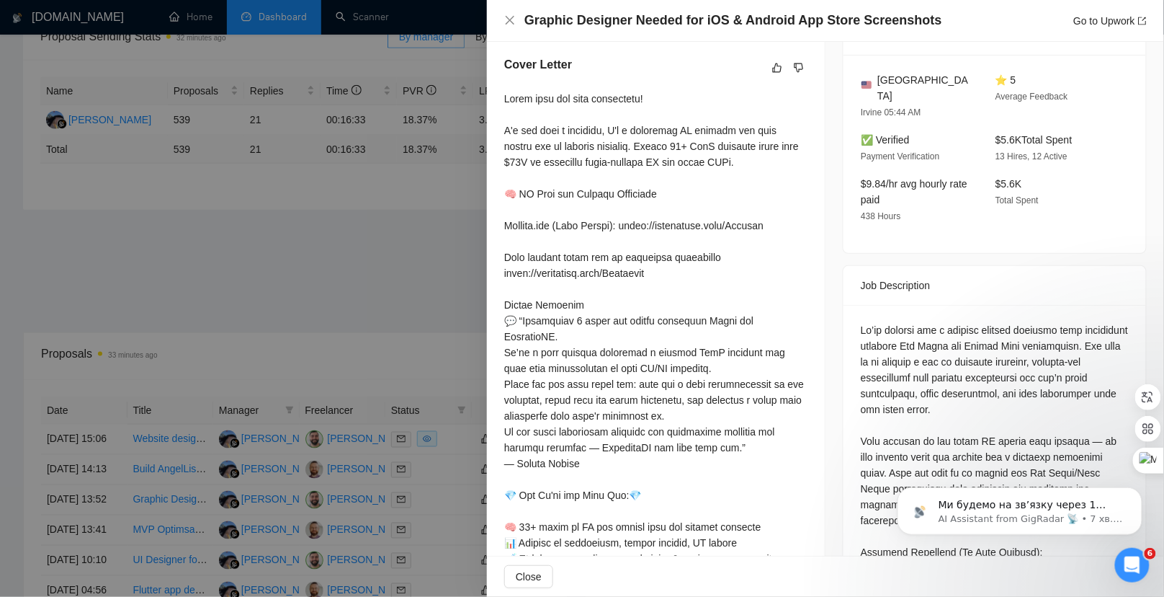
scroll to position [458, 0]
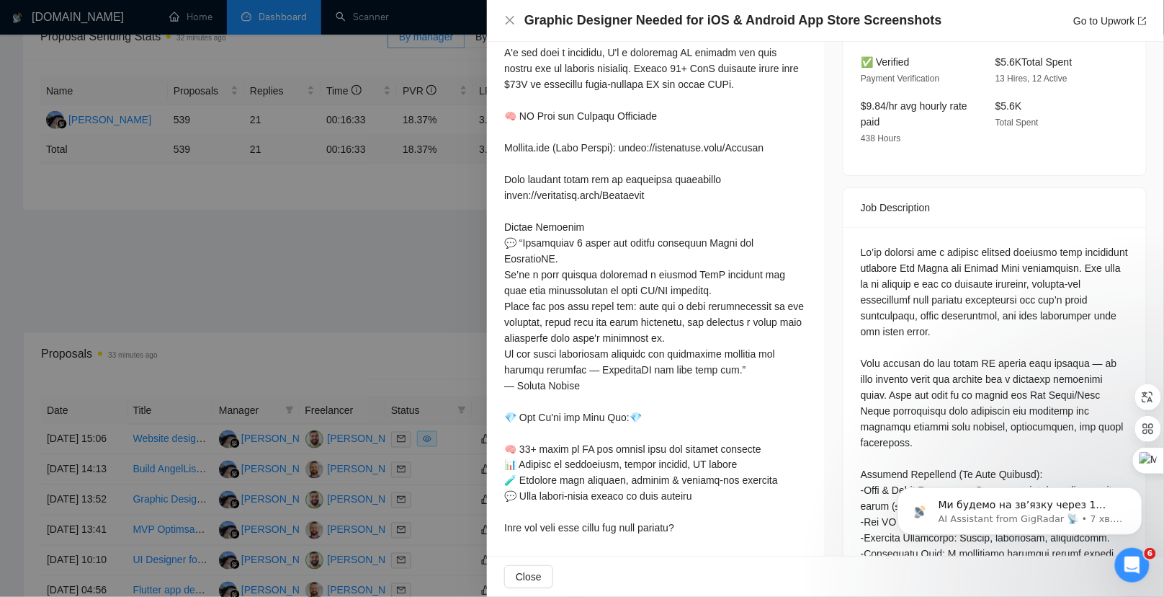
click at [447, 283] on div at bounding box center [582, 298] width 1164 height 597
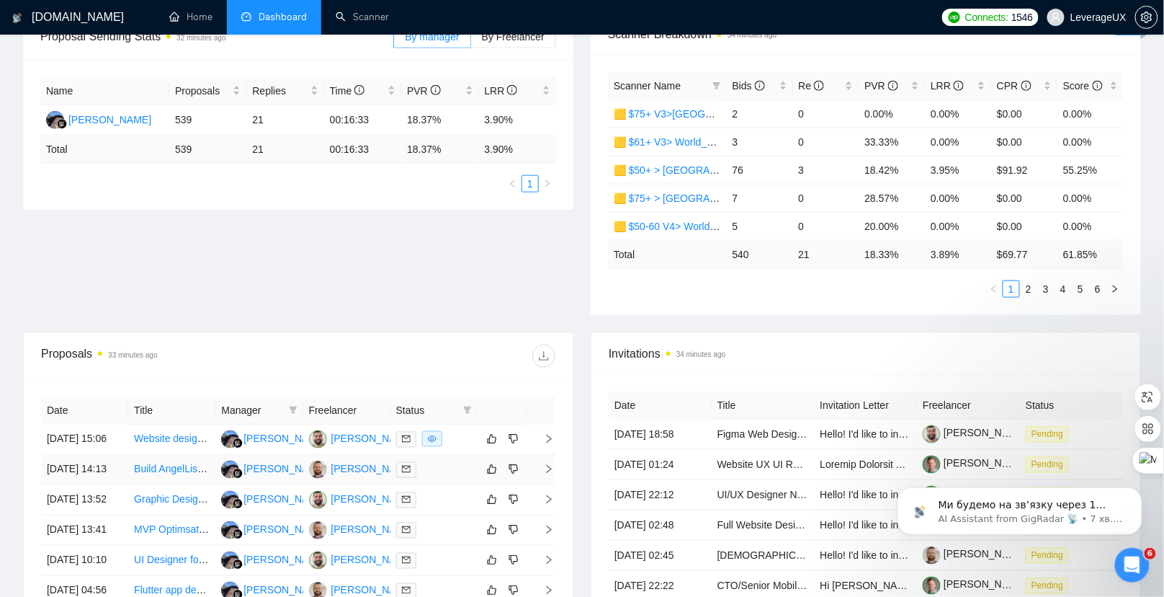
scroll to position [479, 0]
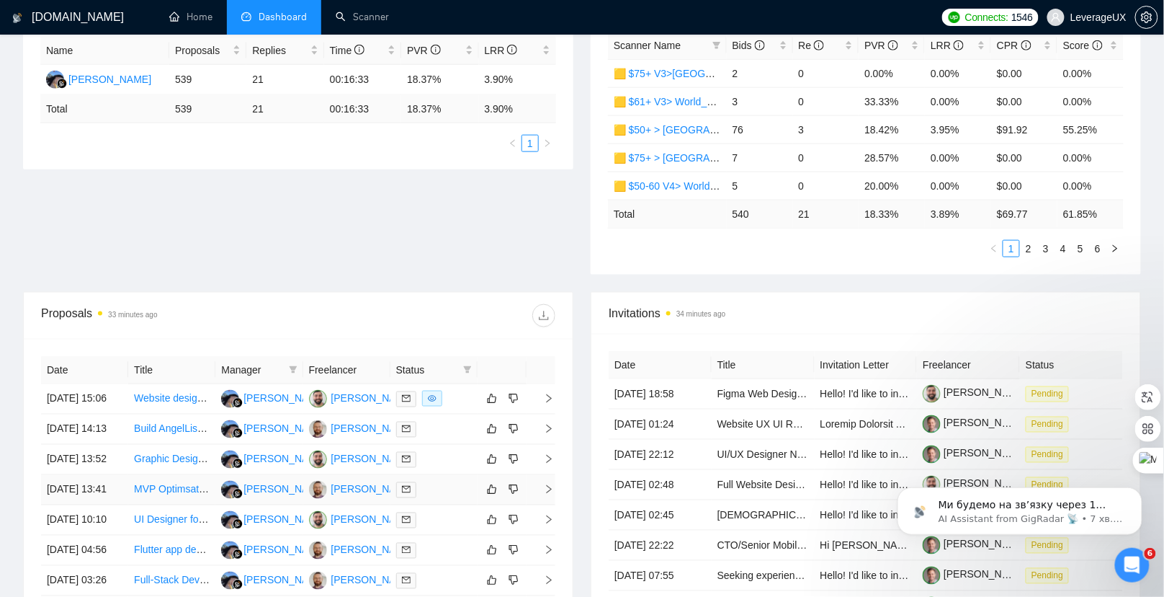
click at [550, 484] on icon "right" at bounding box center [549, 489] width 10 height 10
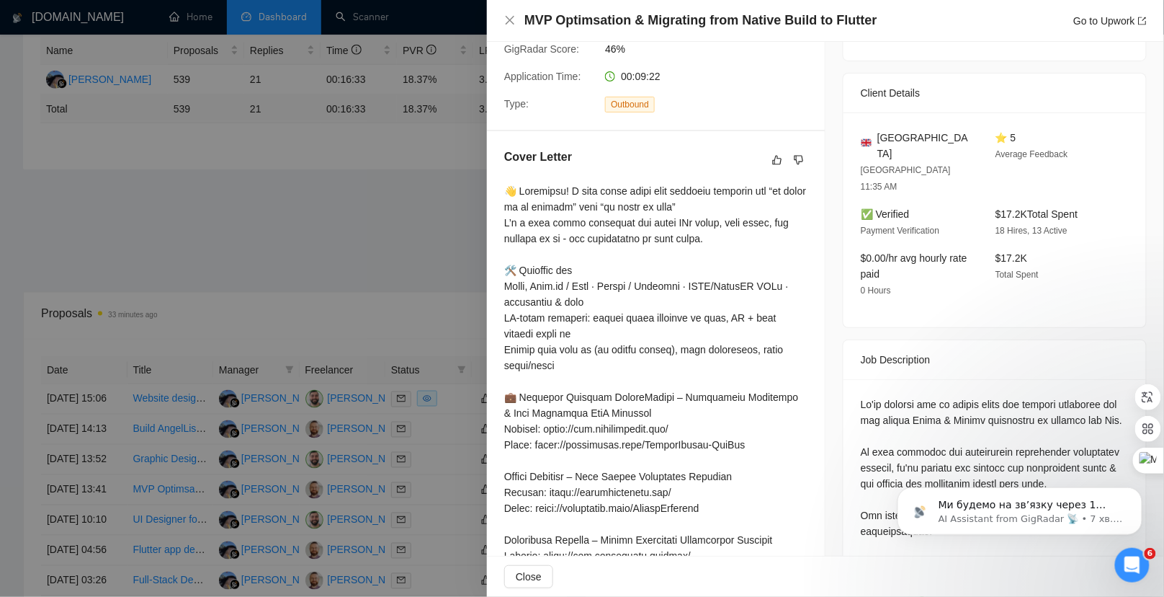
scroll to position [310, 0]
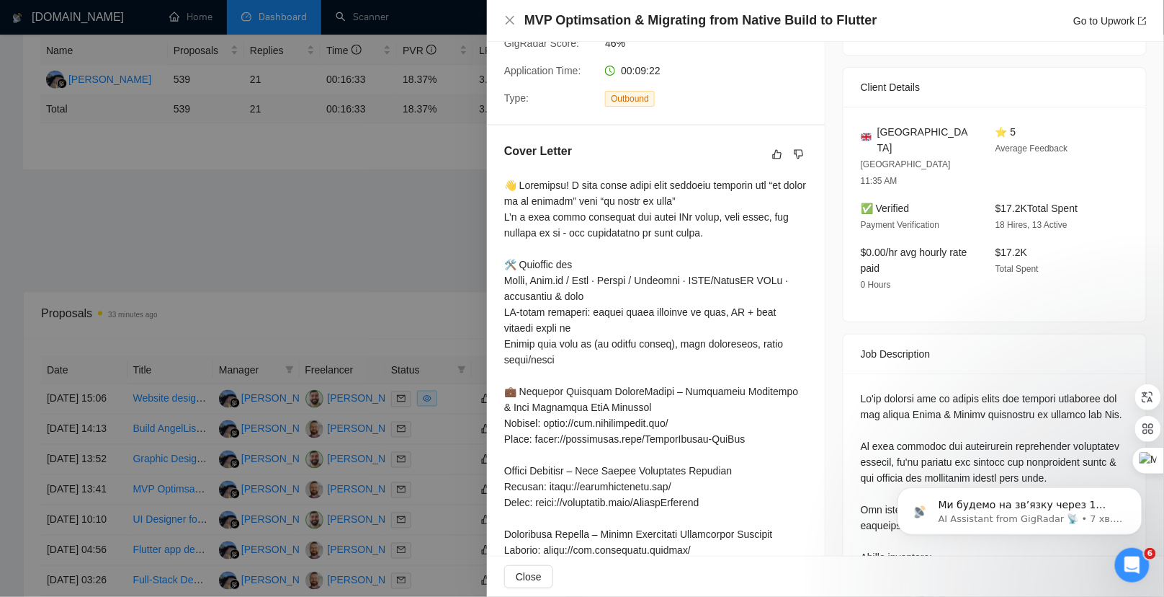
click at [455, 321] on div at bounding box center [582, 298] width 1164 height 597
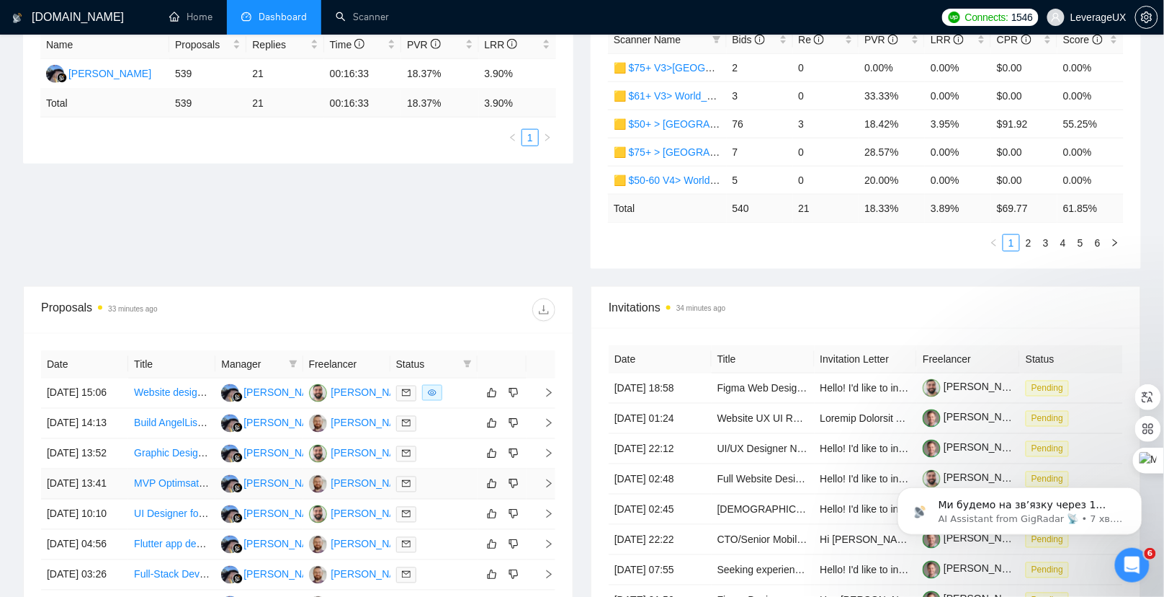
scroll to position [503, 0]
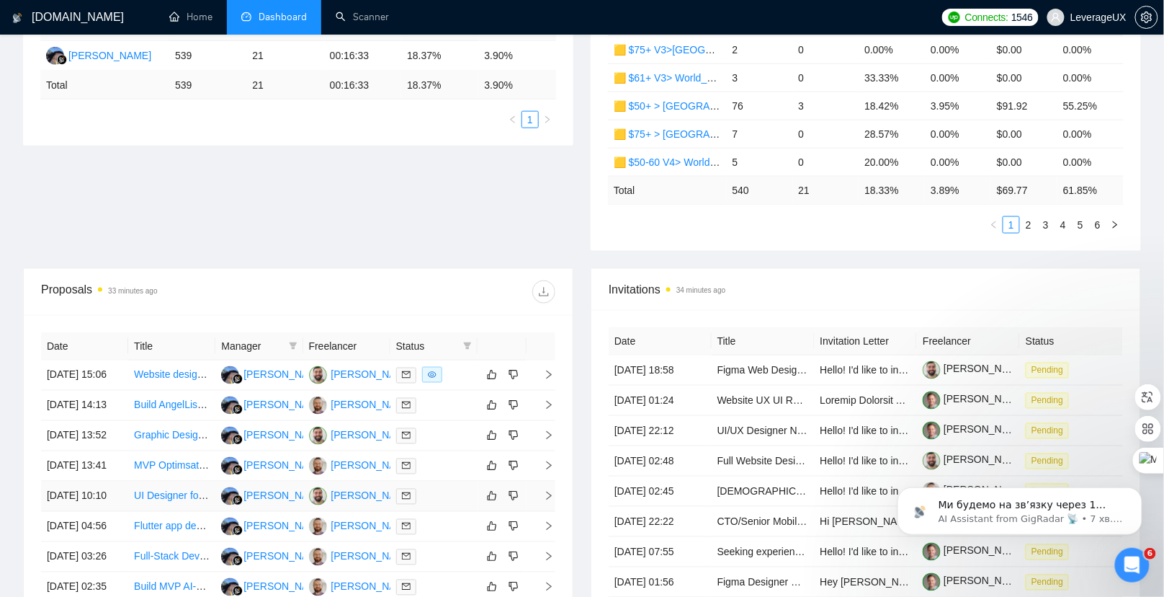
click at [547, 491] on icon "right" at bounding box center [549, 496] width 10 height 10
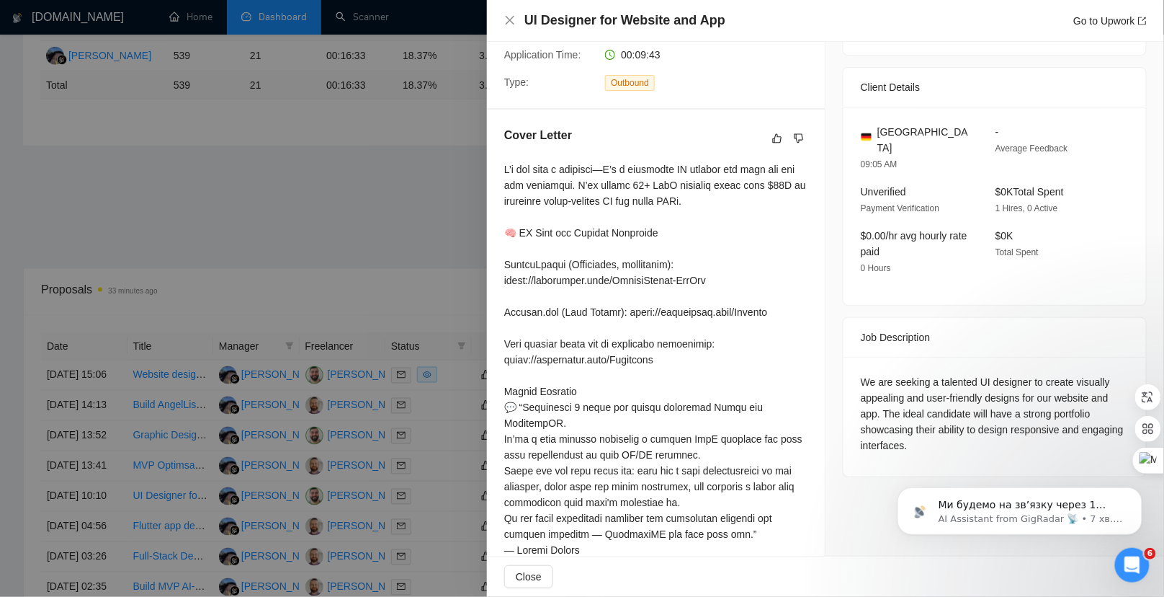
click at [452, 369] on div at bounding box center [582, 298] width 1164 height 597
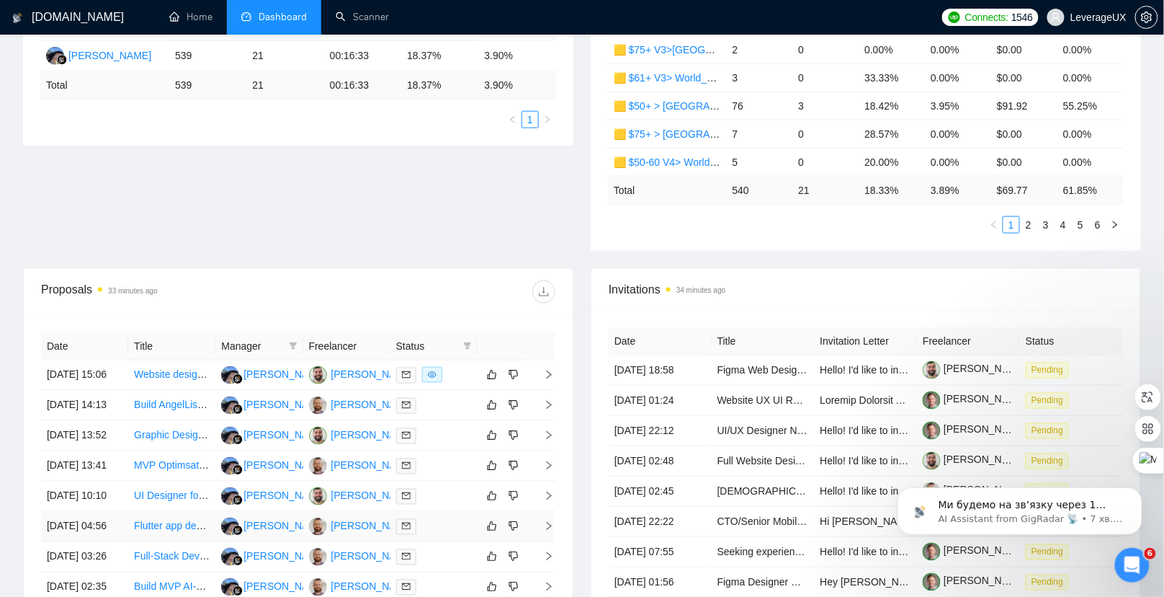
click at [554, 512] on td at bounding box center [541, 527] width 29 height 30
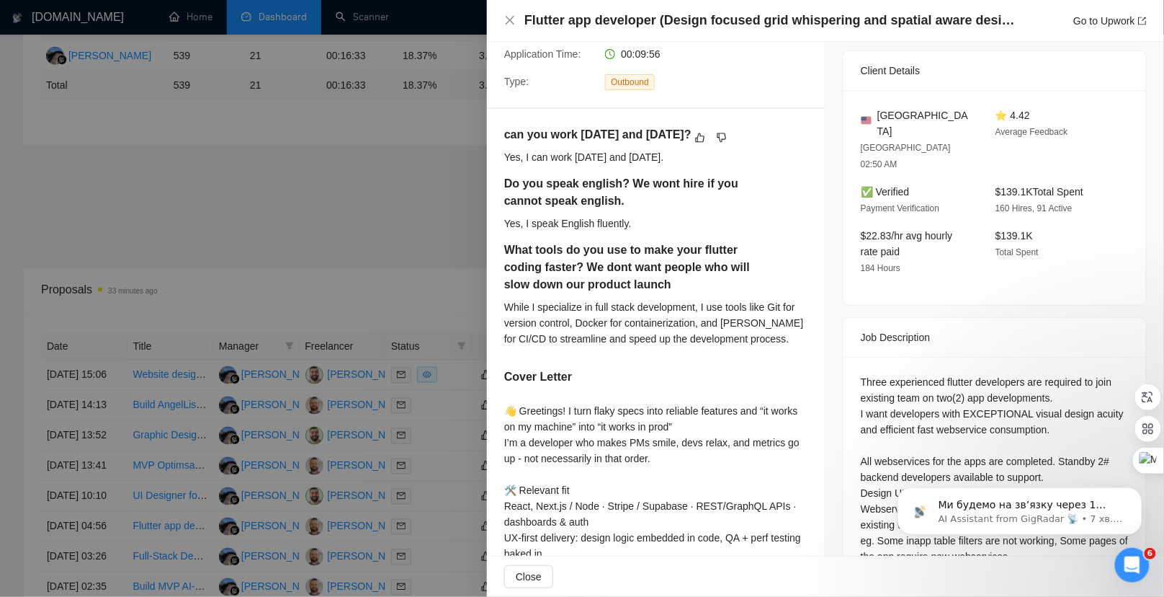
scroll to position [366, 0]
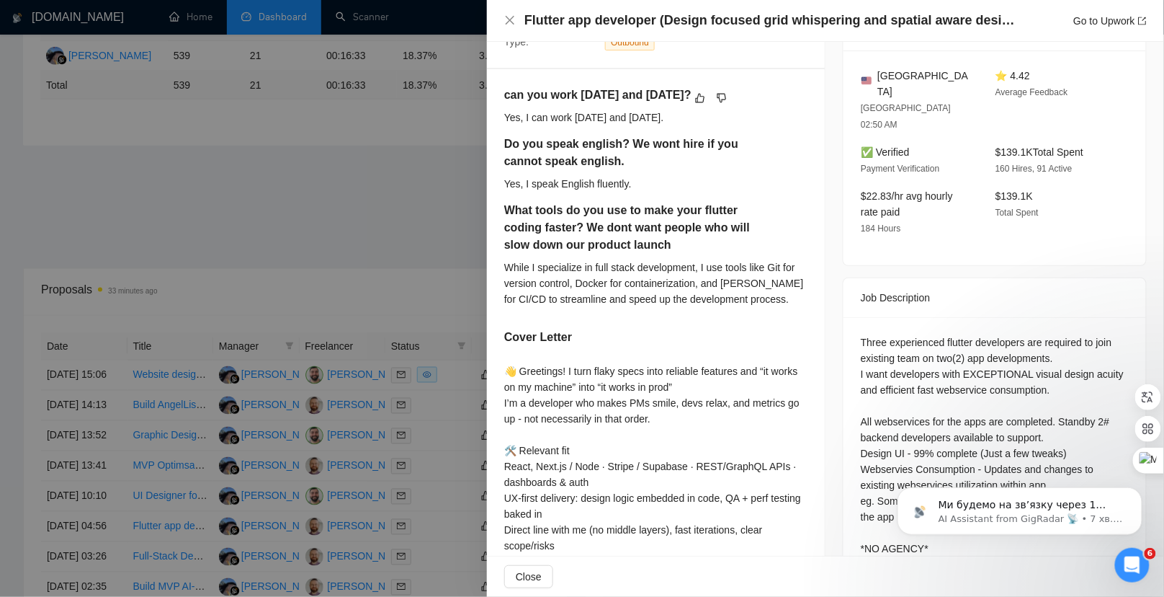
click at [434, 404] on div at bounding box center [582, 298] width 1164 height 597
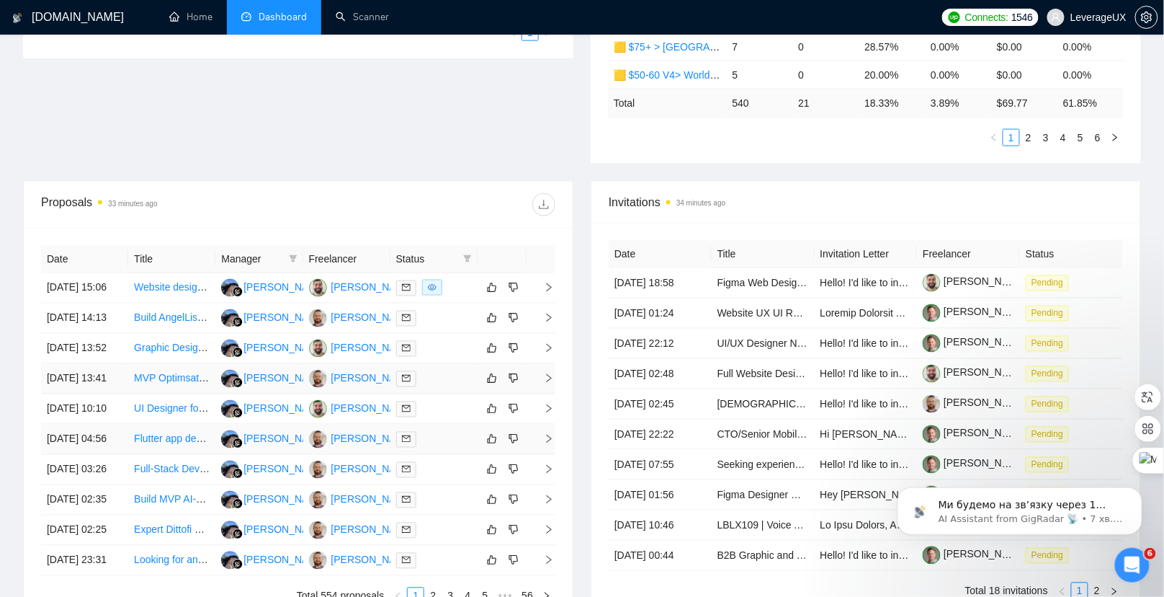
scroll to position [592, 0]
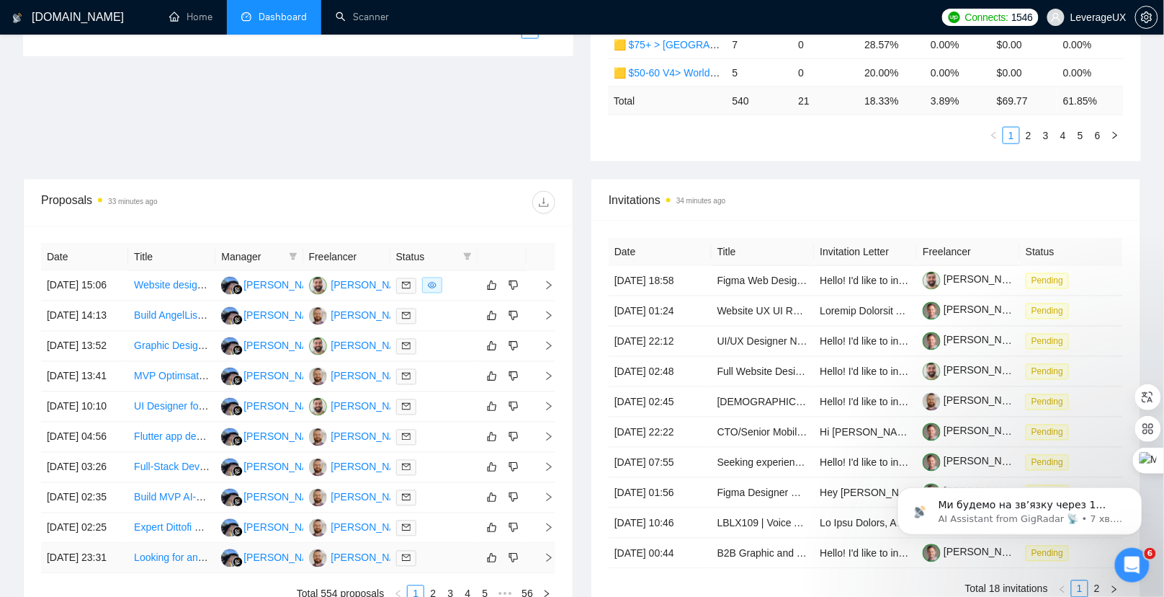
click at [551, 553] on icon "right" at bounding box center [549, 558] width 10 height 10
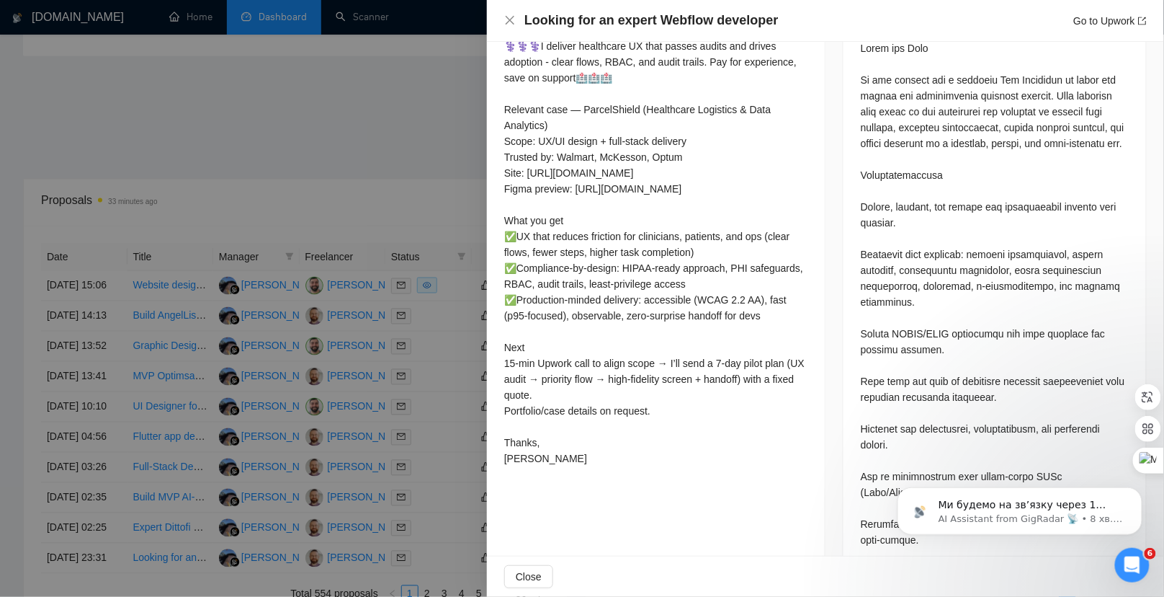
scroll to position [603, 0]
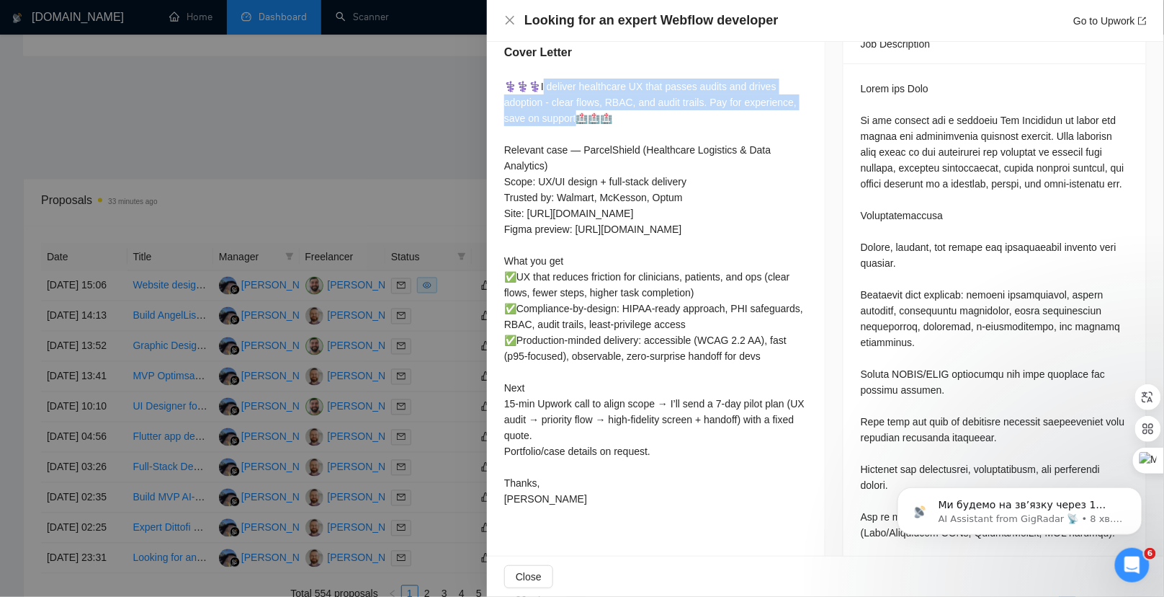
drag, startPoint x: 632, startPoint y: 164, endPoint x: 536, endPoint y: 133, distance: 100.5
click at [536, 133] on div "⚕️⚕️⚕️I deliver healthcare UX that passes audits and drives adoption - clear fl…" at bounding box center [655, 293] width 303 height 428
copy div "I deliver healthcare UX that passes audits and drives adoption - clear flows, R…"
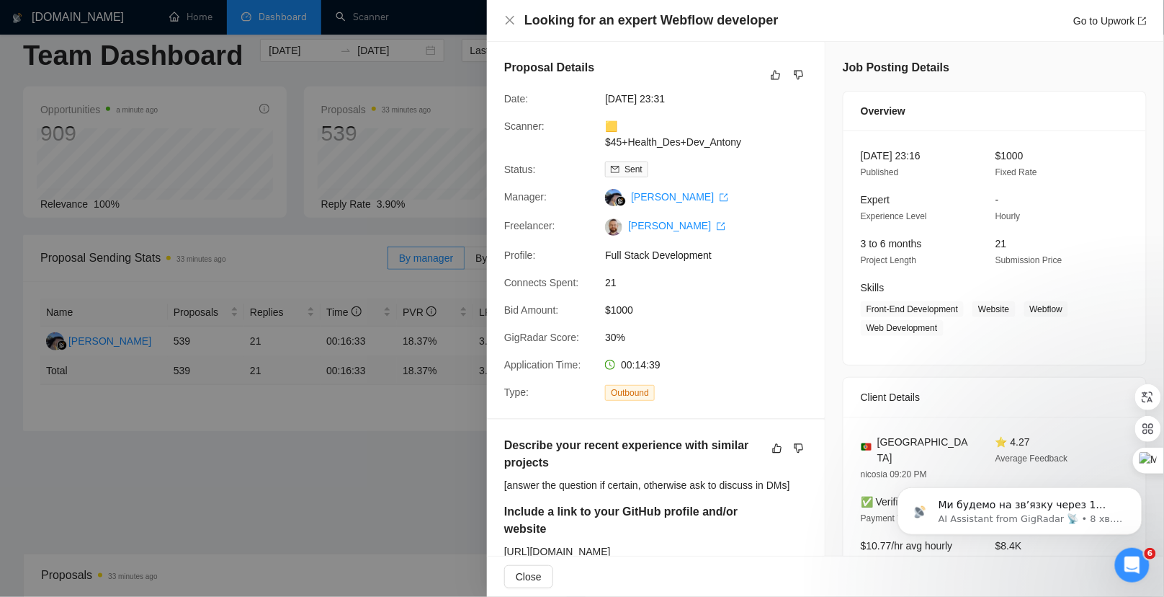
scroll to position [362, 0]
